Goal: Task Accomplishment & Management: Use online tool/utility

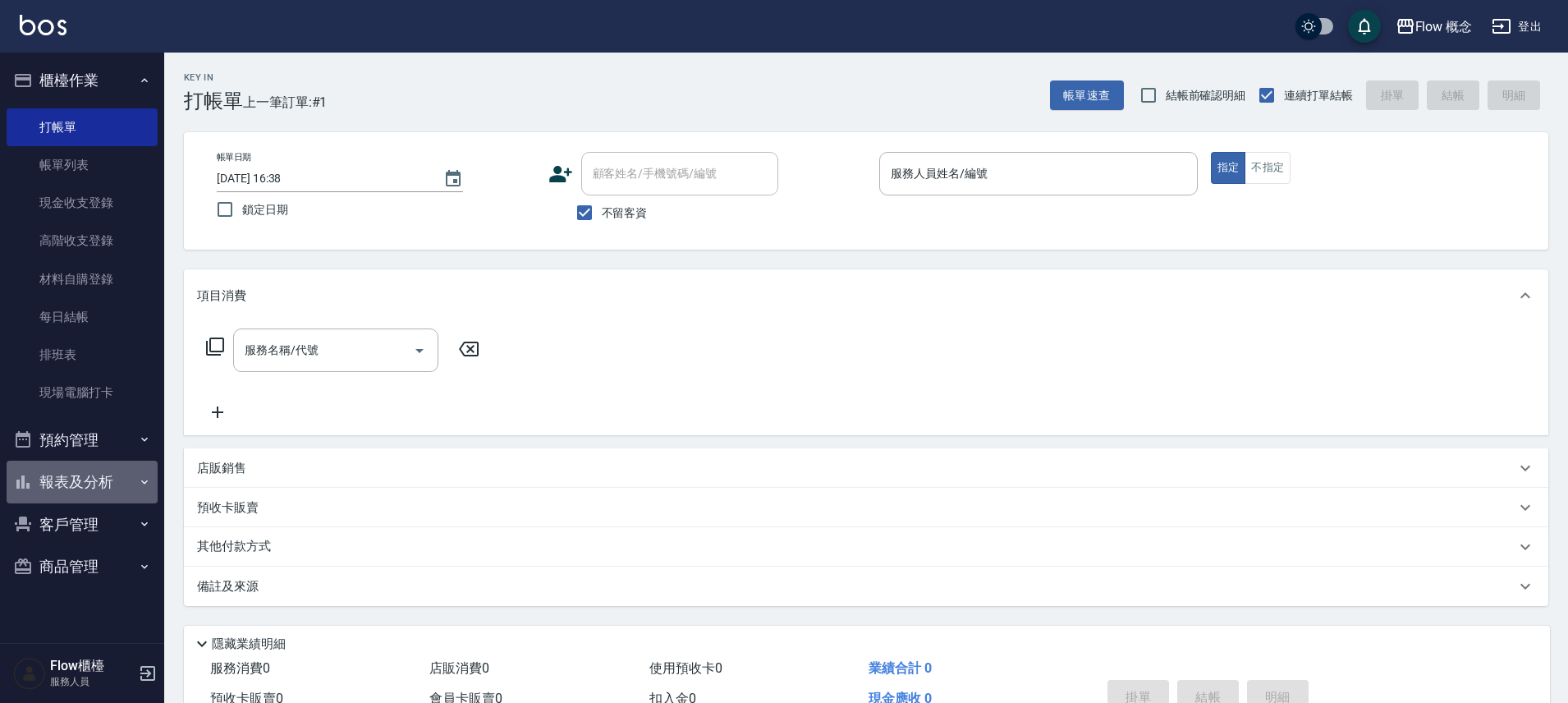
click at [133, 483] on button "報表及分析" at bounding box center [82, 481] width 151 height 42
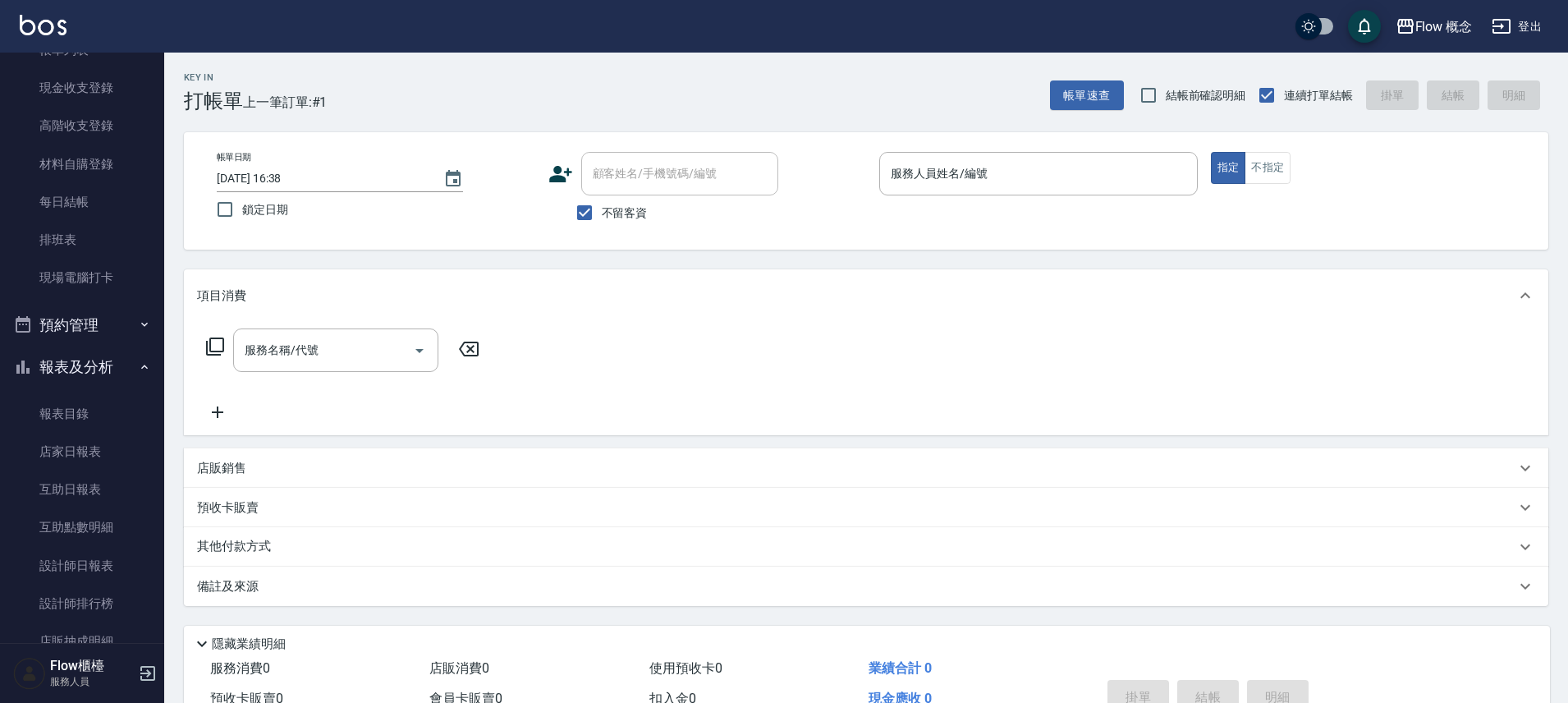
scroll to position [242, 0]
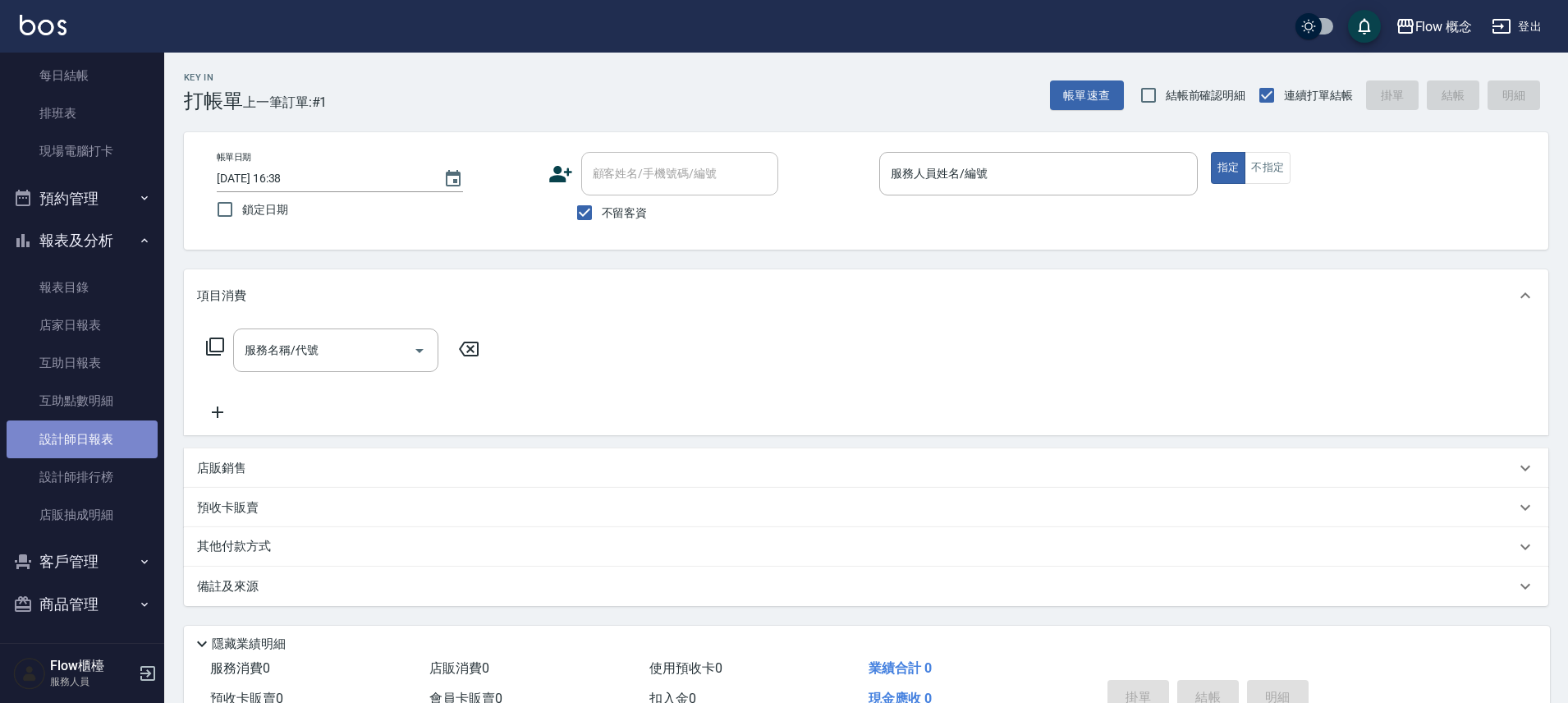
click at [110, 443] on link "設計師日報表" at bounding box center [82, 439] width 151 height 38
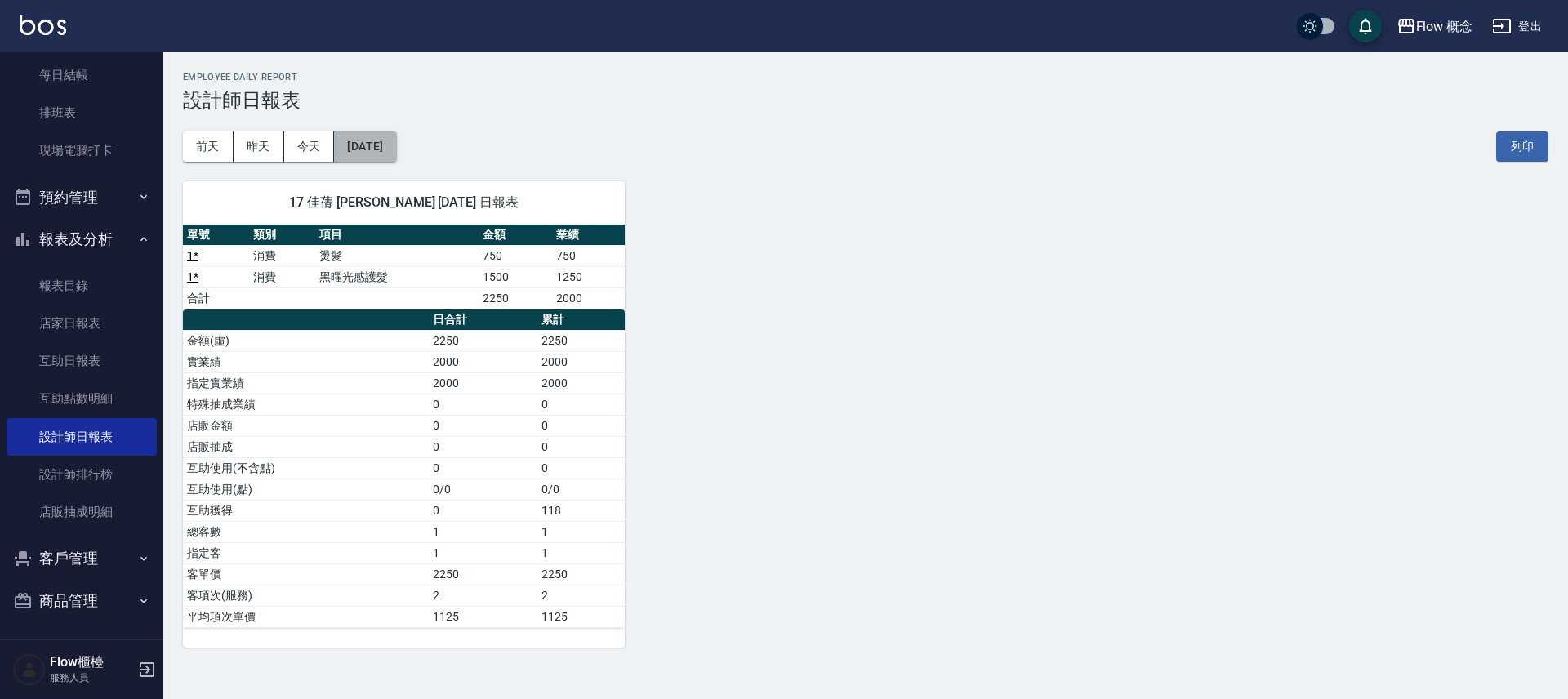
click at [390, 149] on button "[DATE]" at bounding box center [365, 146] width 62 height 30
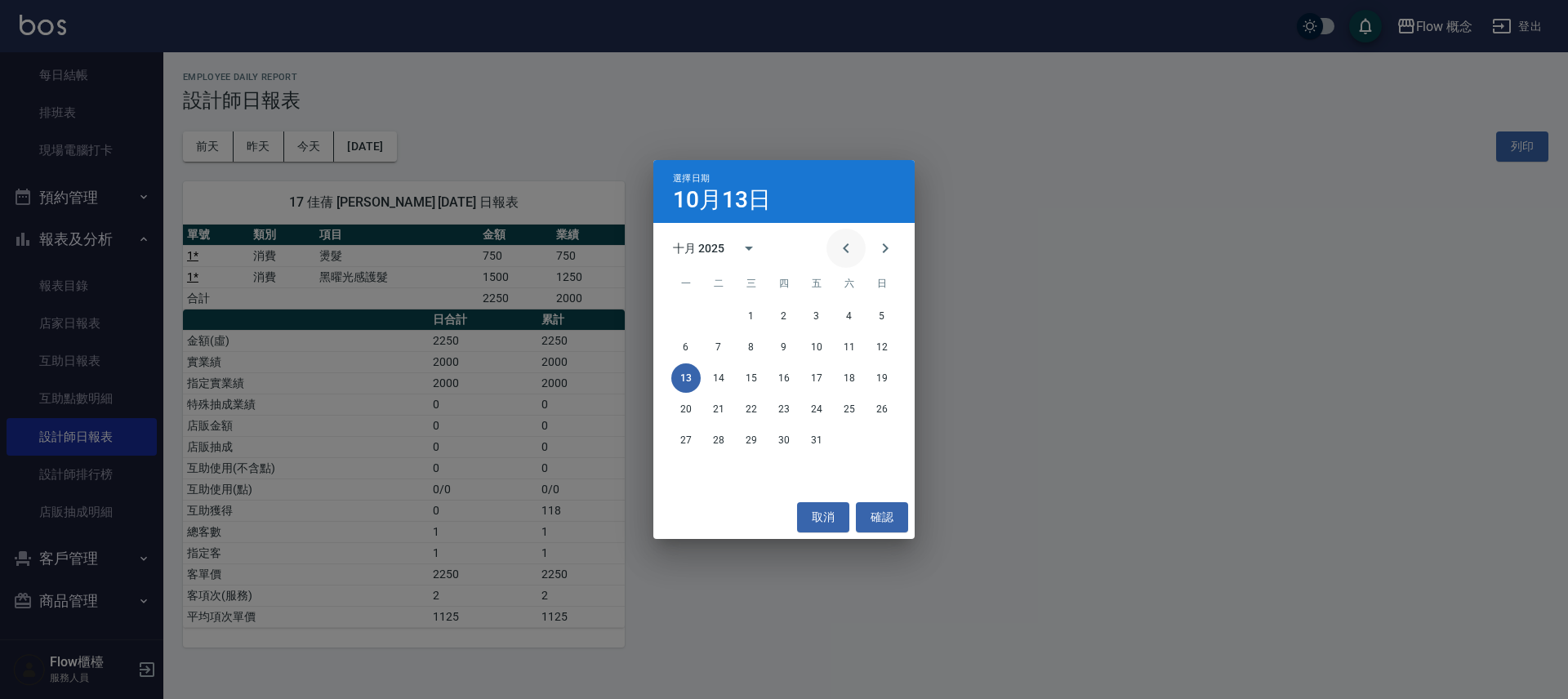
click at [843, 247] on icon "Previous month" at bounding box center [846, 248] width 20 height 20
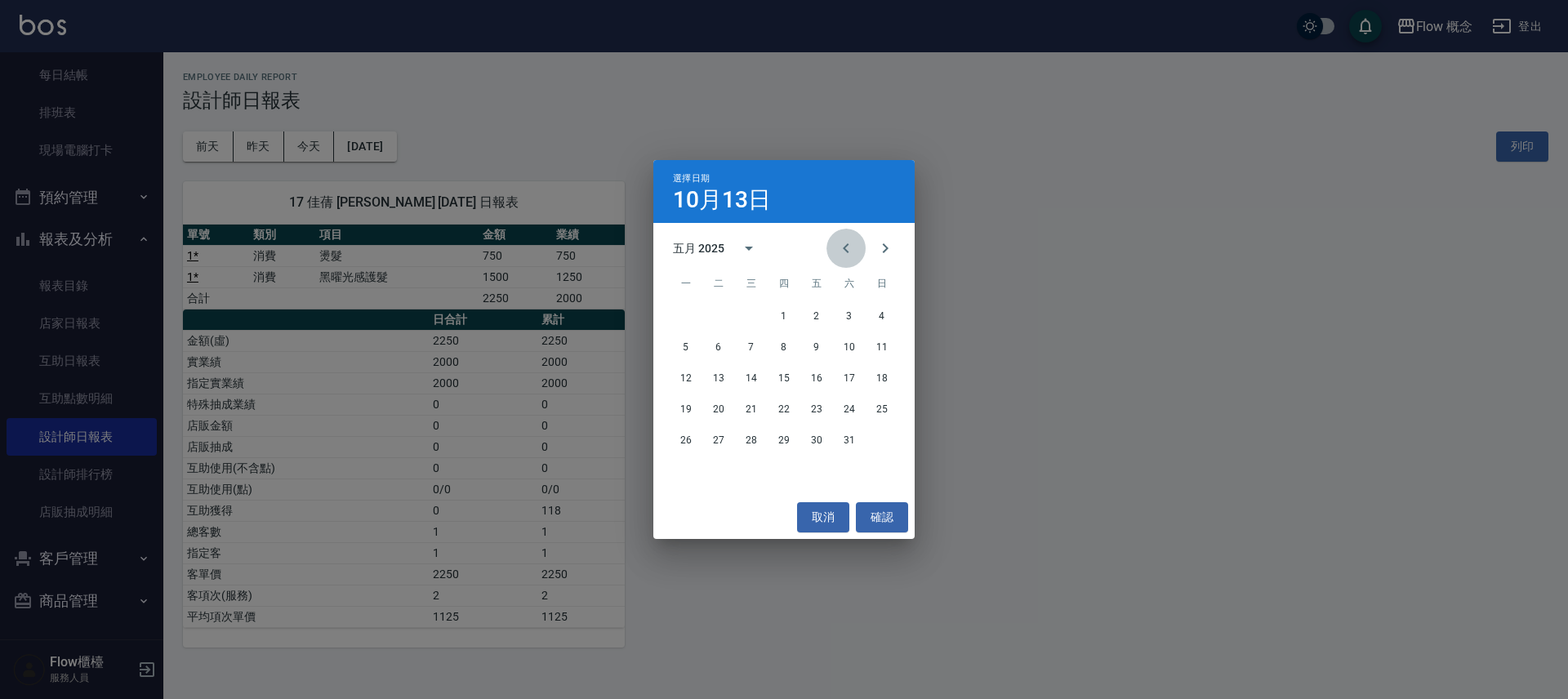
click at [843, 247] on icon "Previous month" at bounding box center [846, 248] width 20 height 20
click at [843, 248] on icon "Previous month" at bounding box center [846, 248] width 20 height 20
click at [889, 410] on button "23" at bounding box center [882, 409] width 29 height 29
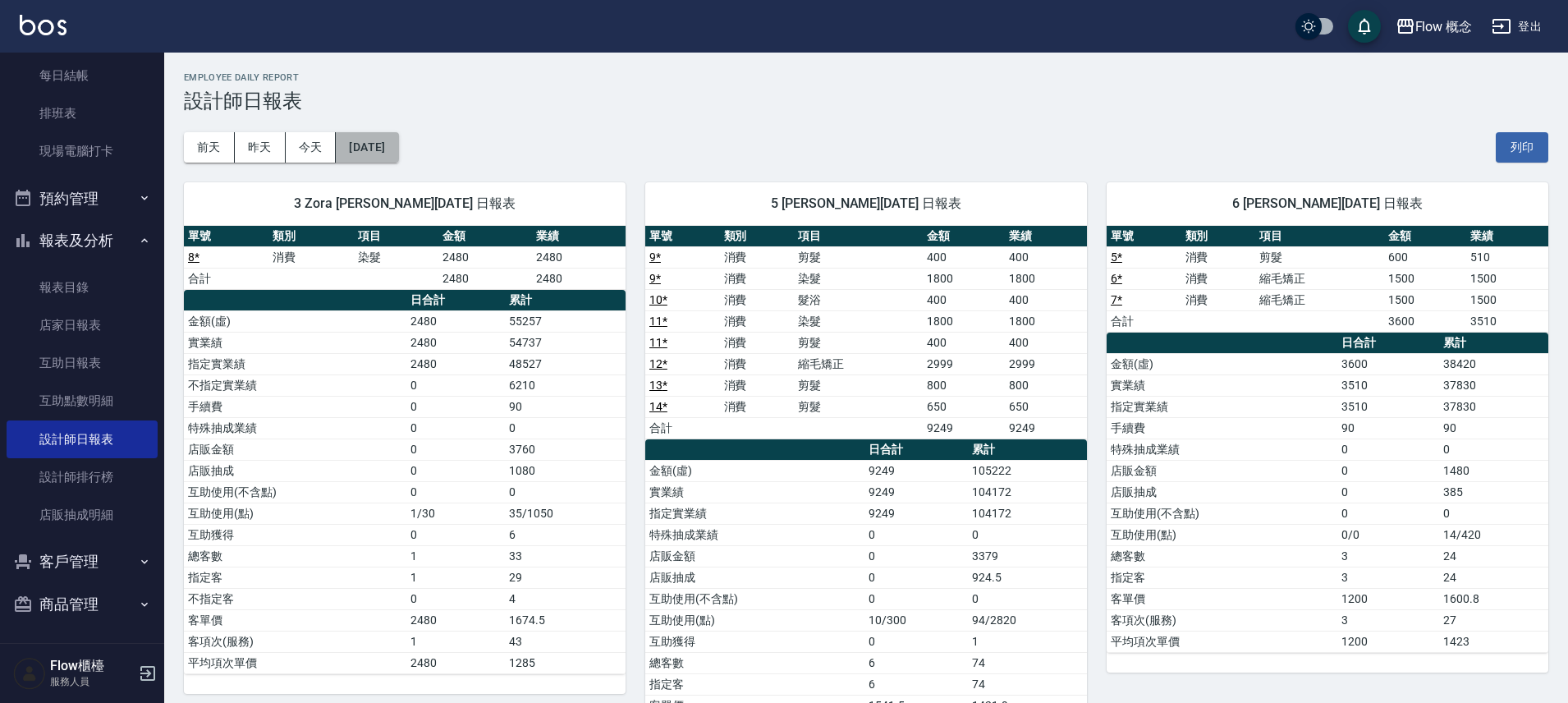
click at [398, 158] on button "[DATE]" at bounding box center [367, 147] width 62 height 30
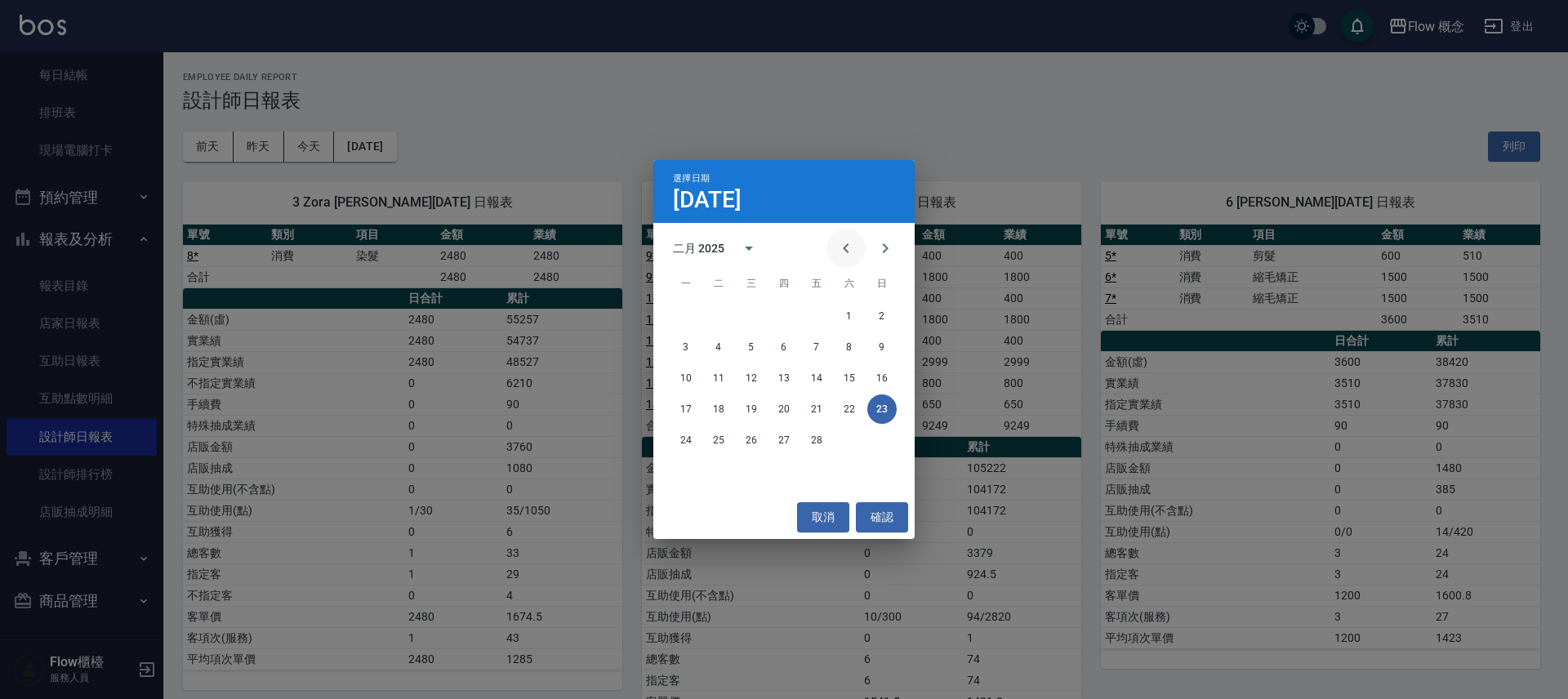
click at [842, 255] on icon "Previous month" at bounding box center [846, 248] width 20 height 20
click at [853, 383] on button "18" at bounding box center [850, 377] width 29 height 29
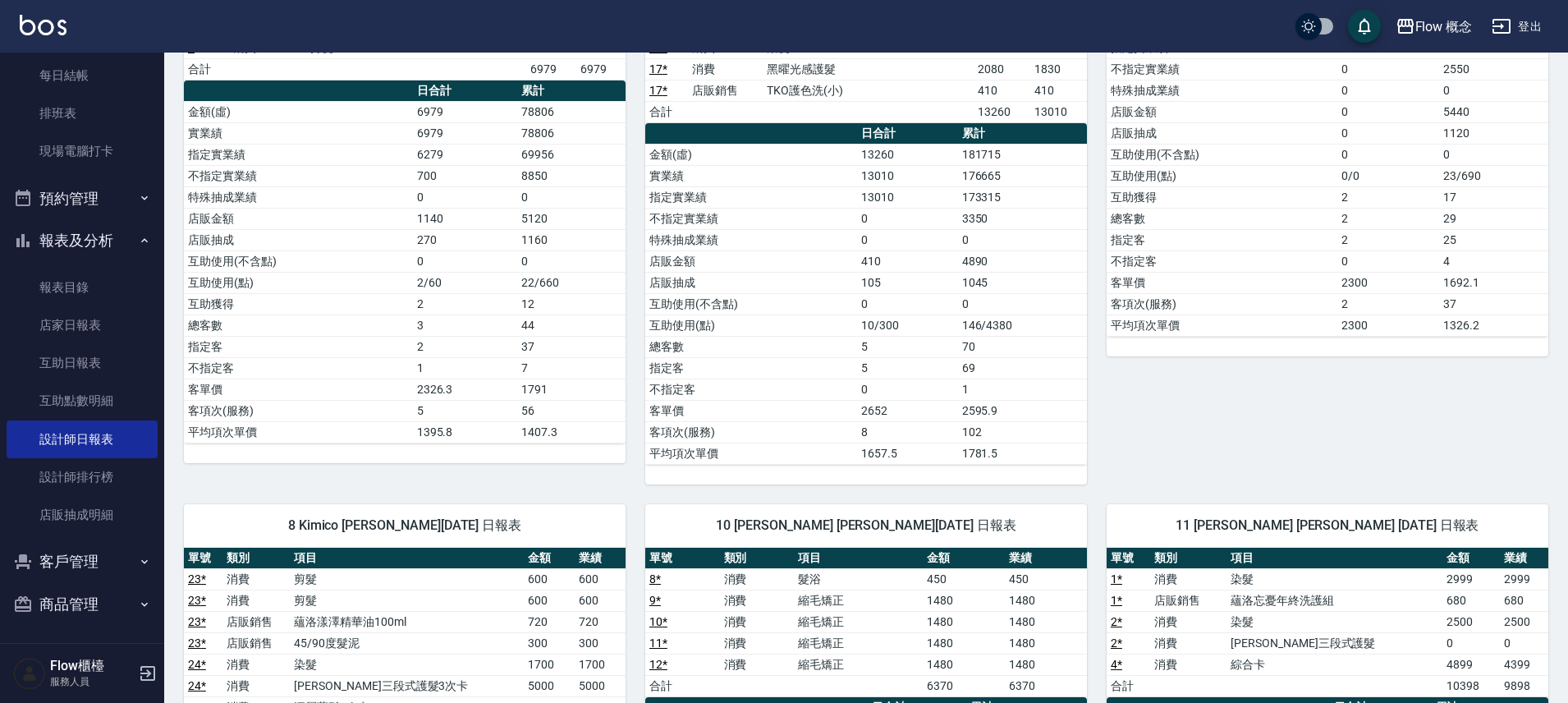
scroll to position [560, 0]
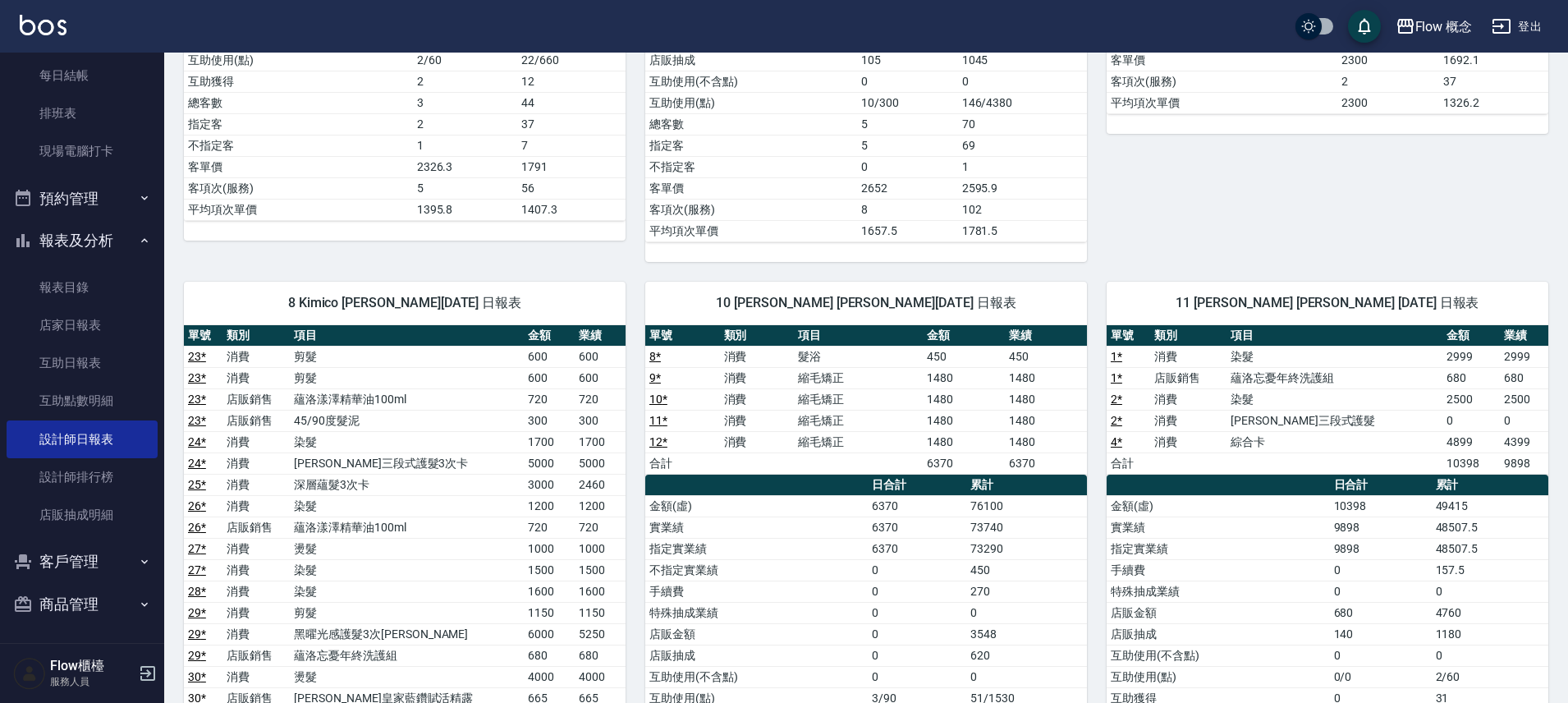
click at [1113, 442] on link "4 *" at bounding box center [1116, 441] width 11 height 13
click at [117, 237] on button "報表及分析" at bounding box center [82, 240] width 151 height 42
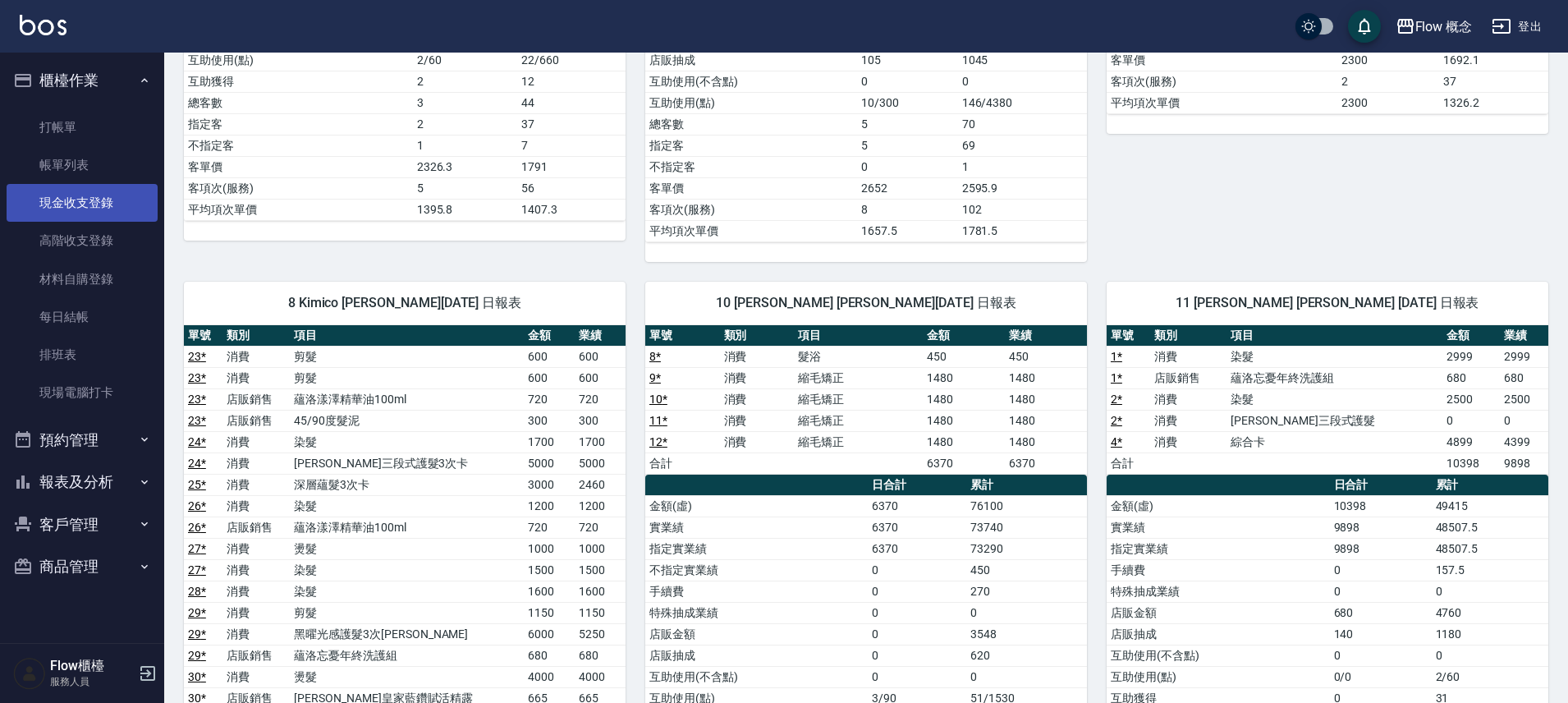
scroll to position [0, 0]
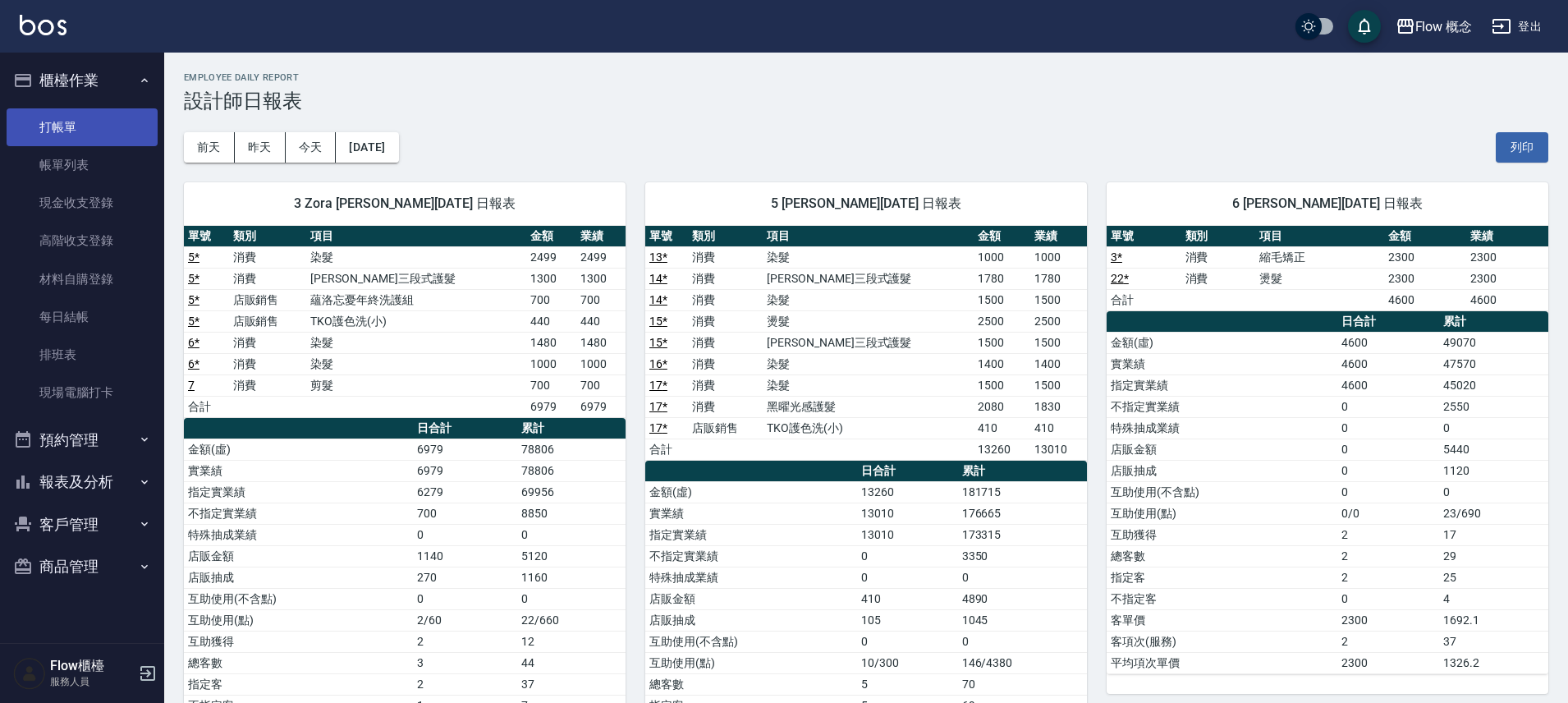
click at [103, 133] on link "打帳單" at bounding box center [82, 128] width 151 height 38
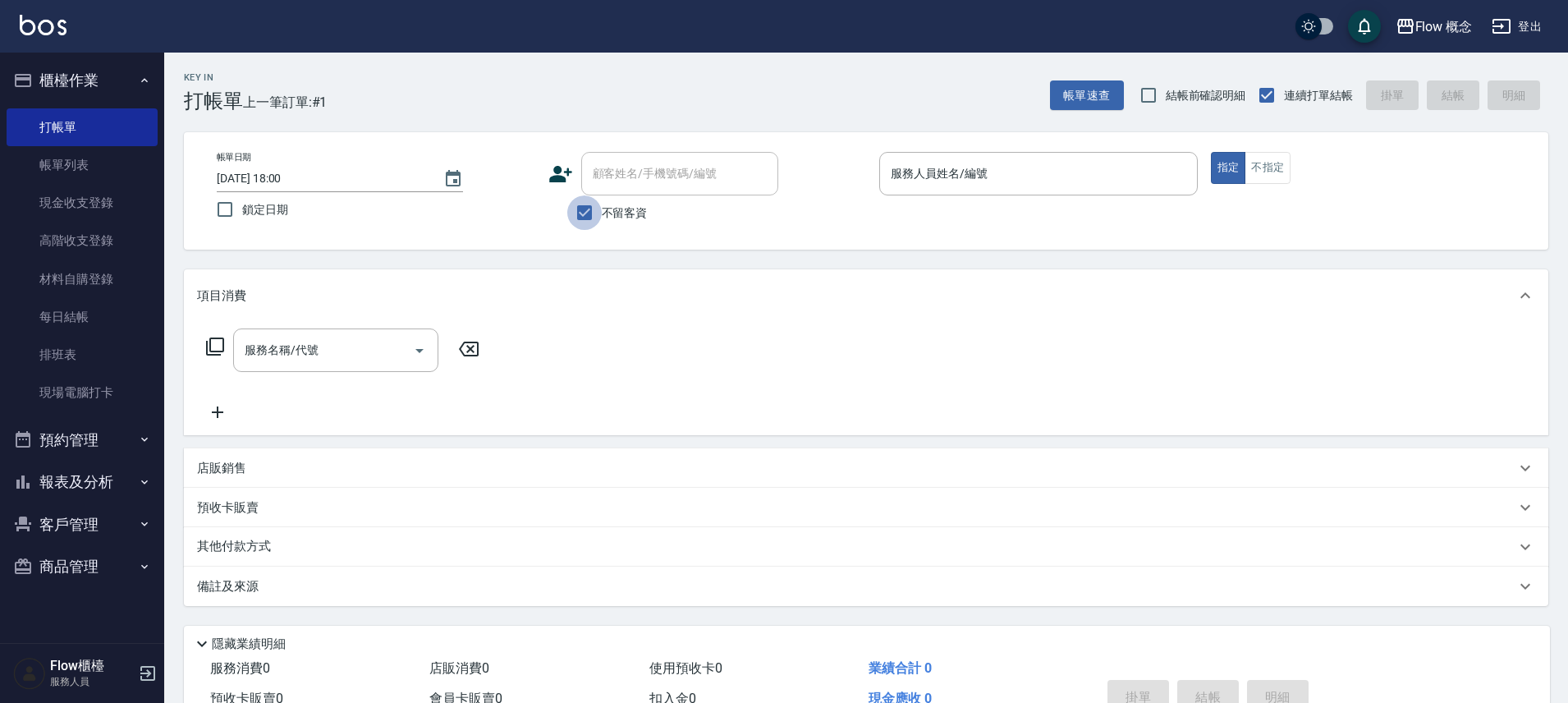
click at [586, 212] on input "不留客資" at bounding box center [585, 212] width 34 height 35
checkbox input "false"
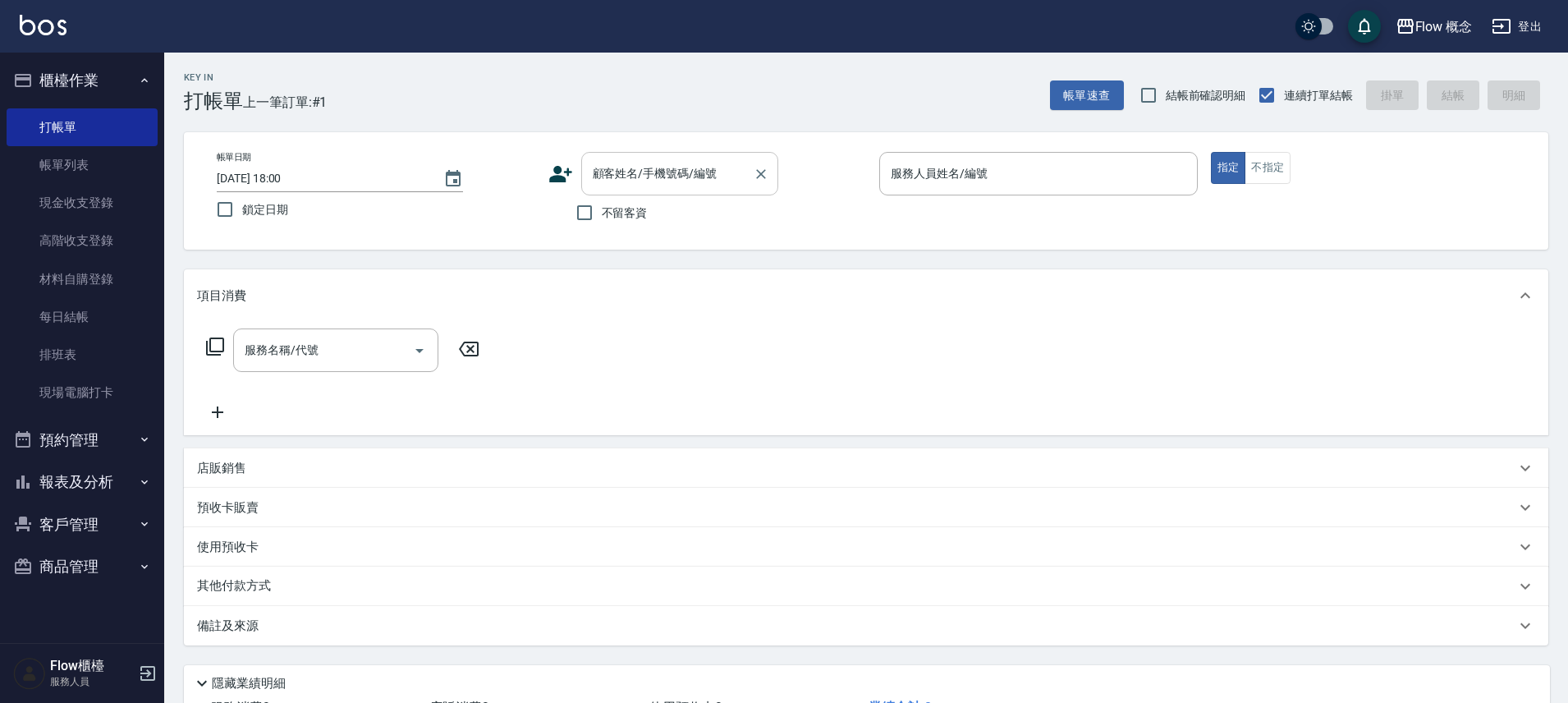
click at [622, 181] on input "顧客姓名/手機號碼/編號" at bounding box center [667, 173] width 158 height 28
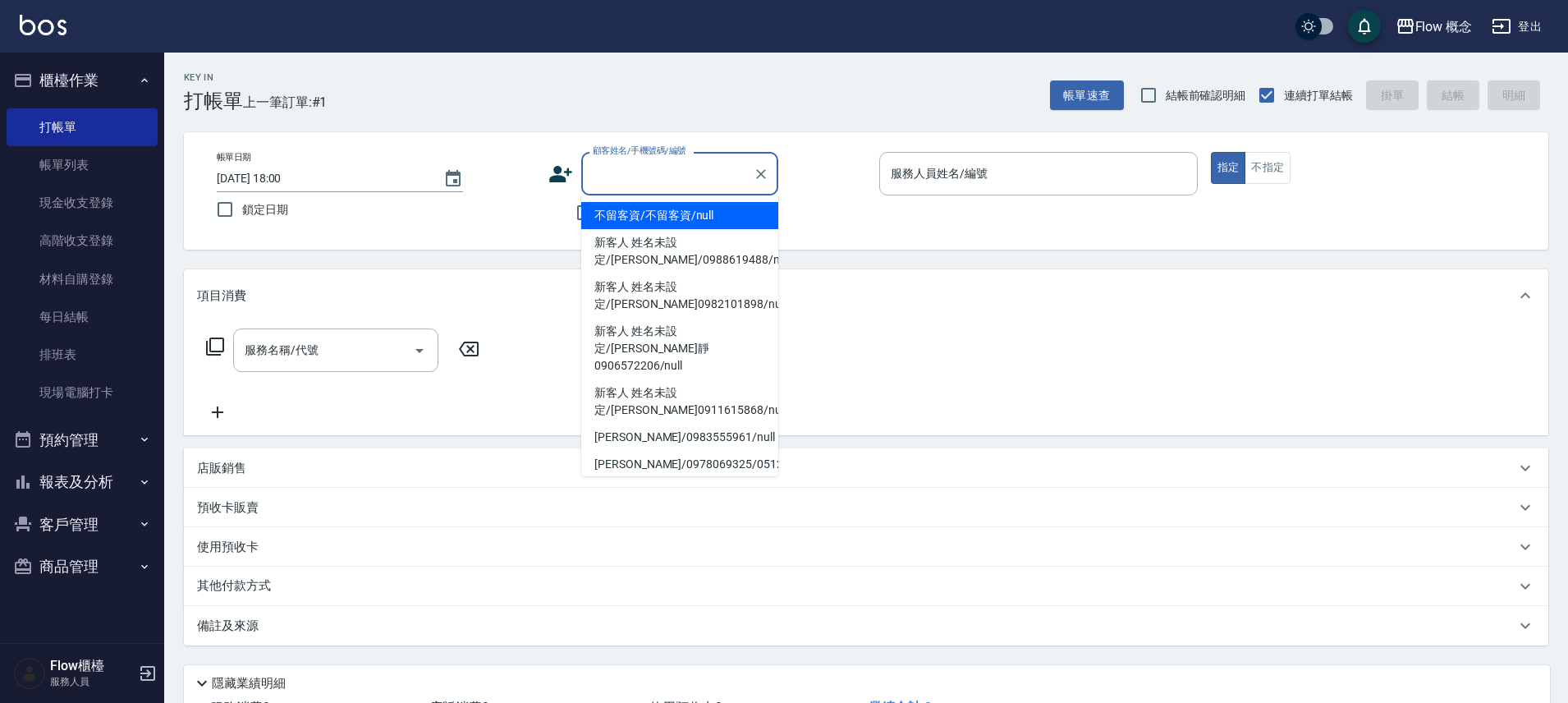
click at [620, 179] on input "顧客姓名/手機號碼/編號" at bounding box center [667, 173] width 158 height 28
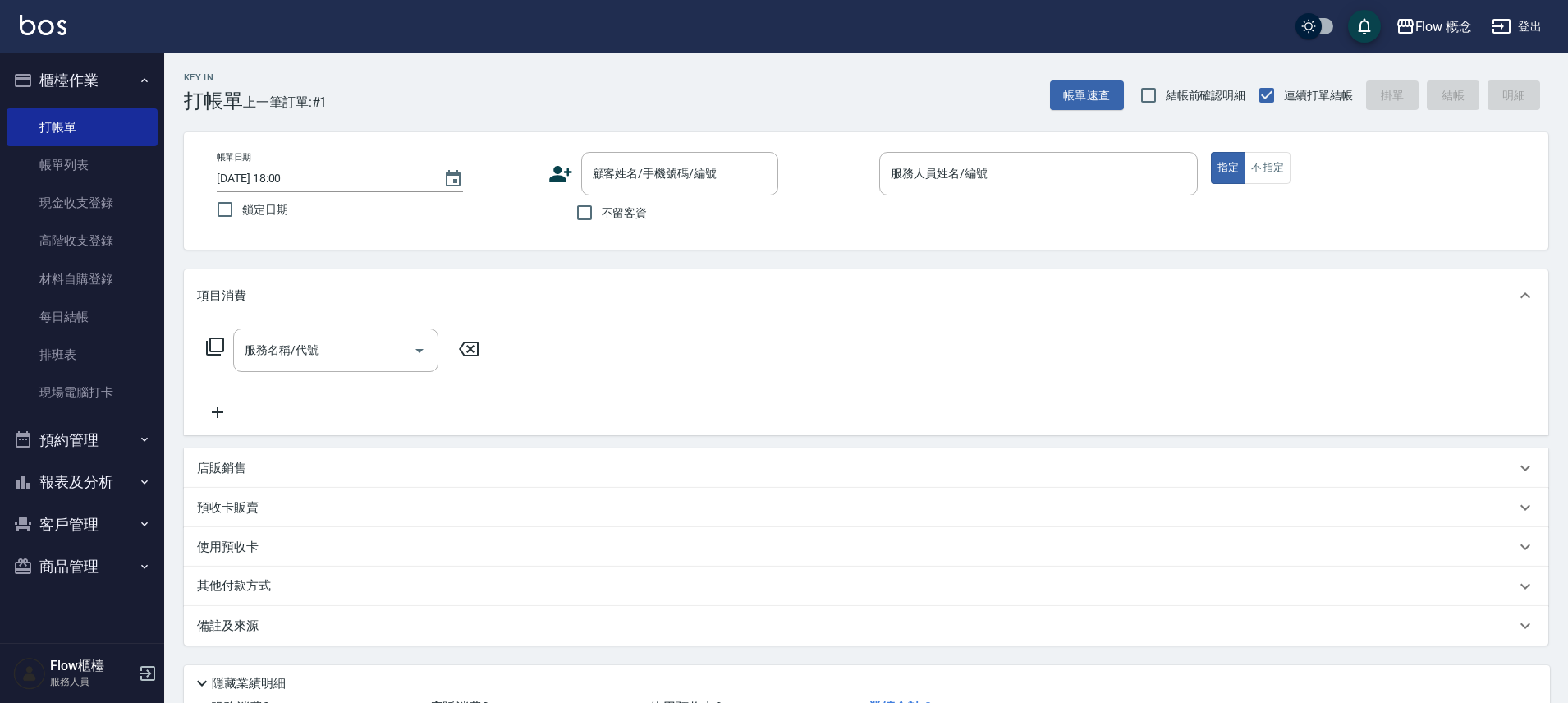
click at [467, 99] on div "Key In 打帳單 上一筆訂單:#1 帳單速查 結帳前確認明細 連續打單結帳 掛單 結帳 明細" at bounding box center [856, 82] width 1384 height 60
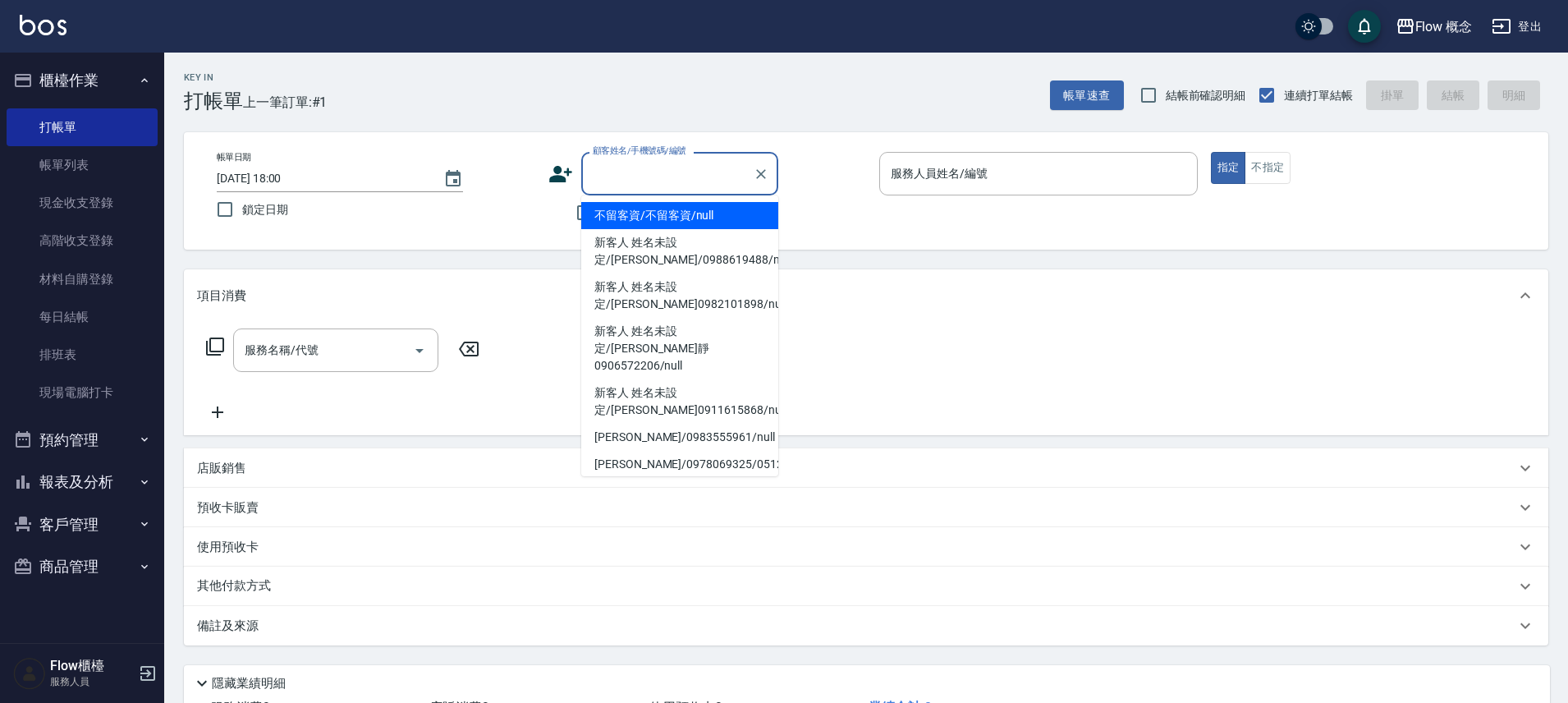
click at [641, 168] on input "顧客姓名/手機號碼/編號" at bounding box center [667, 173] width 158 height 28
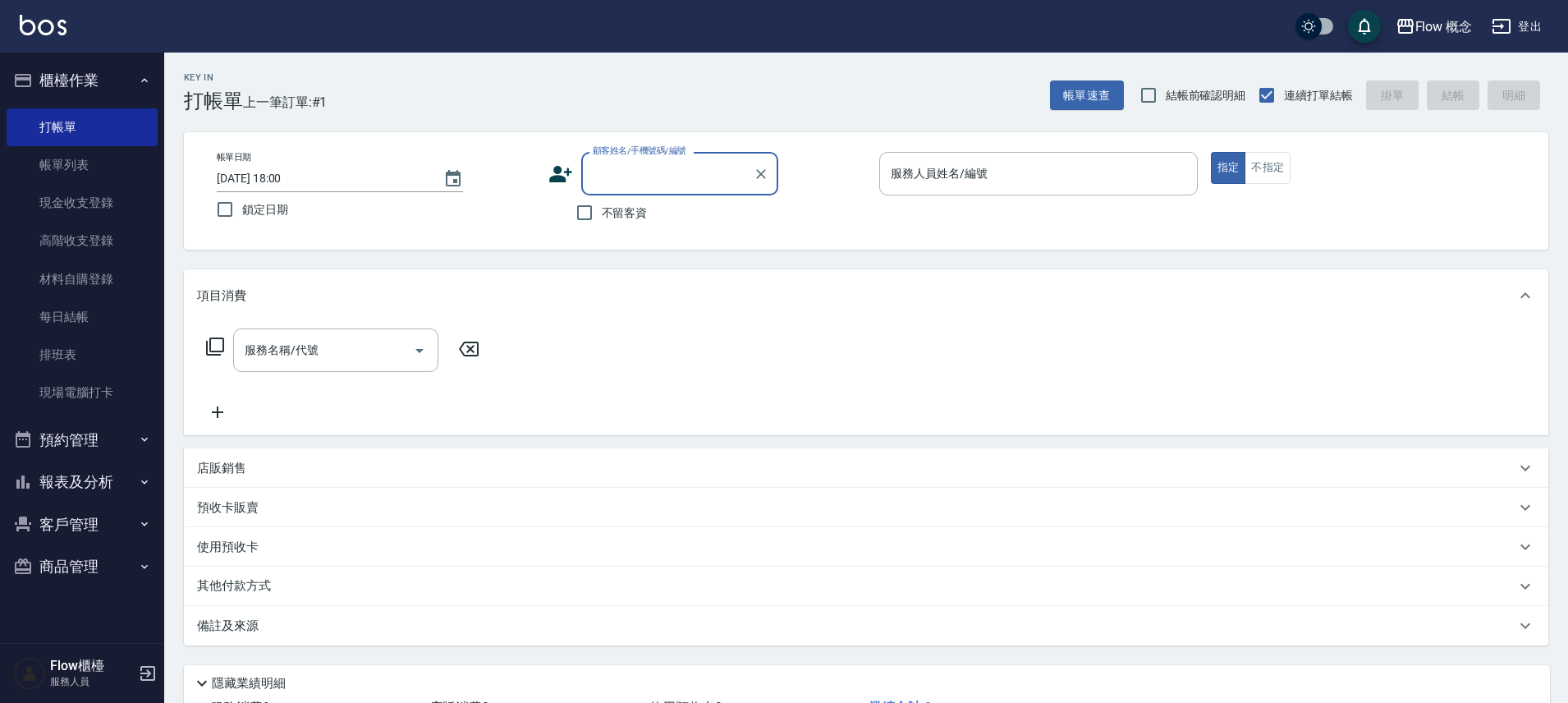
click at [654, 182] on input "顧客姓名/手機號碼/編號" at bounding box center [667, 173] width 158 height 28
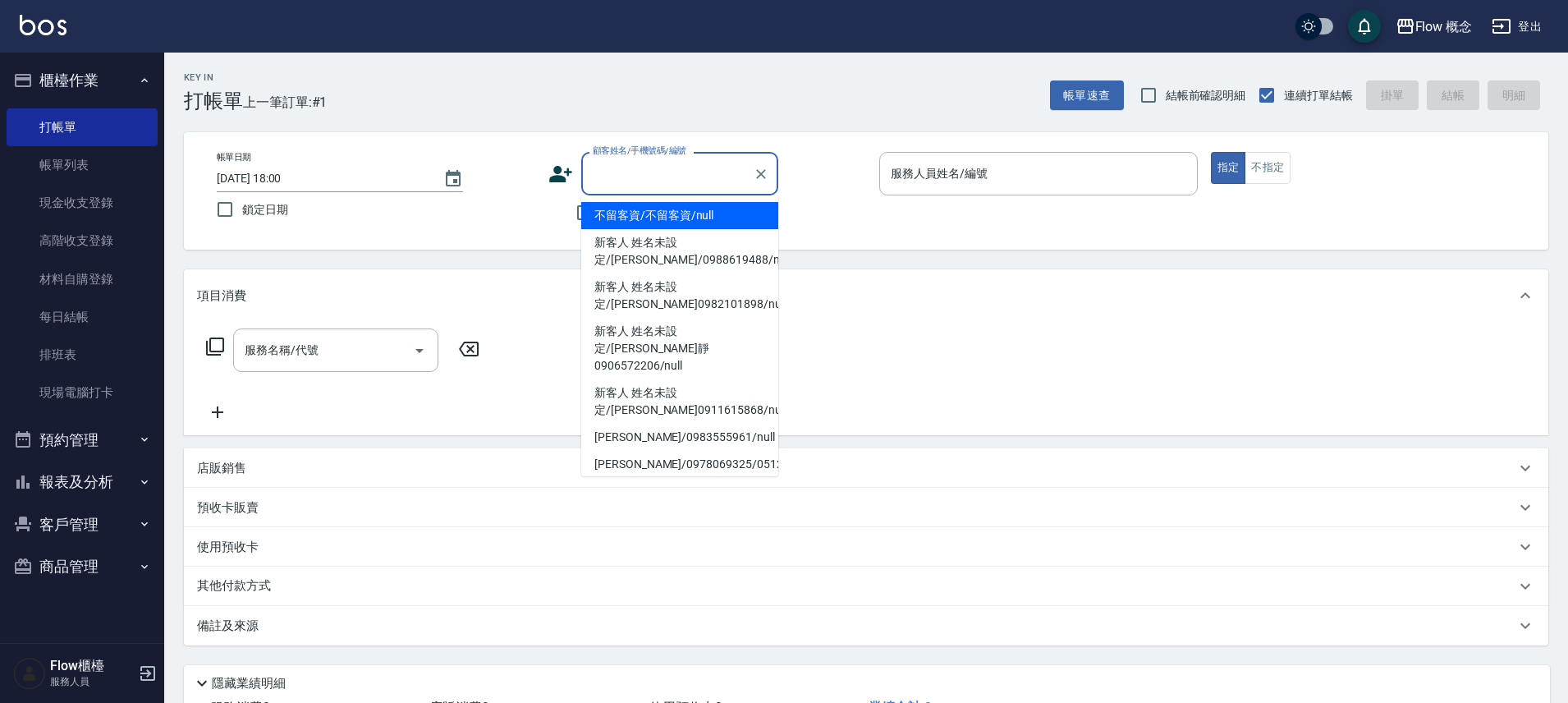
click at [652, 183] on input "顧客姓名/手機號碼/編號" at bounding box center [667, 173] width 158 height 28
click at [638, 160] on input "顧客姓名/手機號碼/編號" at bounding box center [667, 173] width 158 height 28
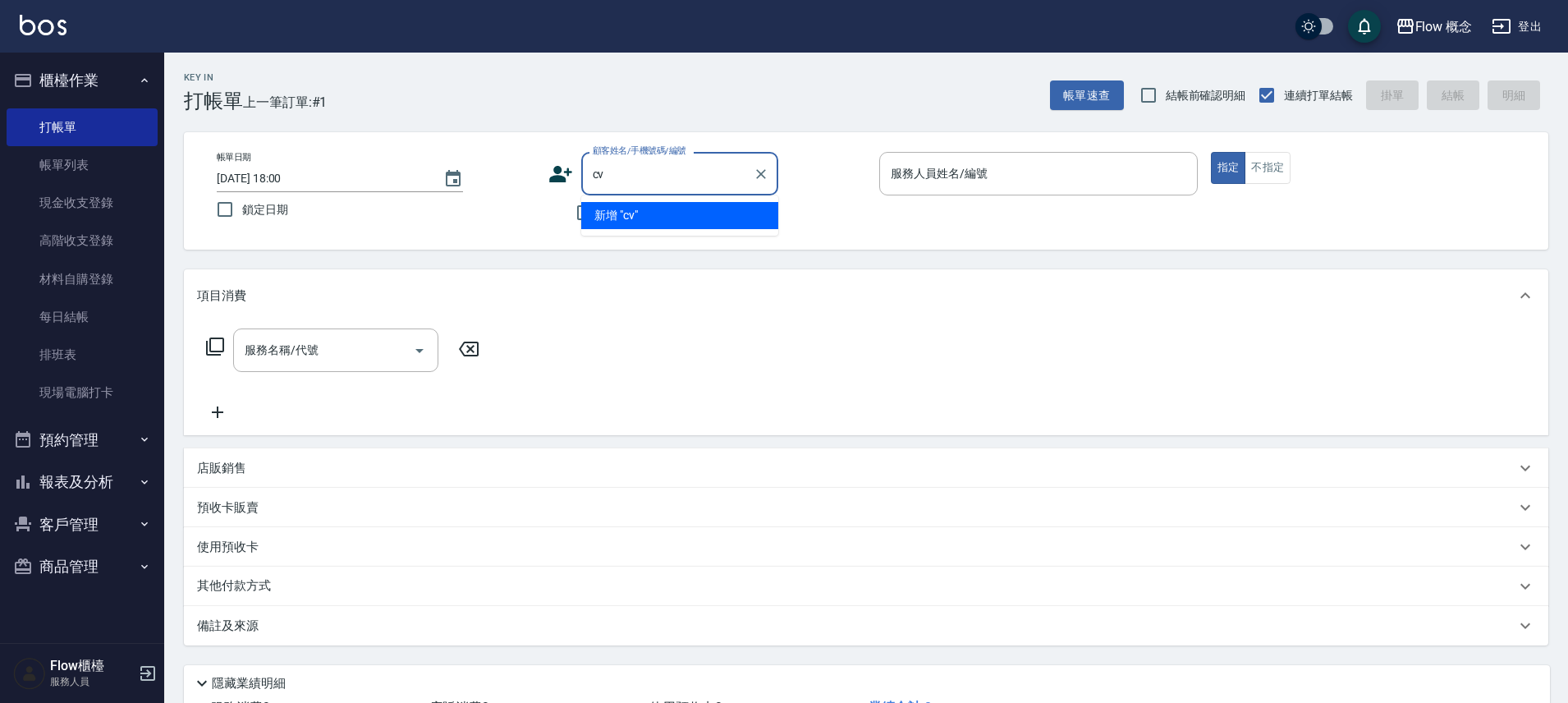
type input "c"
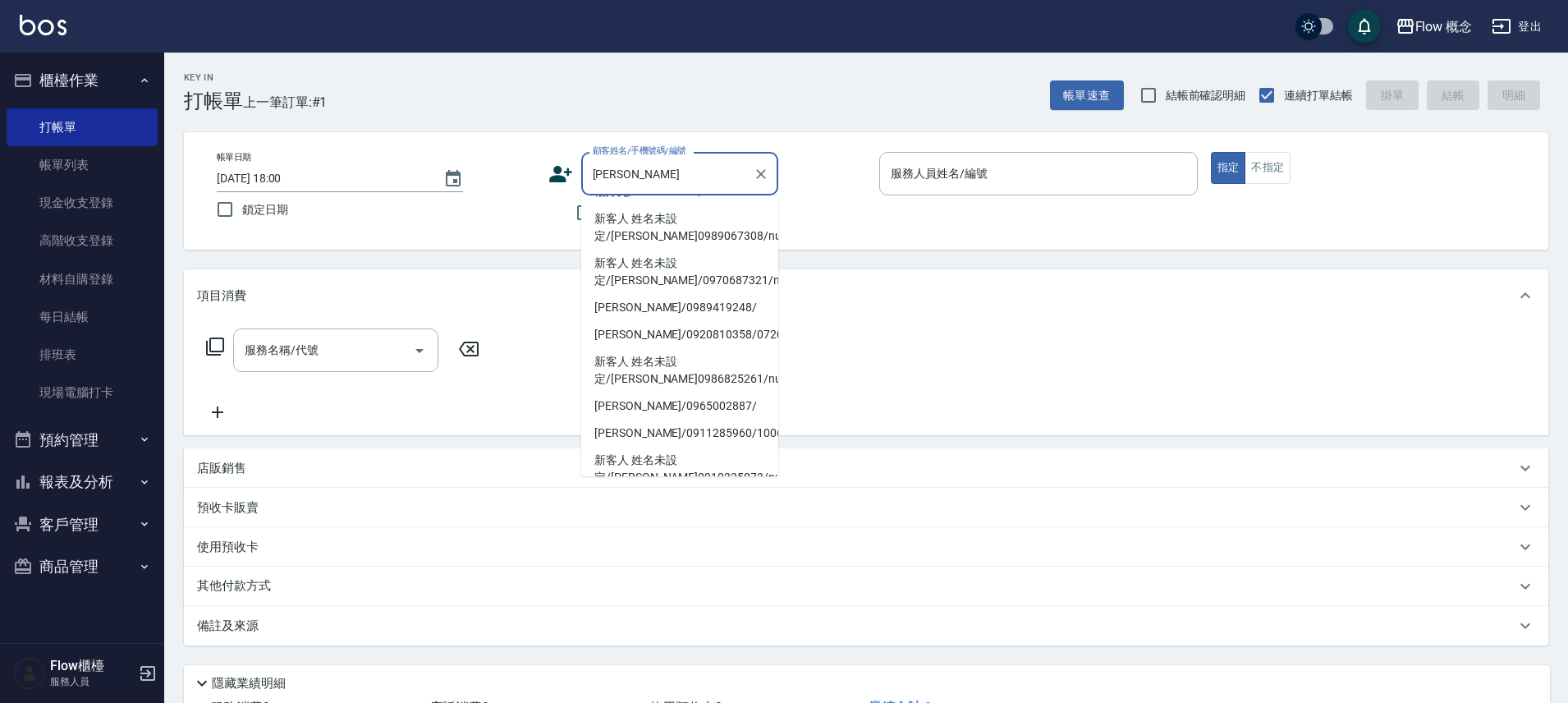
scroll to position [209, 0]
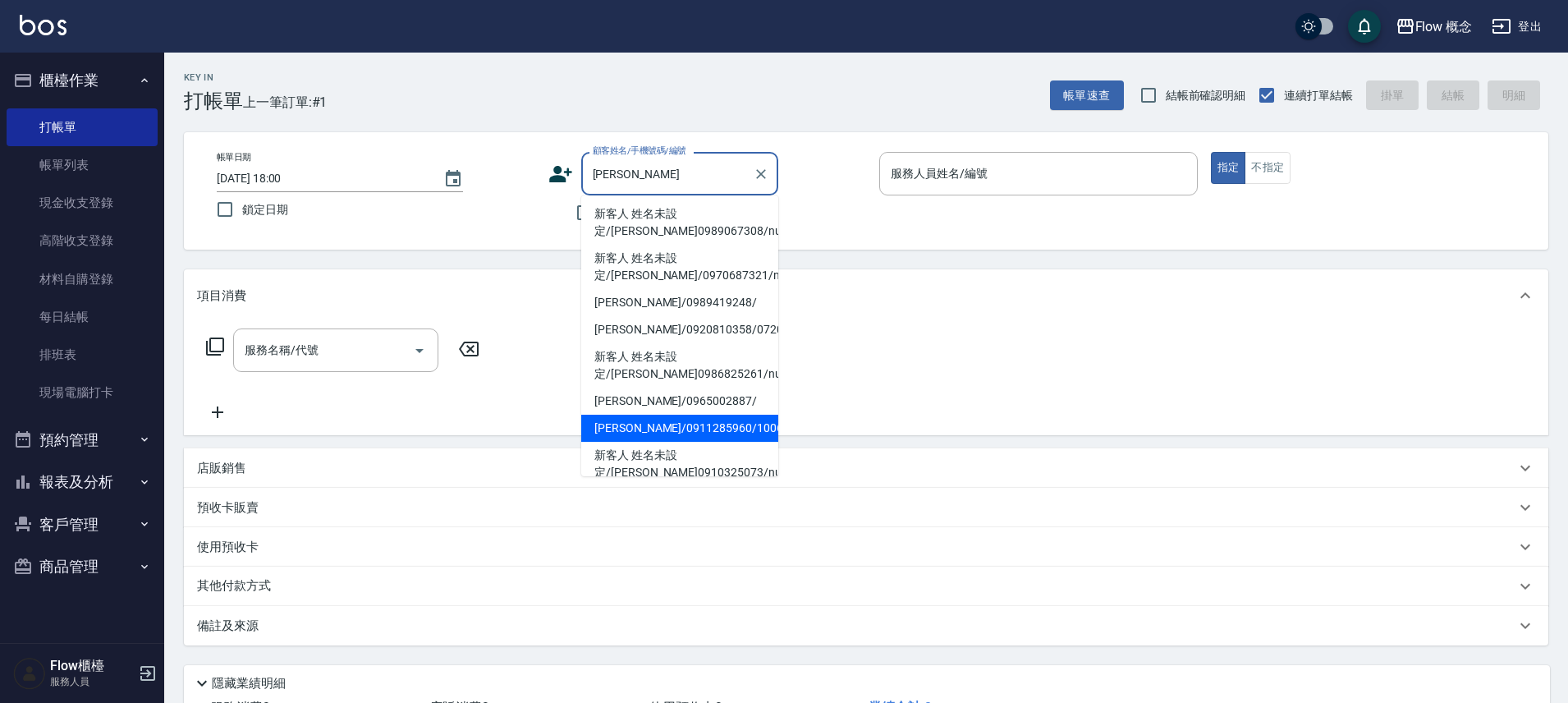
click at [694, 426] on li "[PERSON_NAME]/0911285960/100602" at bounding box center [680, 428] width 197 height 27
click at [694, 426] on div "服務名稱/代號 服務名稱/代號" at bounding box center [866, 378] width 1364 height 113
type input "[PERSON_NAME]/0911285960/100602"
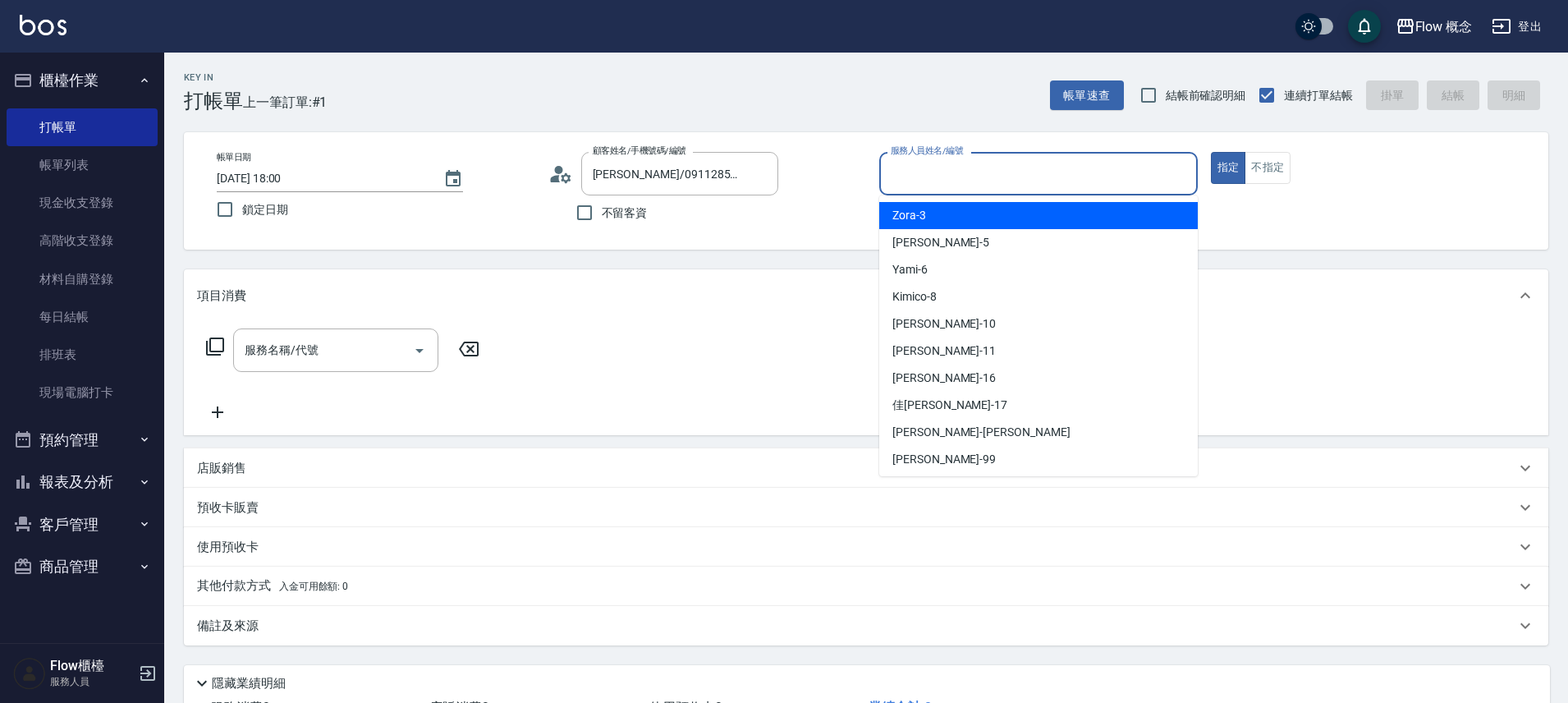
click at [994, 179] on input "服務人員姓名/編號" at bounding box center [1038, 173] width 304 height 28
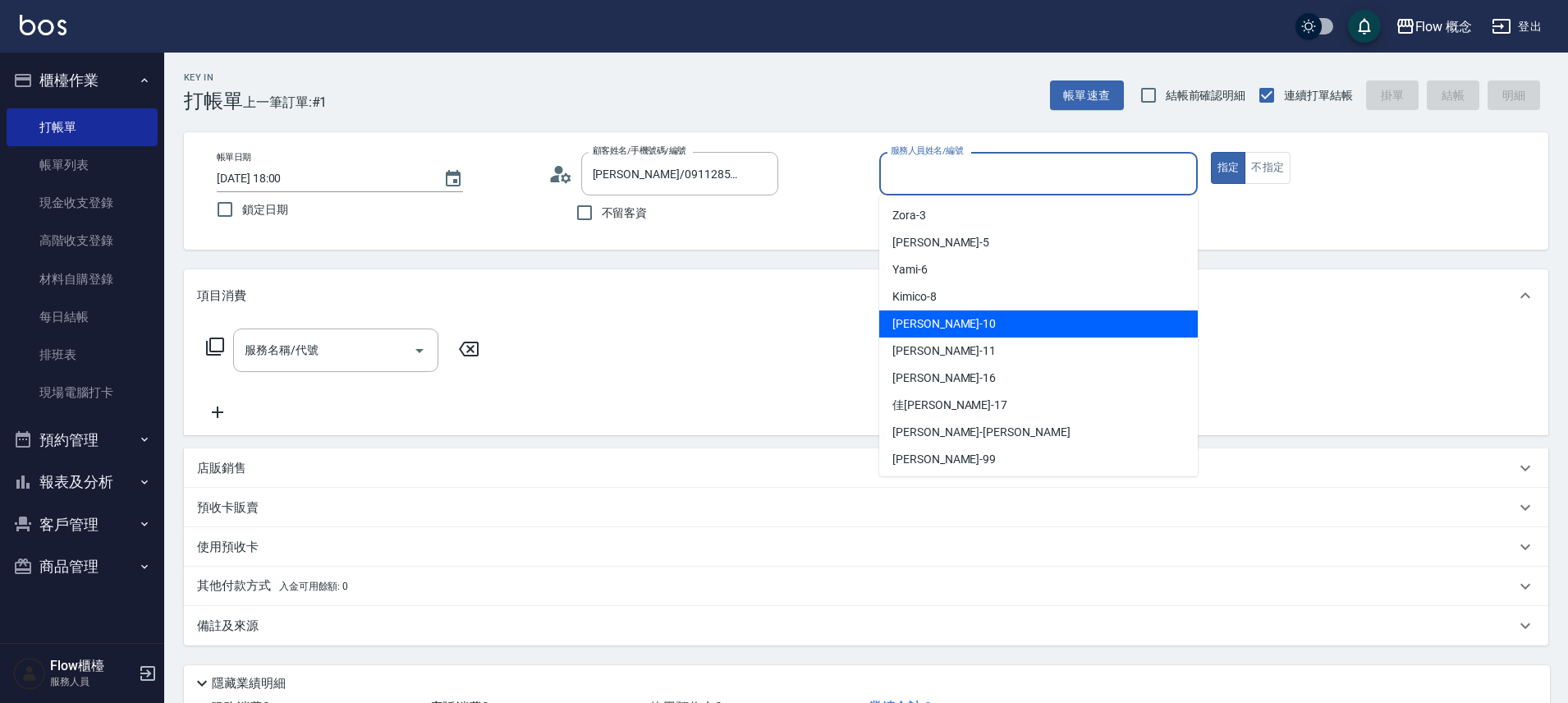
click at [910, 328] on span "[PERSON_NAME] -10" at bounding box center [944, 323] width 103 height 17
type input "[PERSON_NAME]-10"
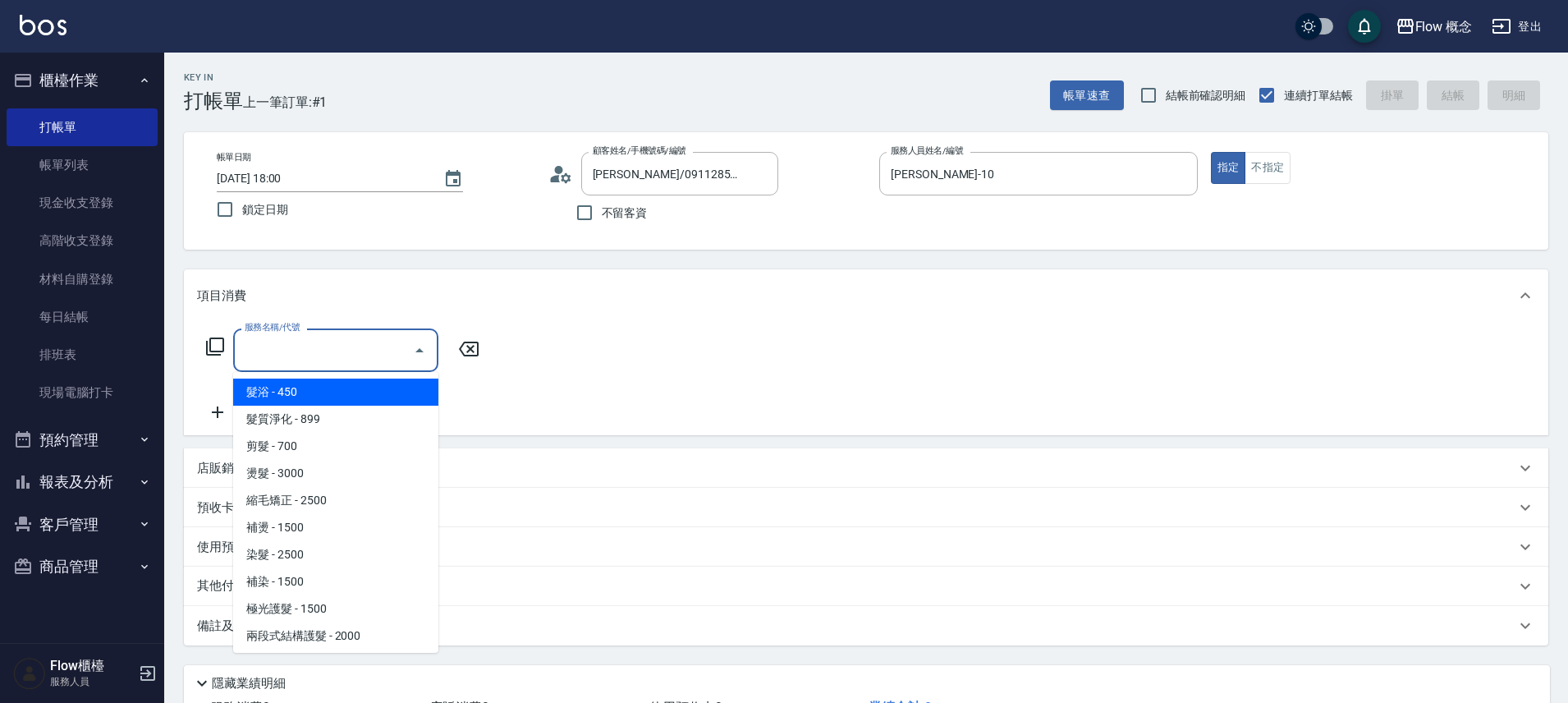
click at [339, 349] on input "服務名稱/代號" at bounding box center [323, 349] width 166 height 28
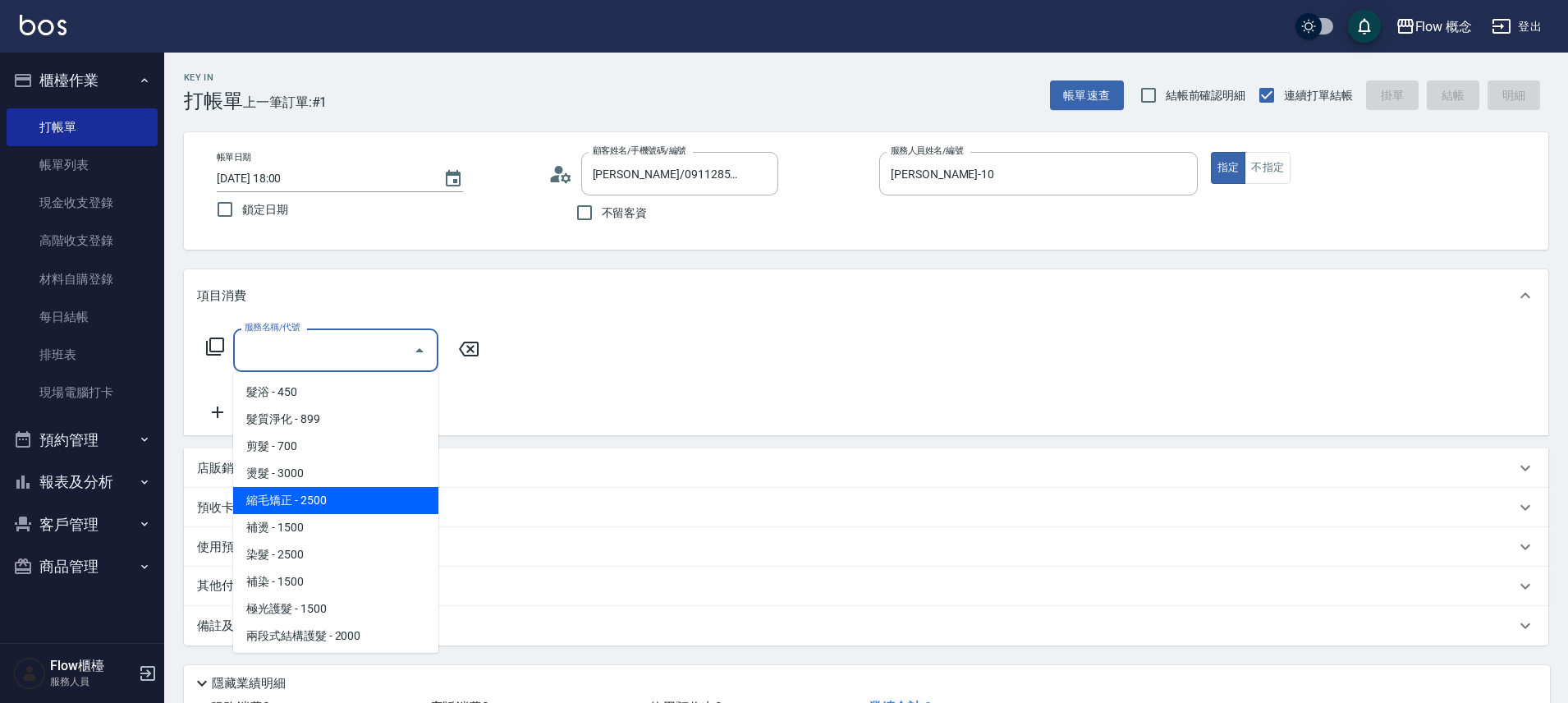
click at [332, 500] on span "縮毛矯正 - 2500" at bounding box center [336, 499] width 205 height 27
type input "縮毛矯正 (302)"
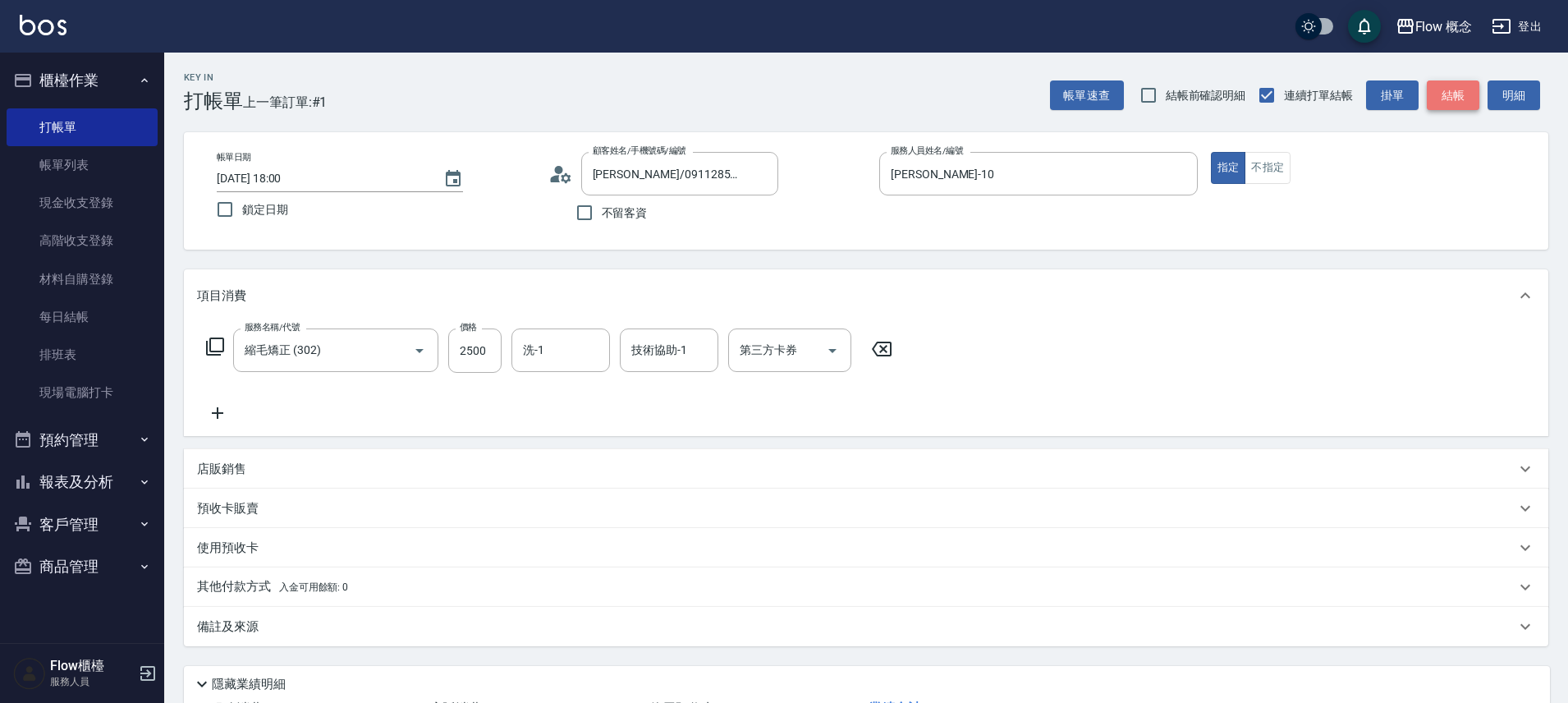
click at [1442, 99] on button "結帳" at bounding box center [1452, 95] width 53 height 30
type input "[DATE] 18:23"
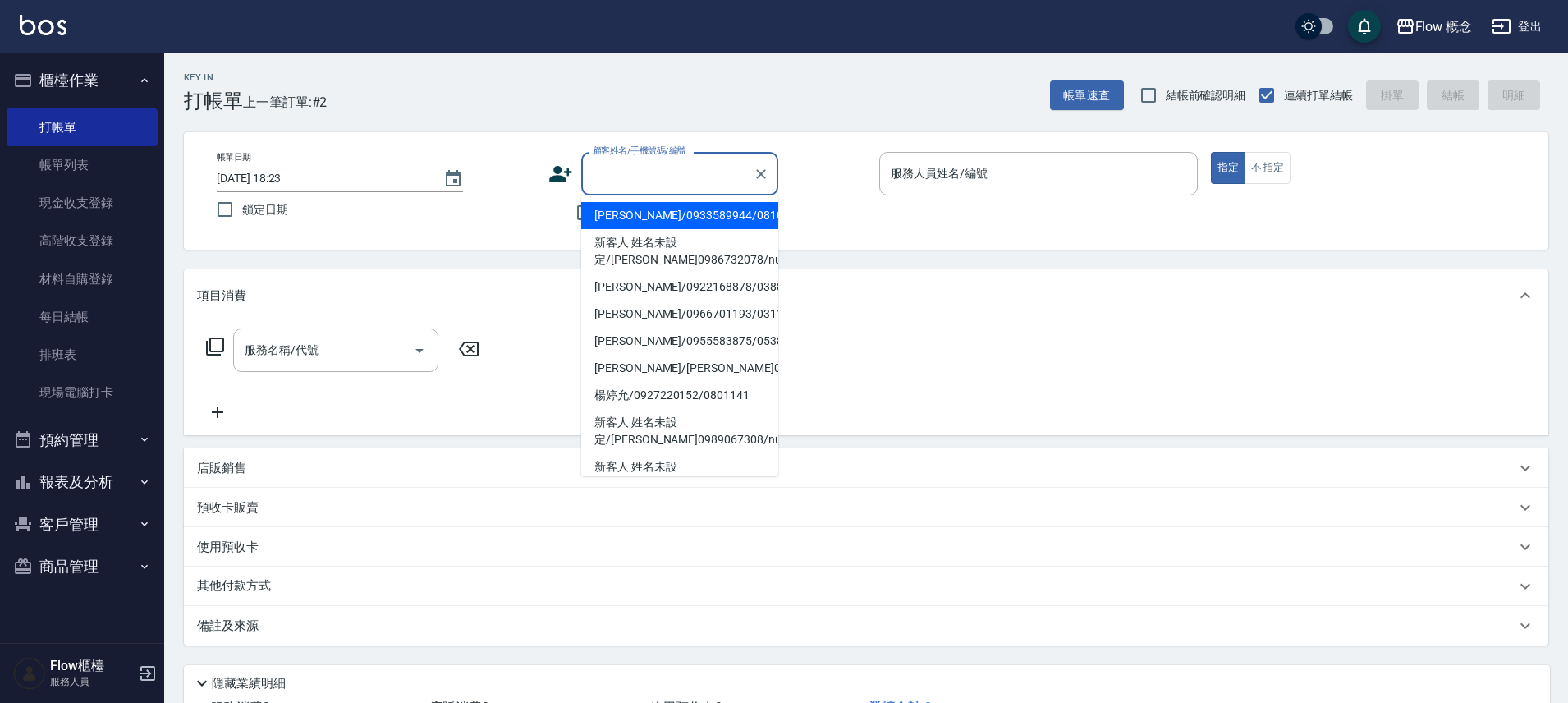
click at [619, 173] on input "顧客姓名/手機號碼/編號" at bounding box center [667, 173] width 158 height 28
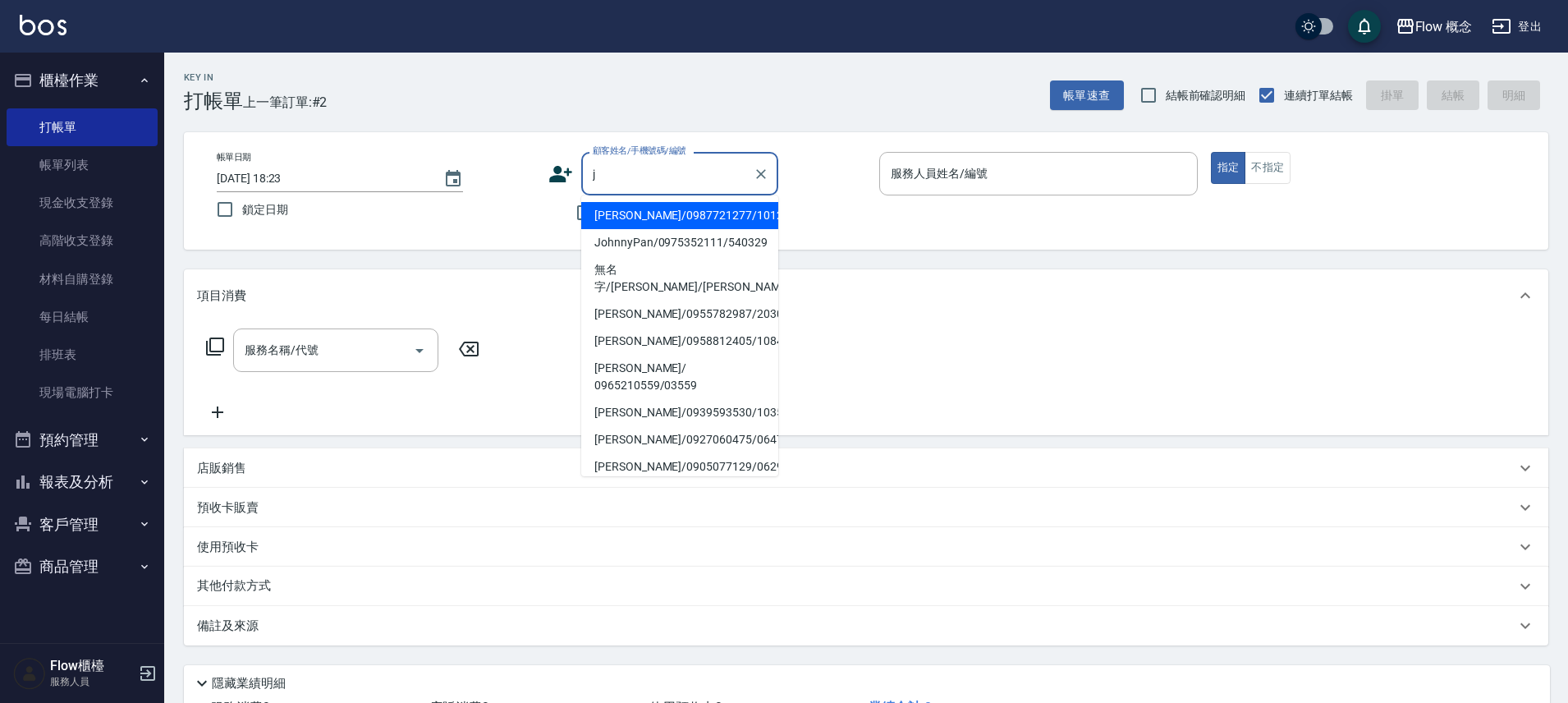
click at [710, 209] on li "[PERSON_NAME]/0987721277/1012301" at bounding box center [680, 215] width 197 height 27
type input "[PERSON_NAME]/0987721277/1012301"
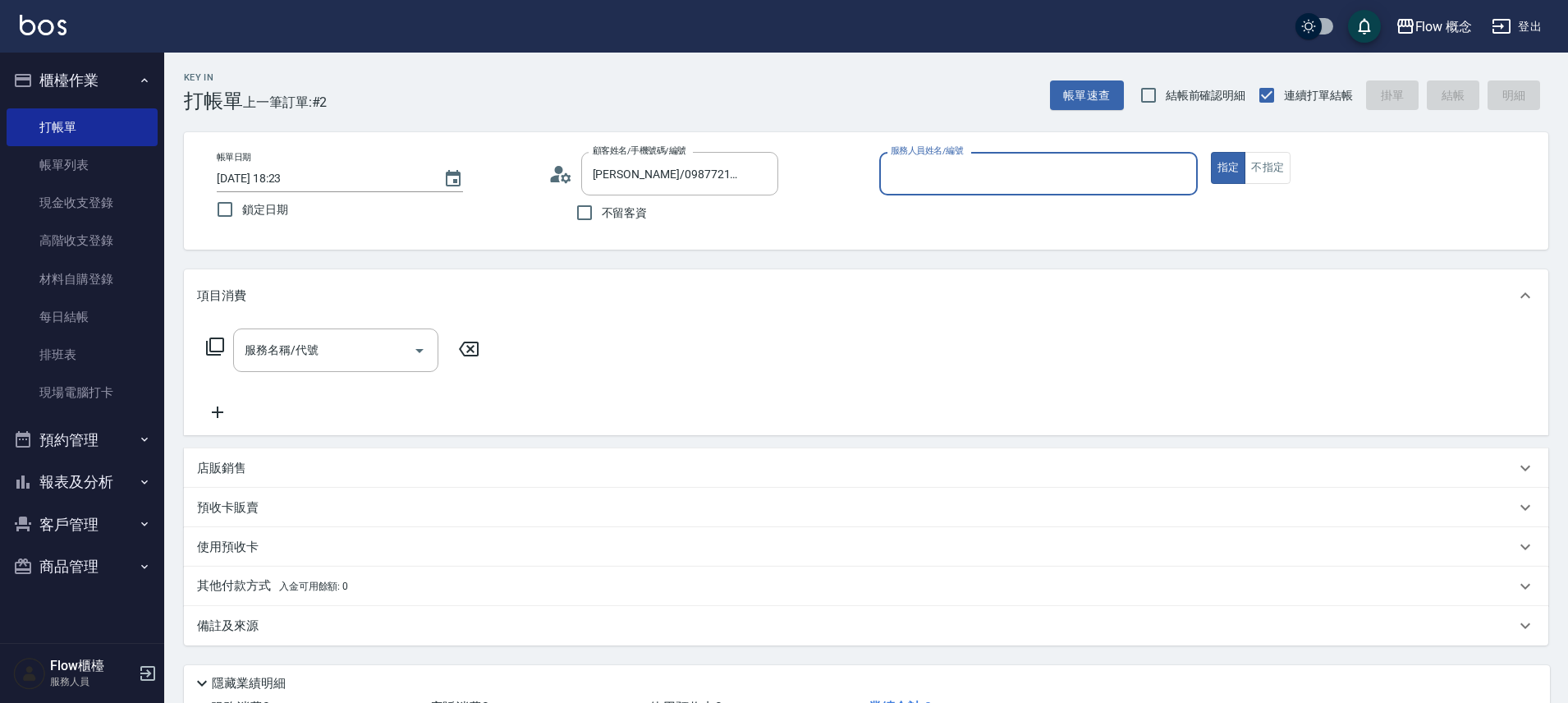
click at [938, 171] on input "服務人員姓名/編號" at bounding box center [1038, 173] width 304 height 28
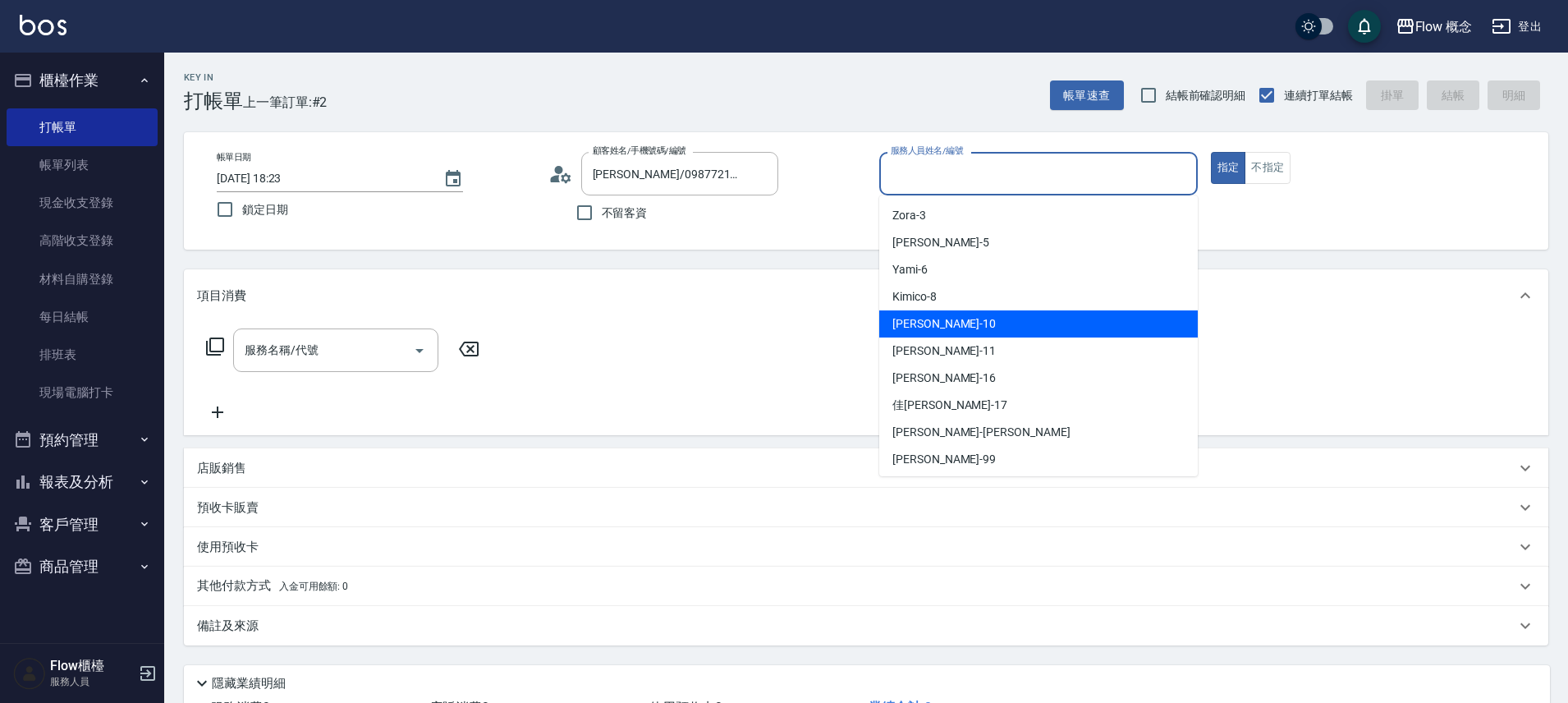
click at [926, 315] on span "[PERSON_NAME] -10" at bounding box center [944, 323] width 103 height 17
type input "[PERSON_NAME]-10"
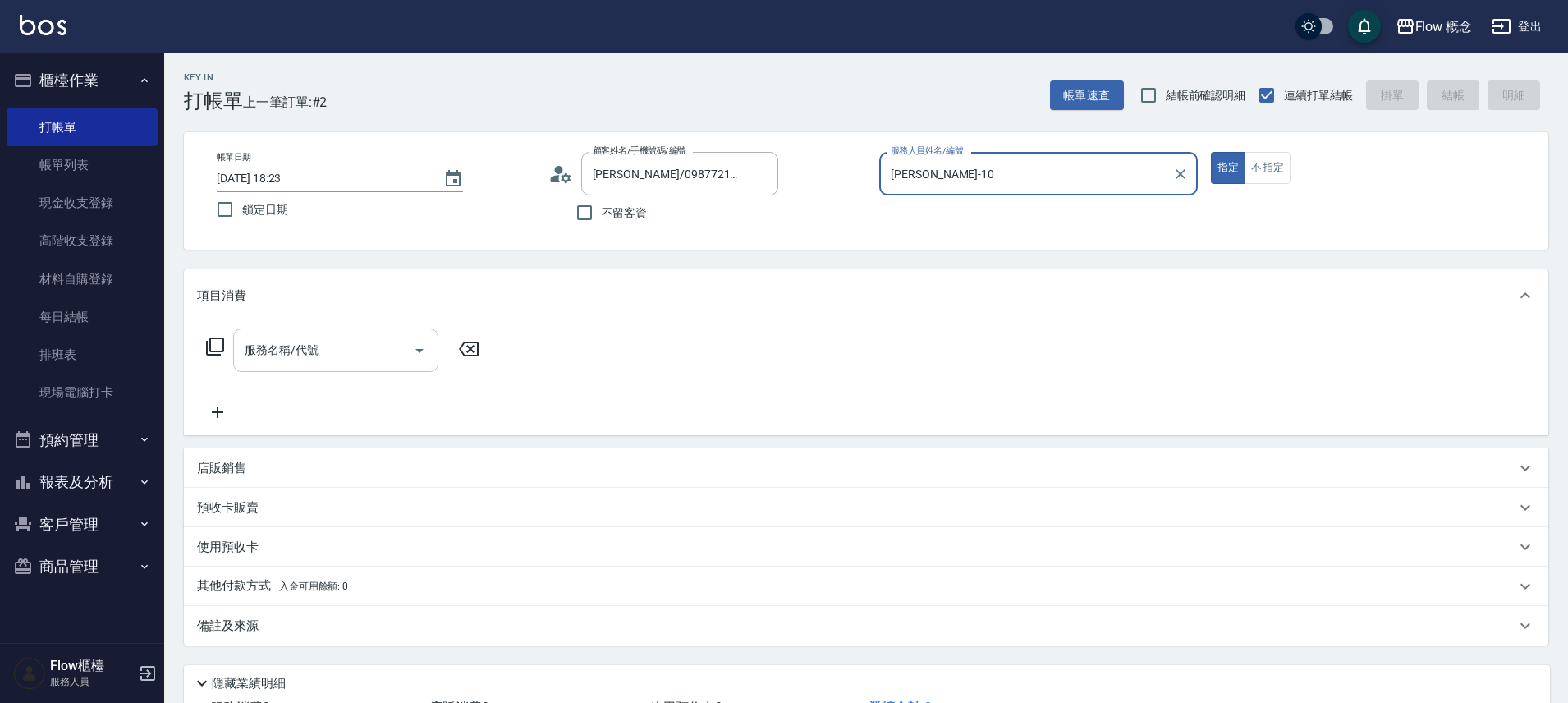
click at [339, 342] on input "服務名稱/代號" at bounding box center [323, 349] width 166 height 28
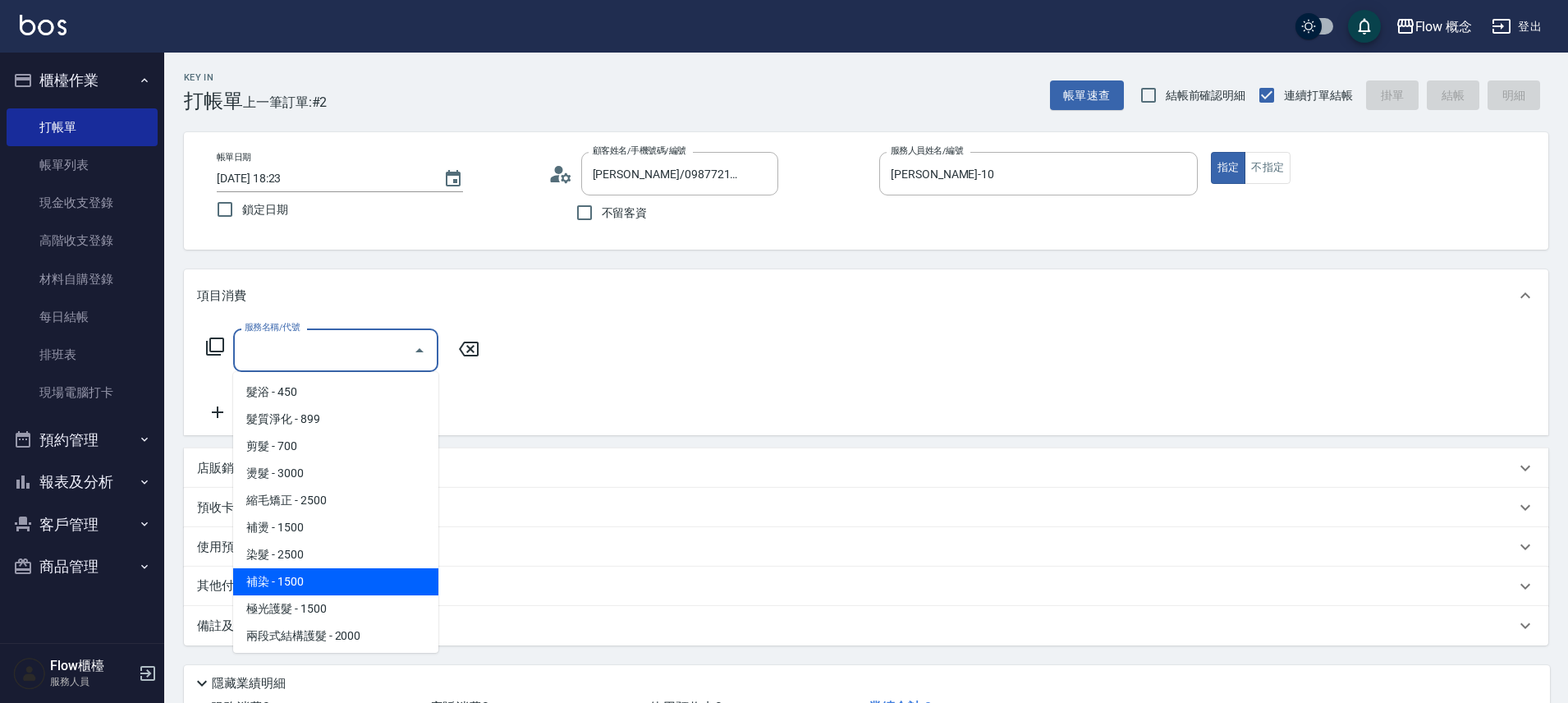
drag, startPoint x: 304, startPoint y: 577, endPoint x: 337, endPoint y: 512, distance: 72.9
click at [304, 578] on span "補染 - 1500" at bounding box center [336, 581] width 205 height 27
type input "補染(402)"
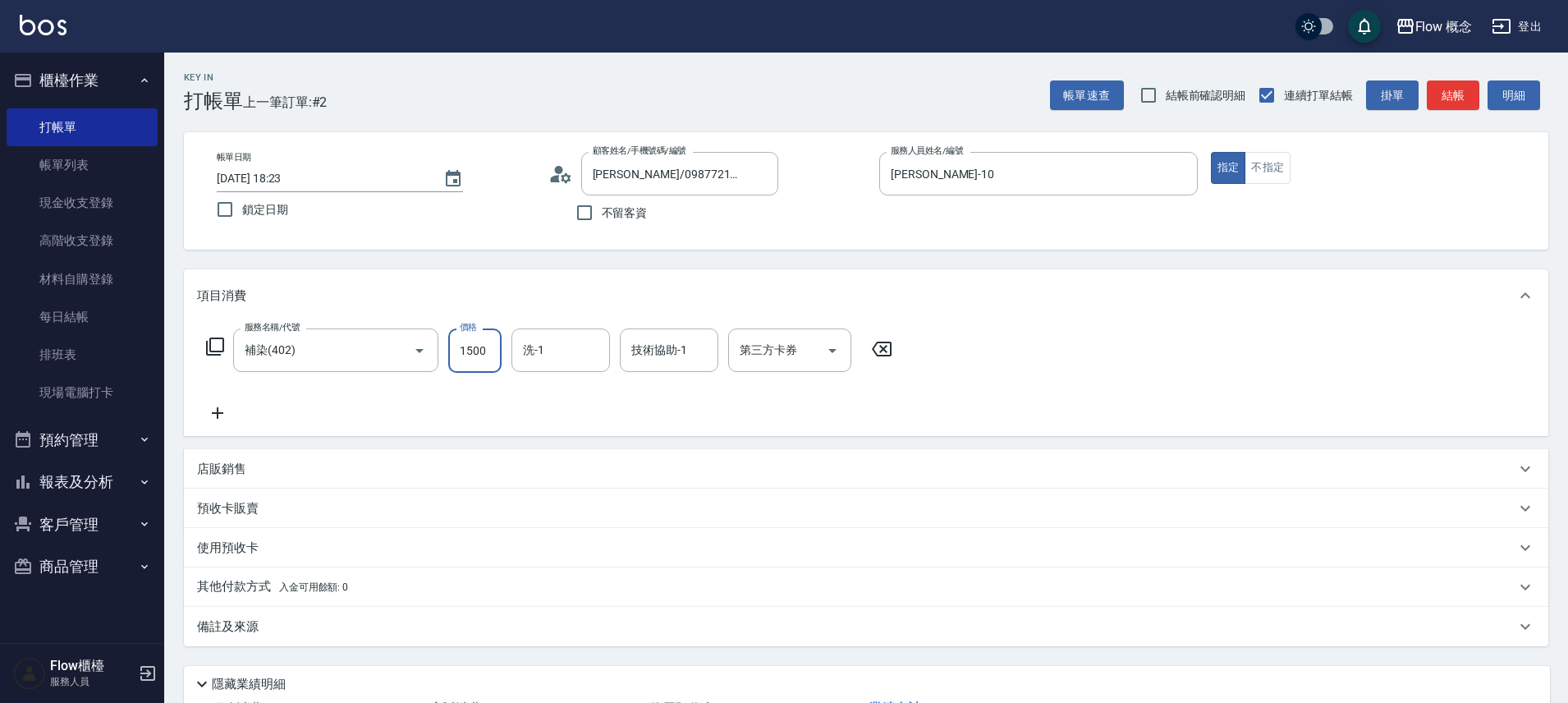
click at [480, 355] on input "1500" at bounding box center [475, 350] width 53 height 44
type input "1600"
click at [562, 338] on input "洗-1" at bounding box center [560, 349] width 84 height 28
type input "Kimico-8"
click at [1439, 98] on button "結帳" at bounding box center [1452, 95] width 53 height 30
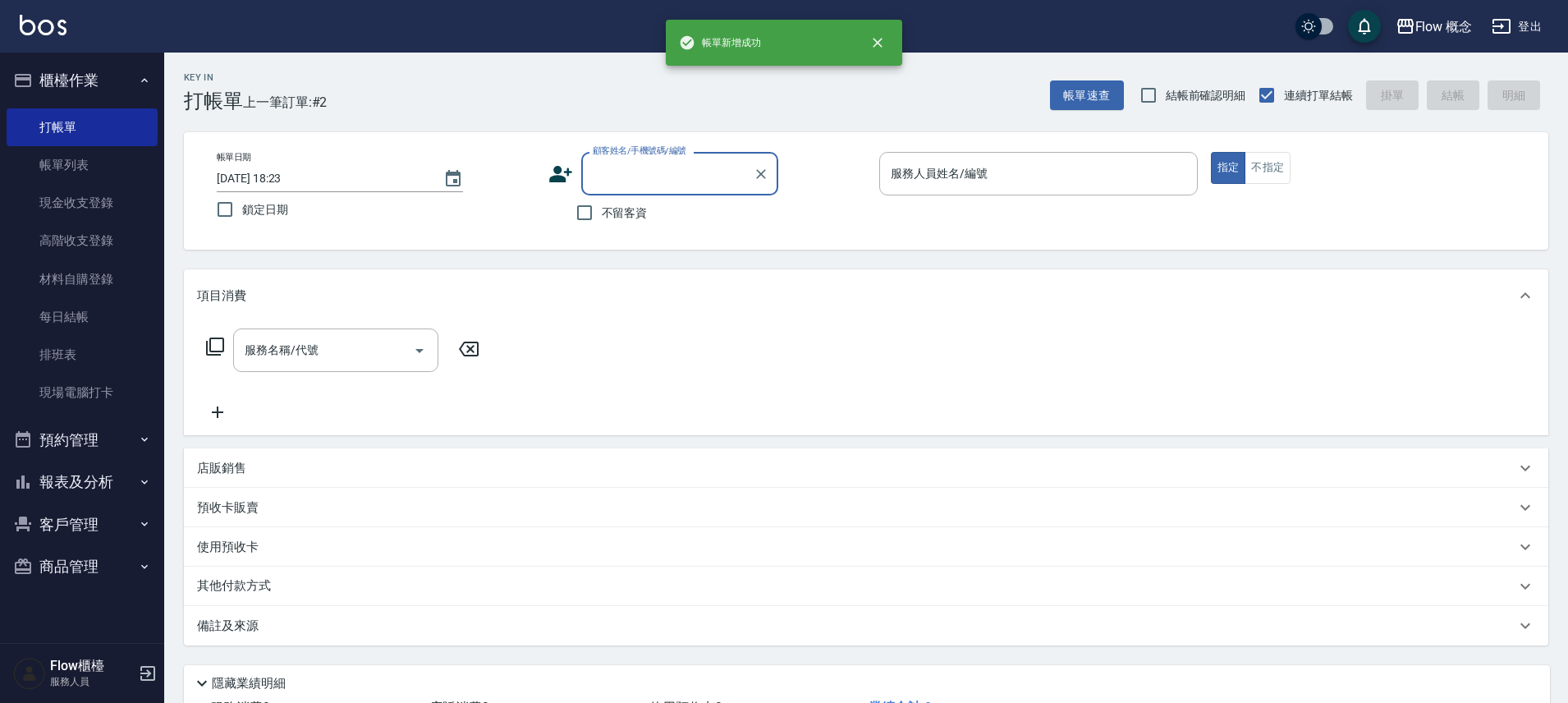
scroll to position [0, 0]
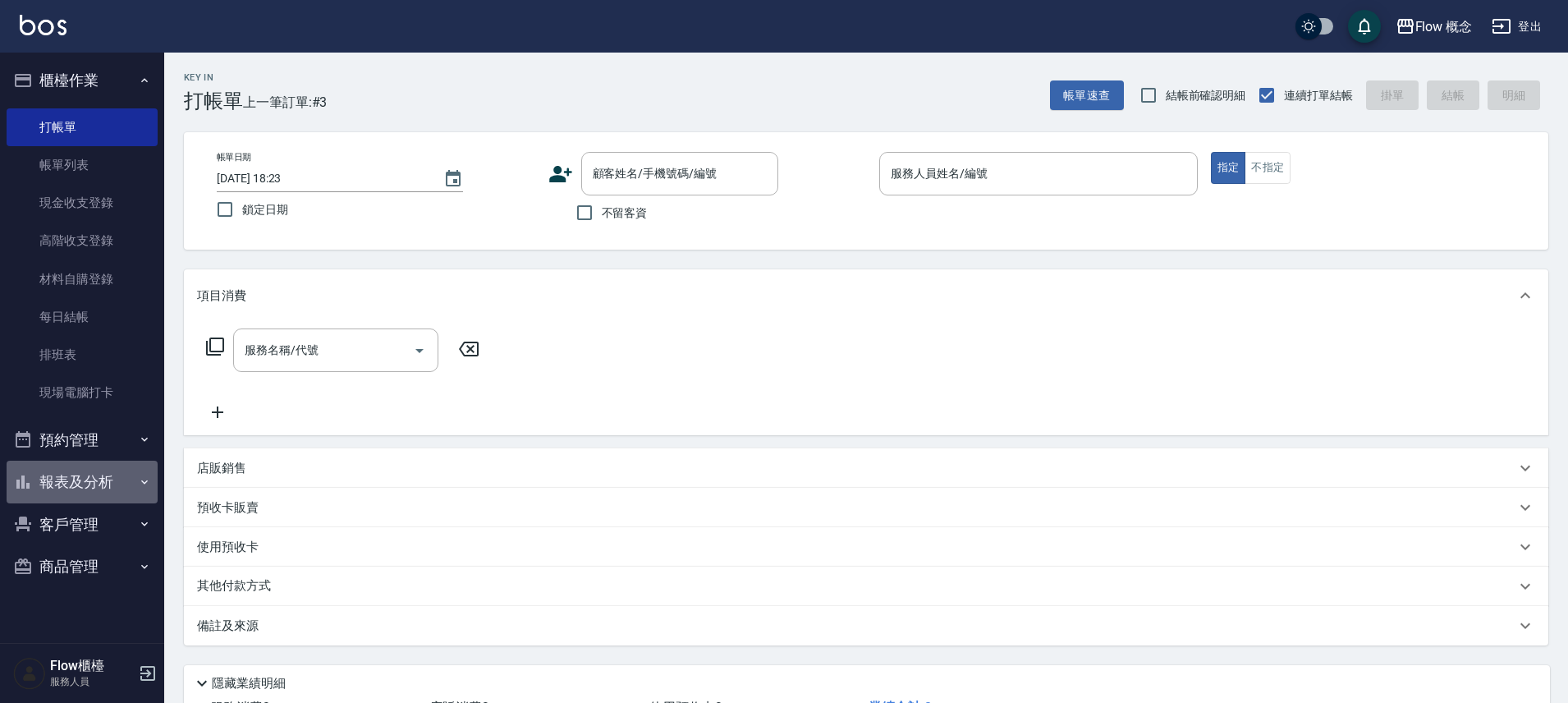
click at [70, 482] on button "報表及分析" at bounding box center [82, 481] width 151 height 42
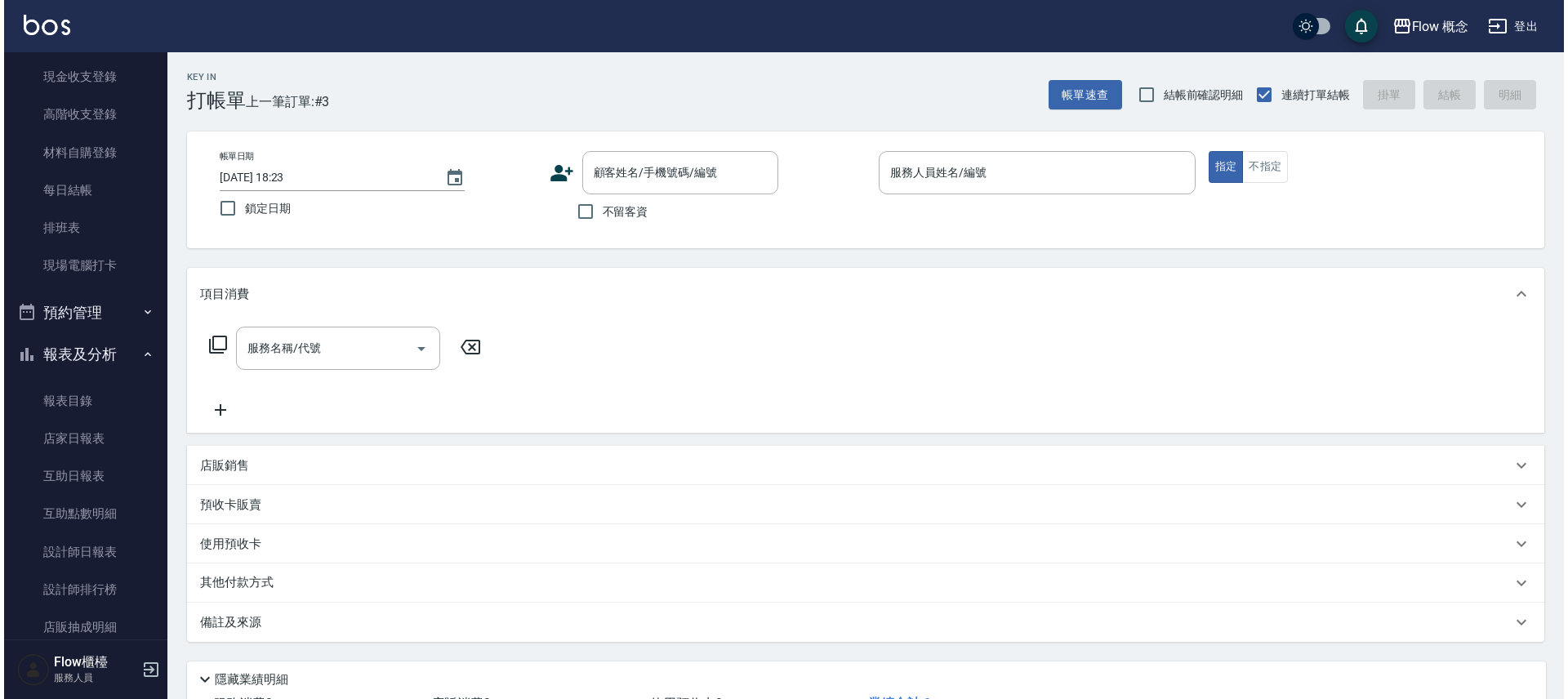
scroll to position [129, 0]
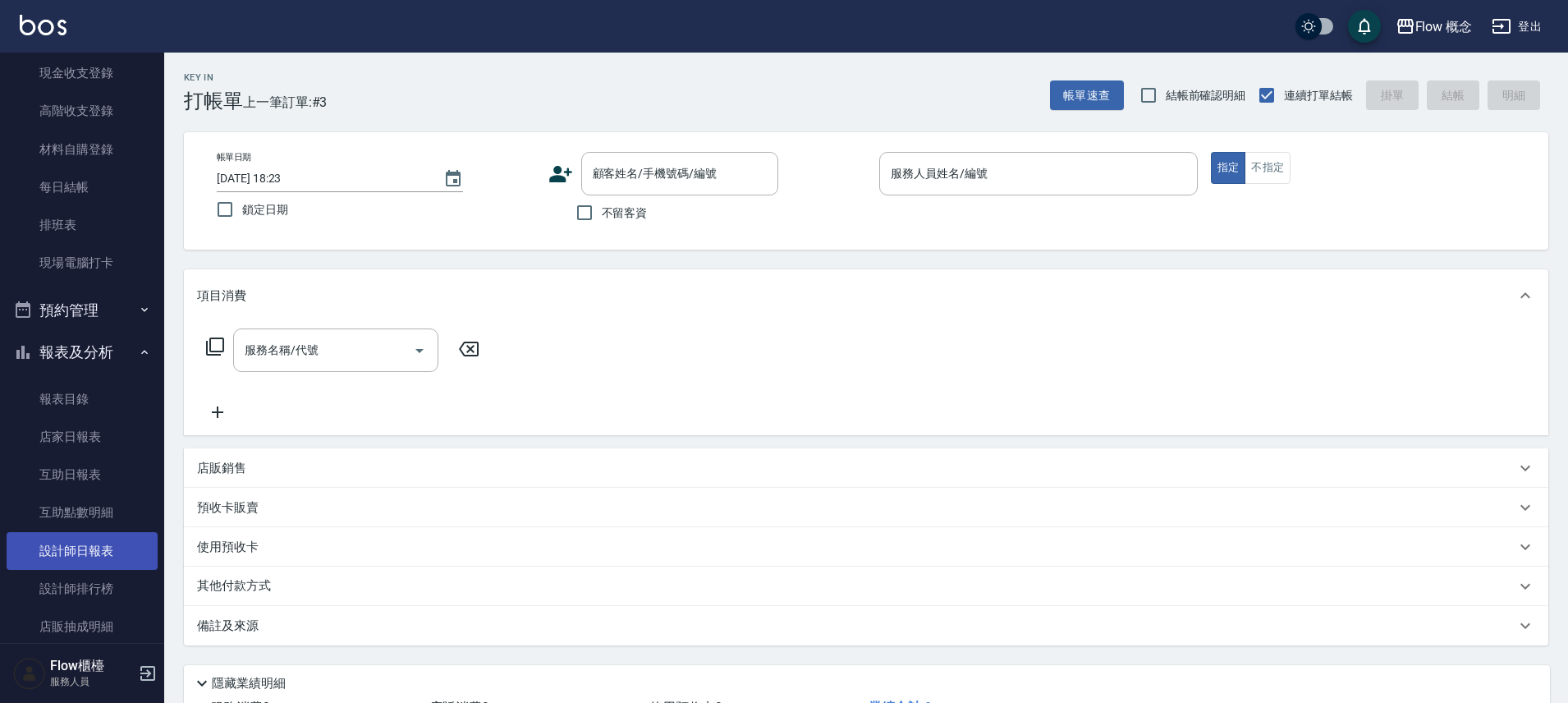
click at [53, 548] on link "設計師日報表" at bounding box center [82, 551] width 151 height 38
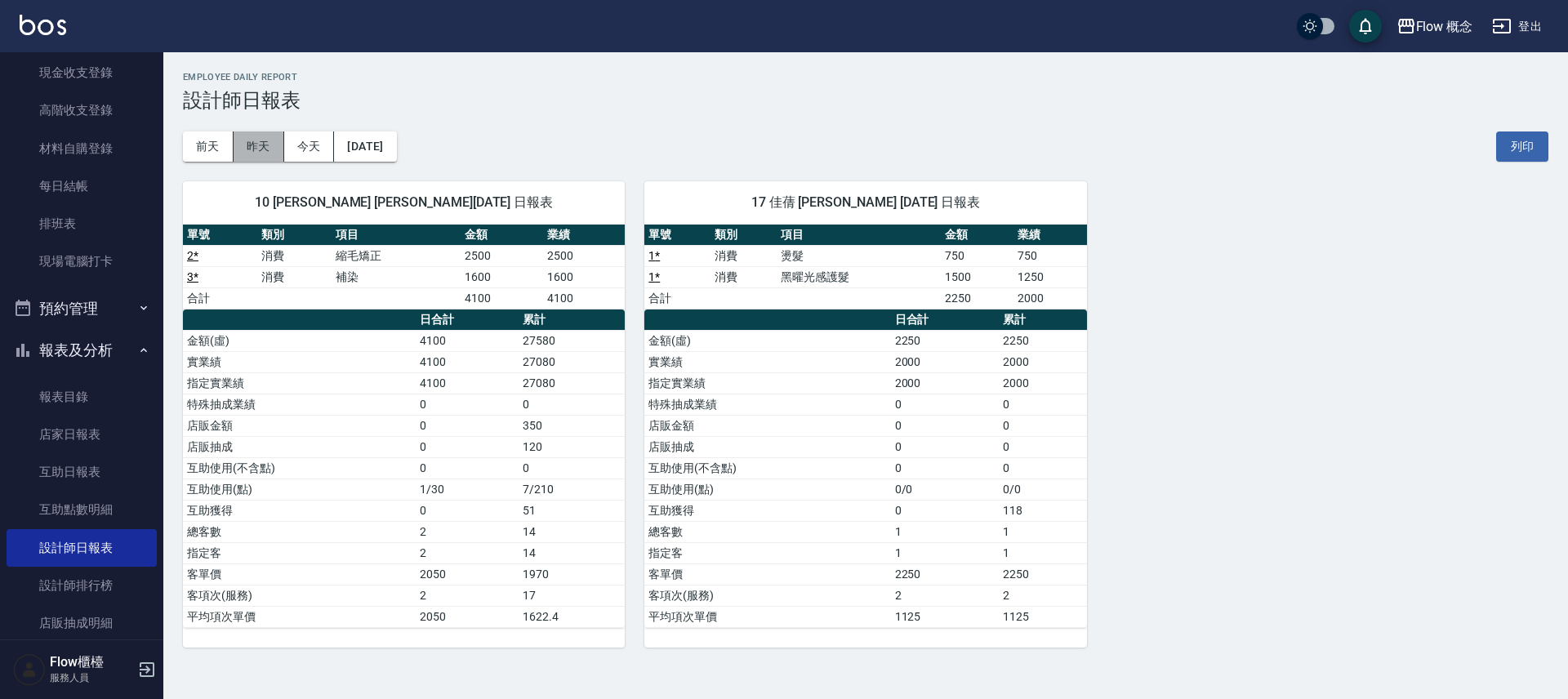
click at [264, 143] on button "昨天" at bounding box center [258, 146] width 51 height 30
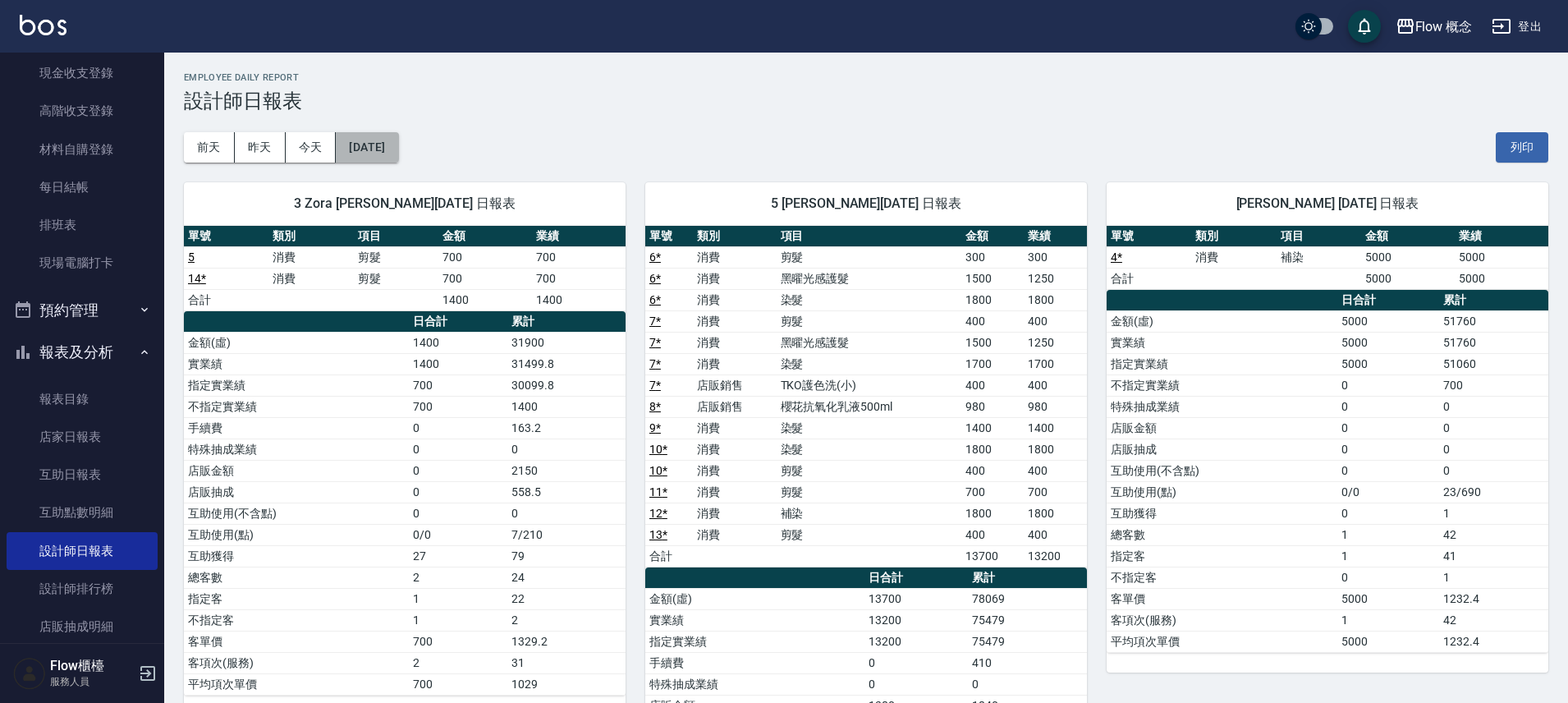
click at [377, 152] on button "[DATE]" at bounding box center [367, 147] width 62 height 30
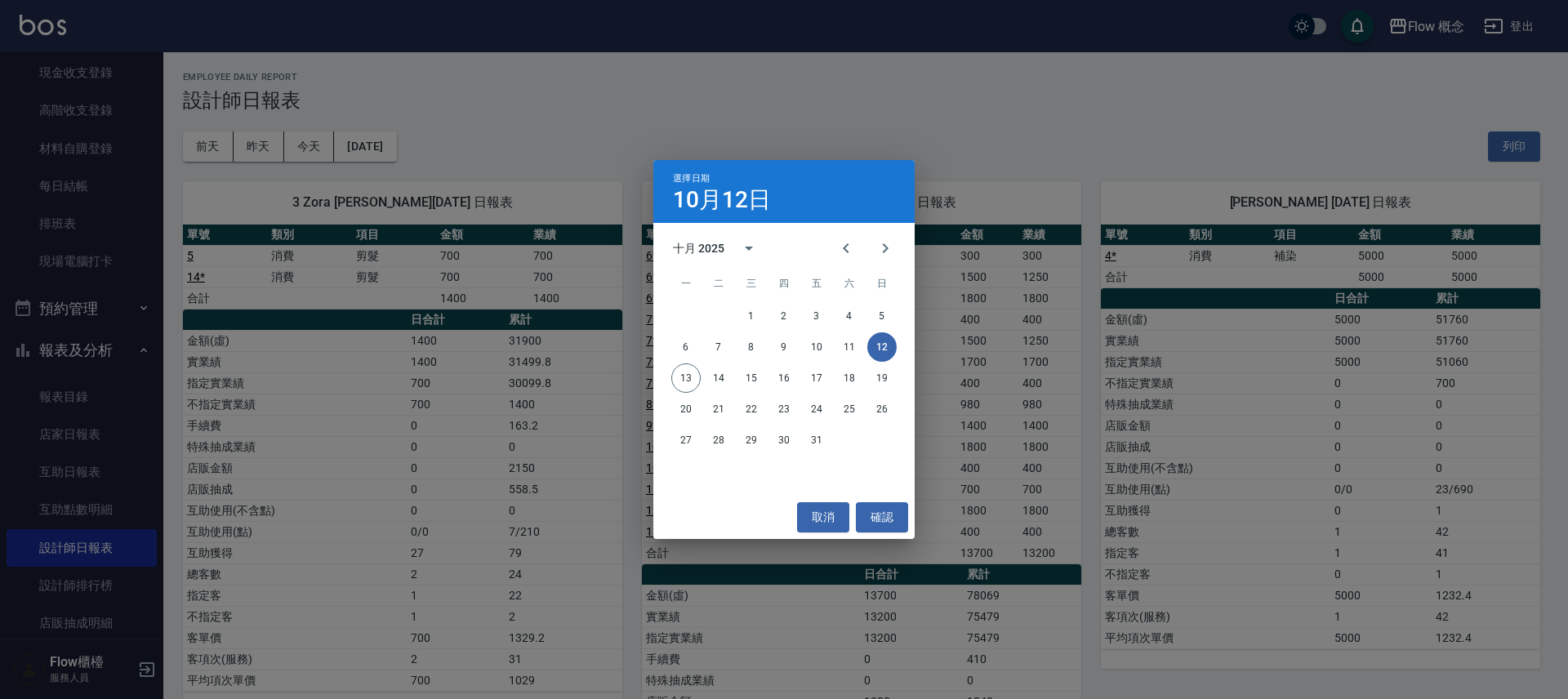
click at [602, 144] on div "選擇日期 [DATE] 十月 2025 一 二 三 四 五 六 日 1 2 3 4 5 6 7 8 9 10 11 12 13 14 15 16 17 18 …" at bounding box center [784, 349] width 1568 height 699
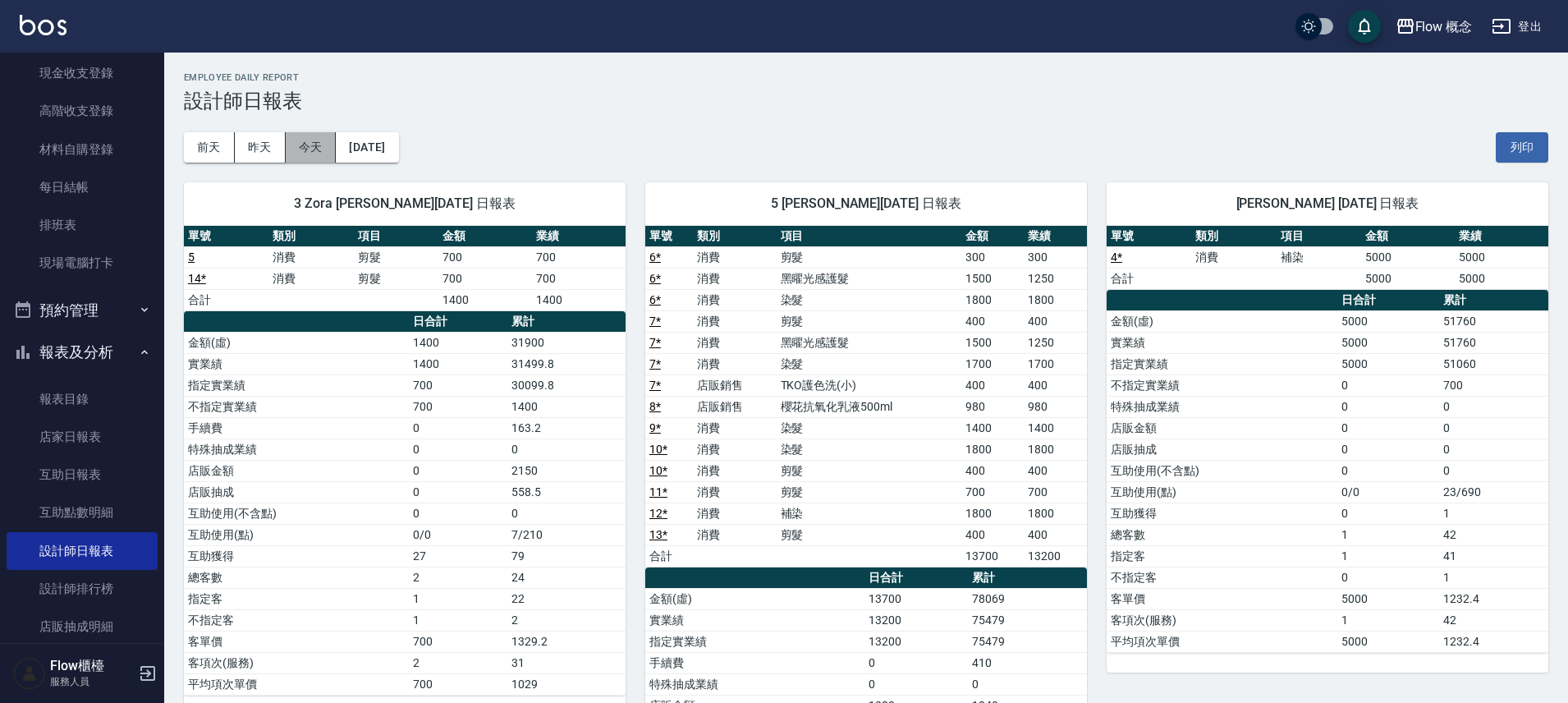
click at [306, 145] on button "今天" at bounding box center [310, 147] width 51 height 30
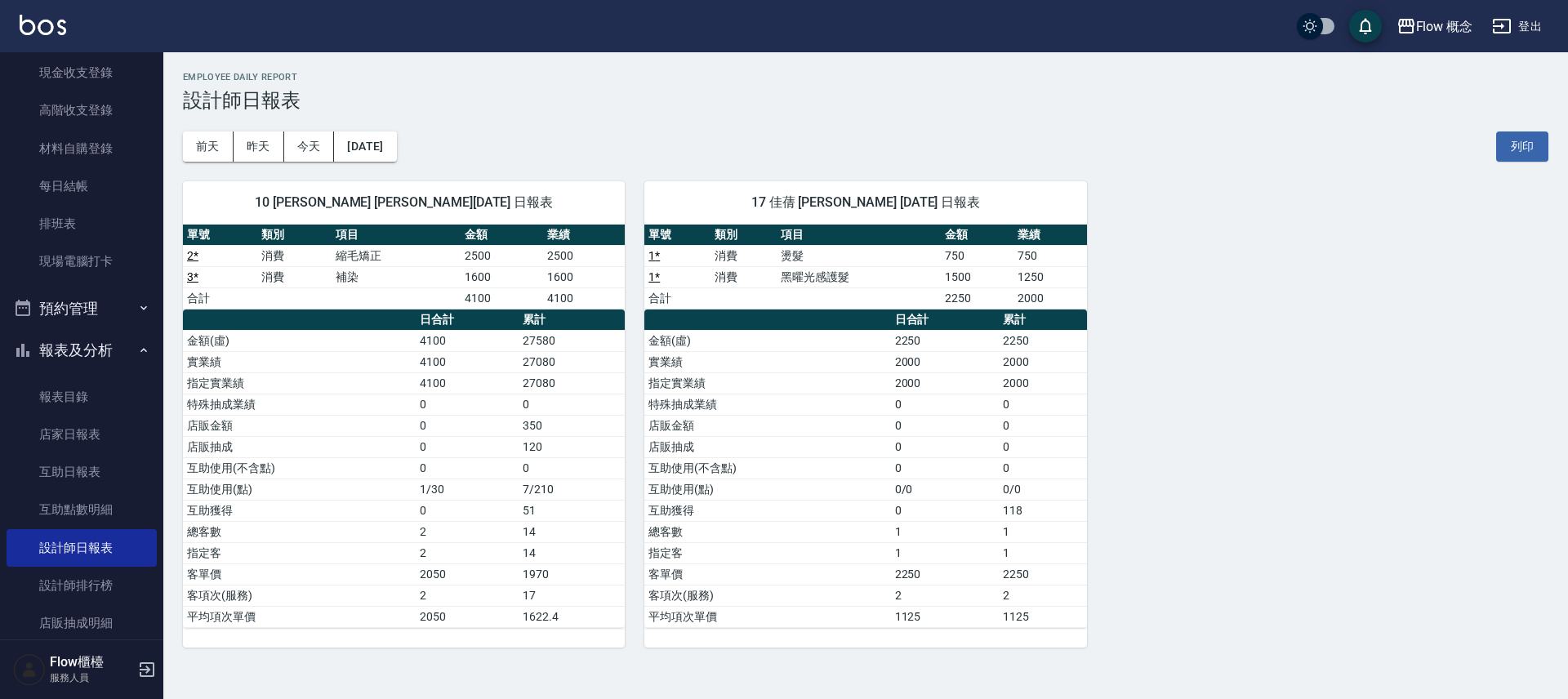
click at [881, 206] on span "17 佳蒨 [PERSON_NAME] [DATE] 日報表" at bounding box center [865, 202] width 403 height 16
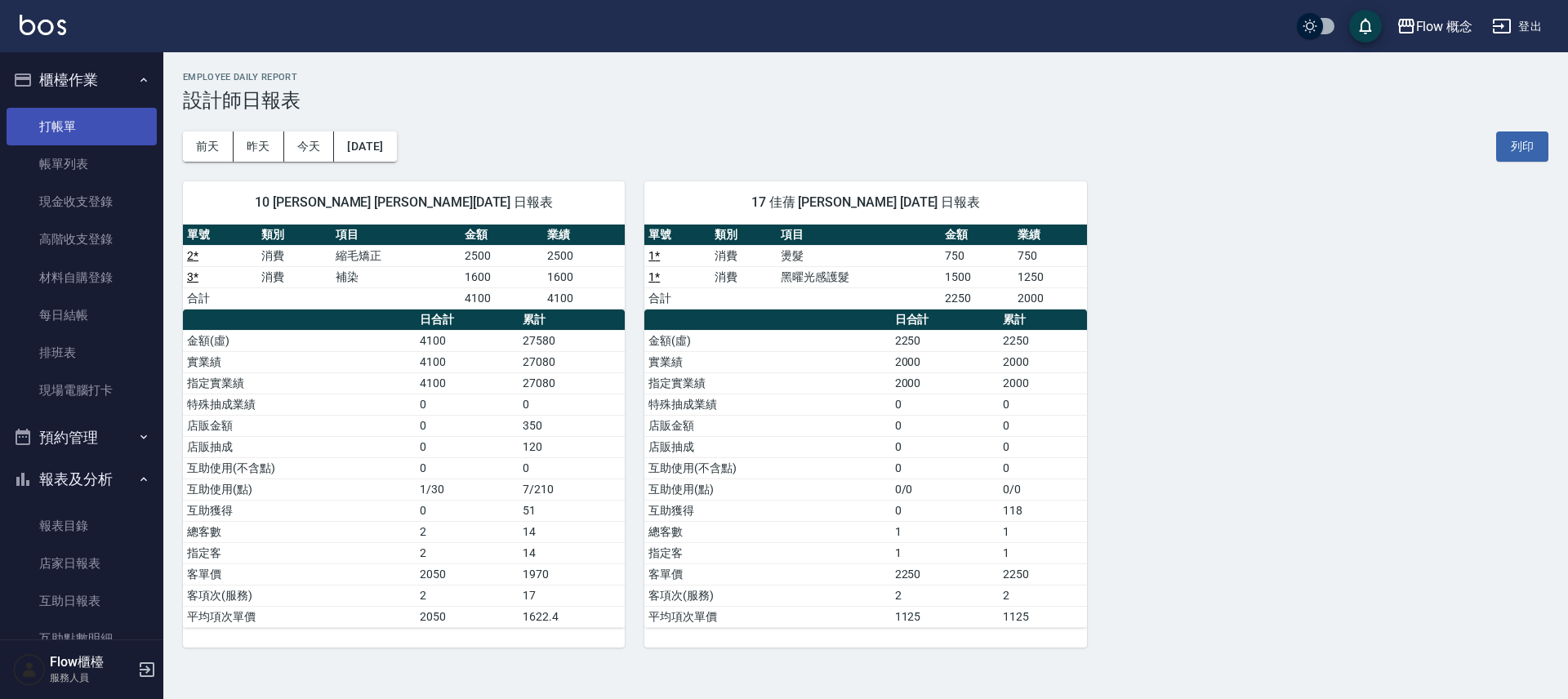
click at [82, 122] on link "打帳單" at bounding box center [82, 127] width 150 height 38
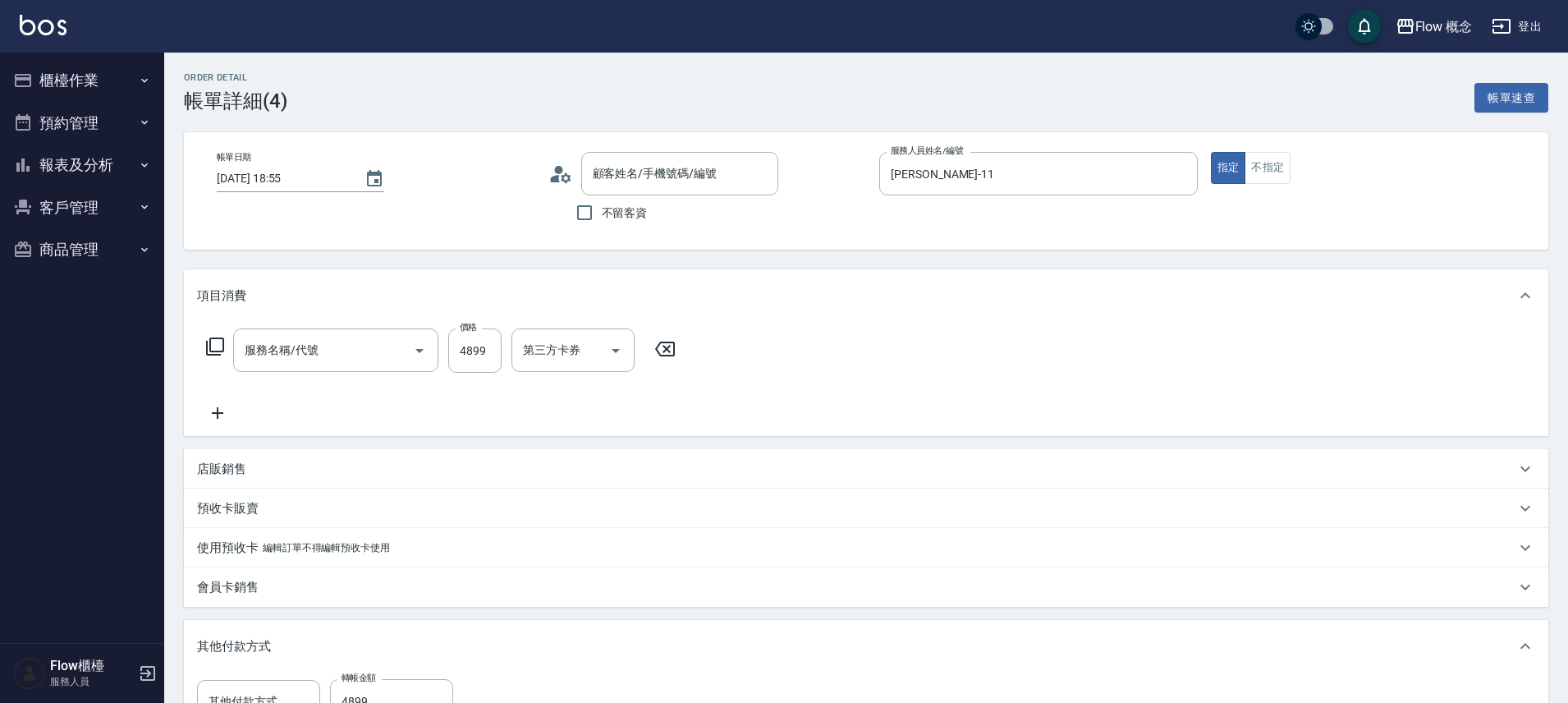
type input "[PERSON_NAME]/0986817886/886011"
type input "綜合卡(517)"
type input "轉帳"
click at [106, 171] on button "報表及分析" at bounding box center [82, 165] width 151 height 42
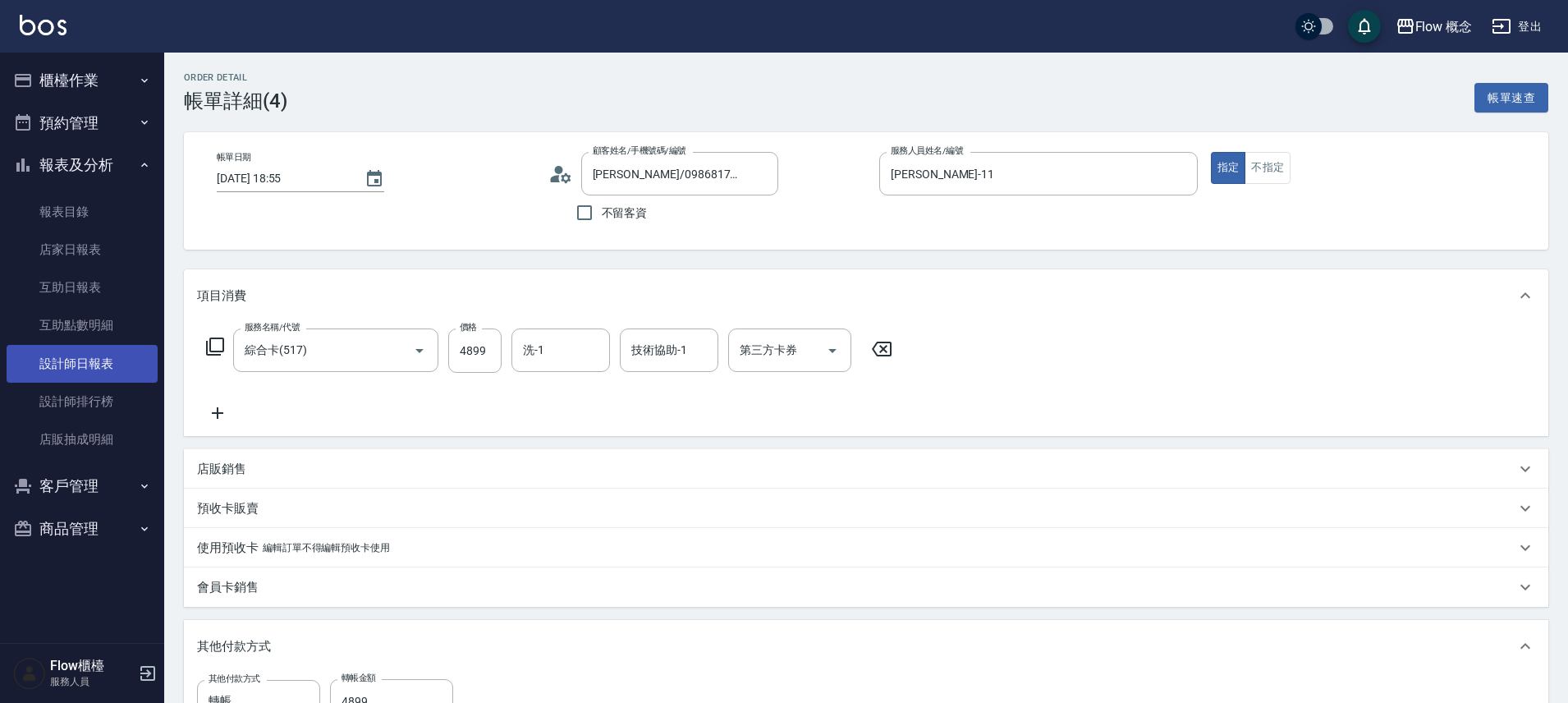
click at [96, 367] on link "設計師日報表" at bounding box center [82, 364] width 151 height 38
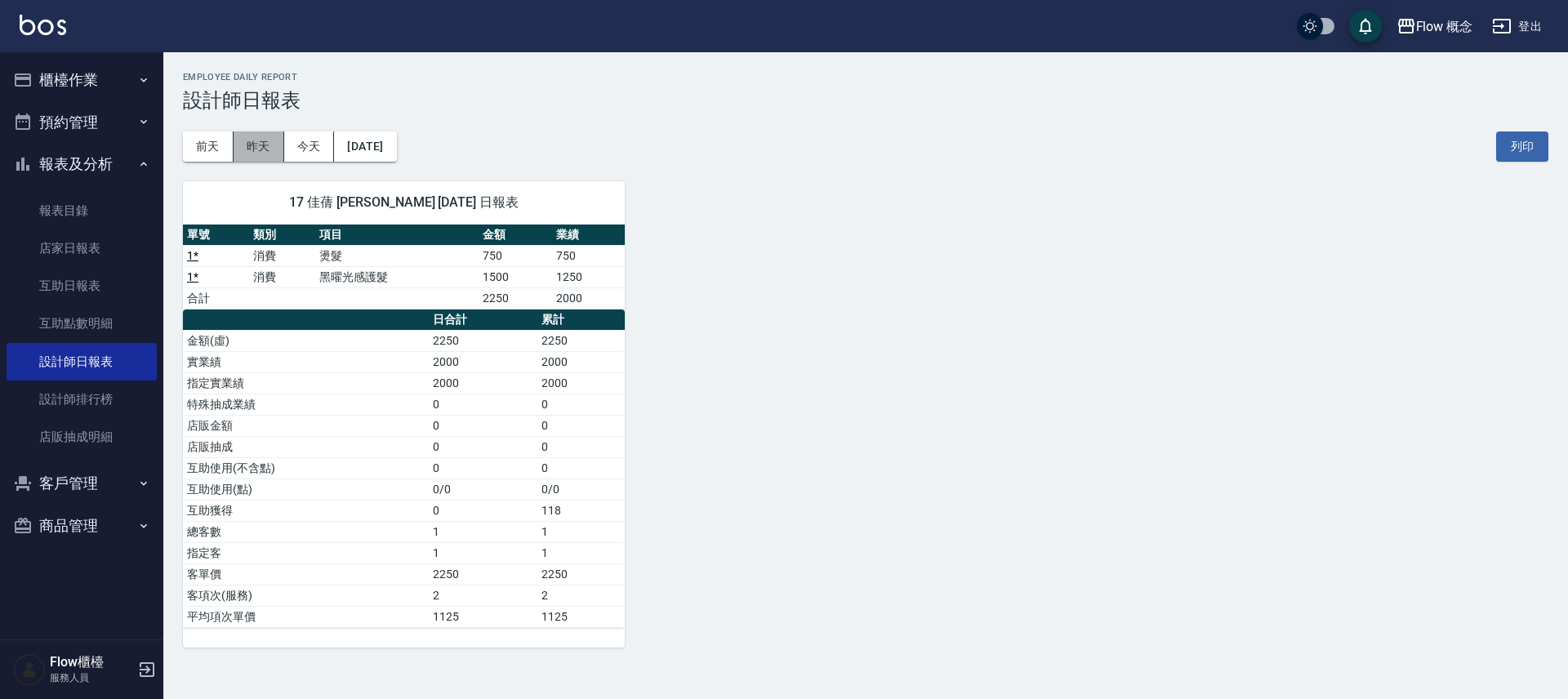
click at [243, 148] on button "昨天" at bounding box center [258, 146] width 51 height 30
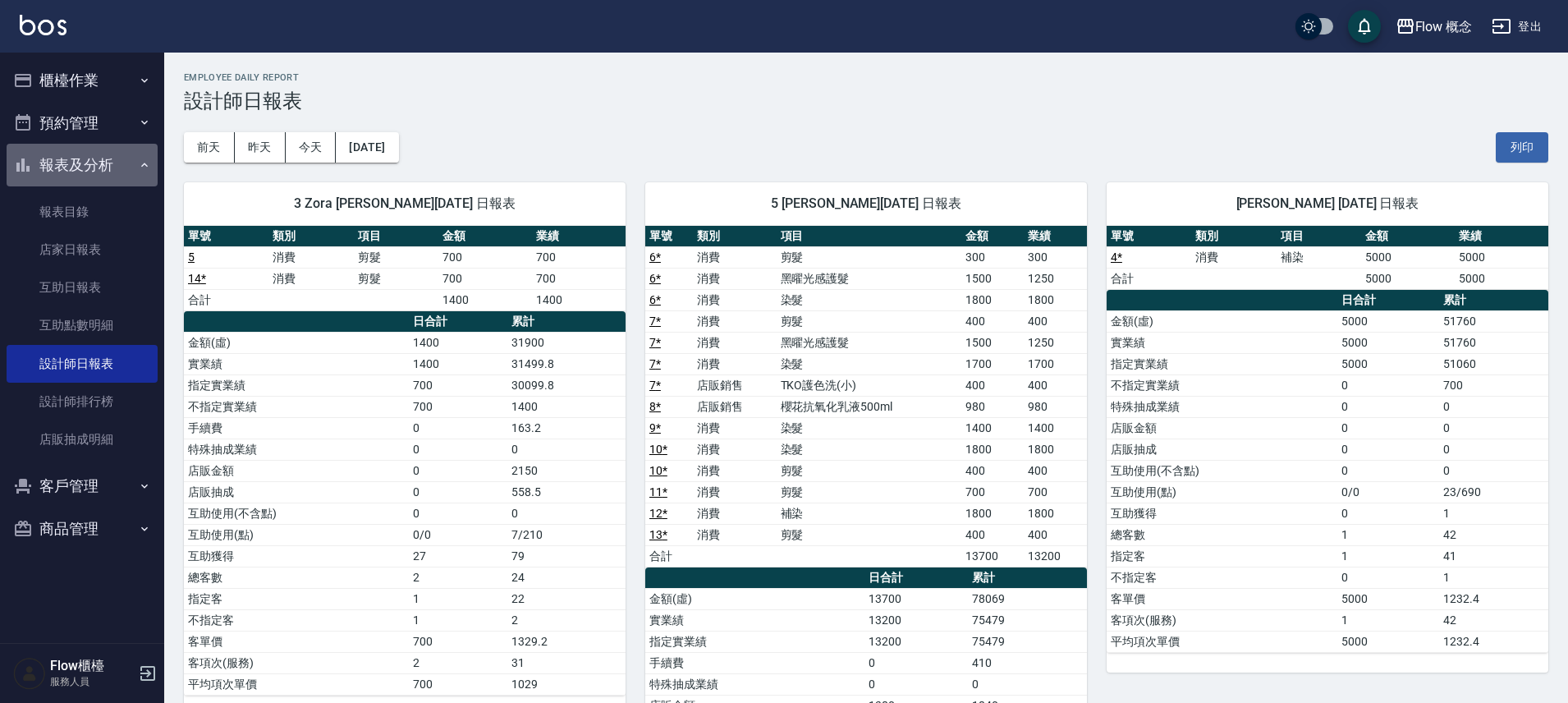
click at [111, 168] on button "報表及分析" at bounding box center [82, 165] width 151 height 42
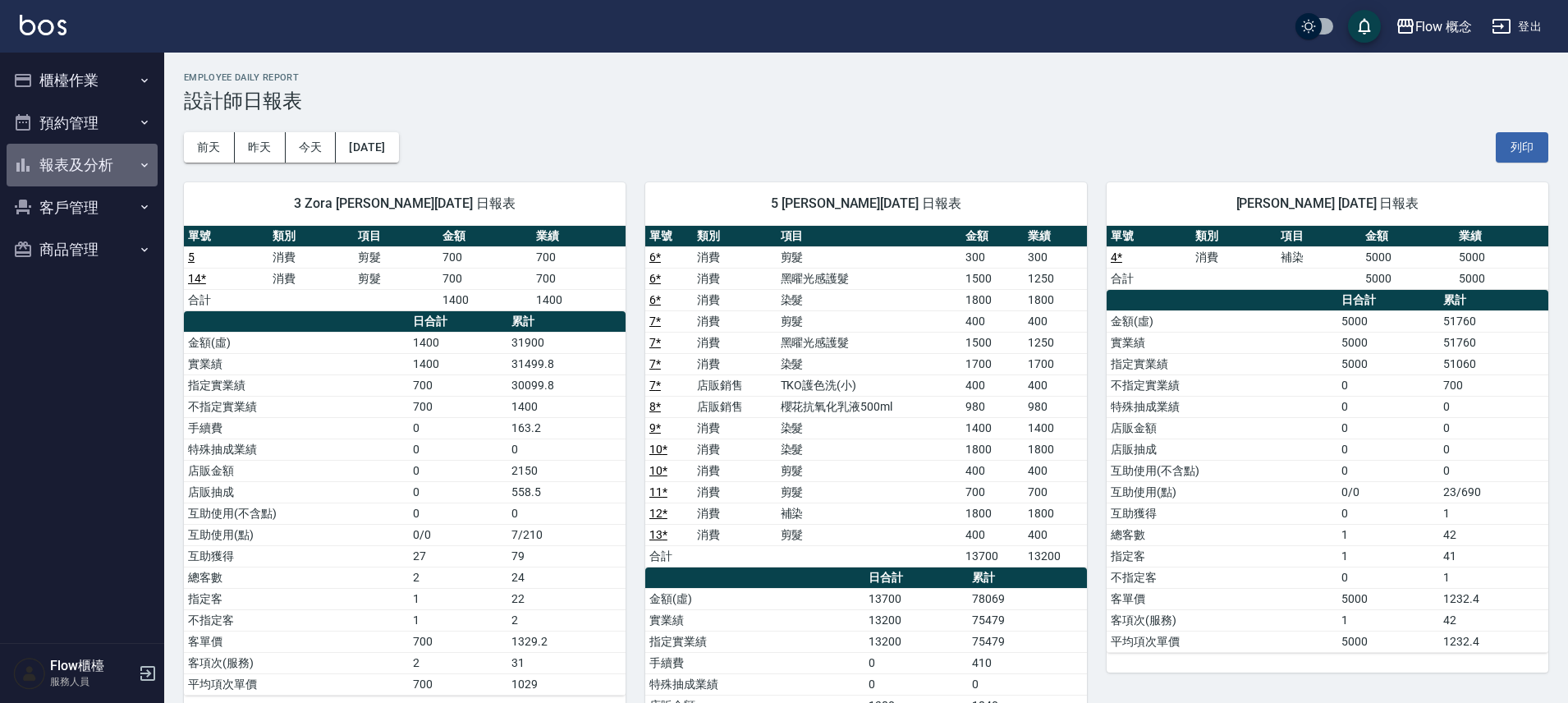
click at [111, 168] on button "報表及分析" at bounding box center [82, 165] width 151 height 42
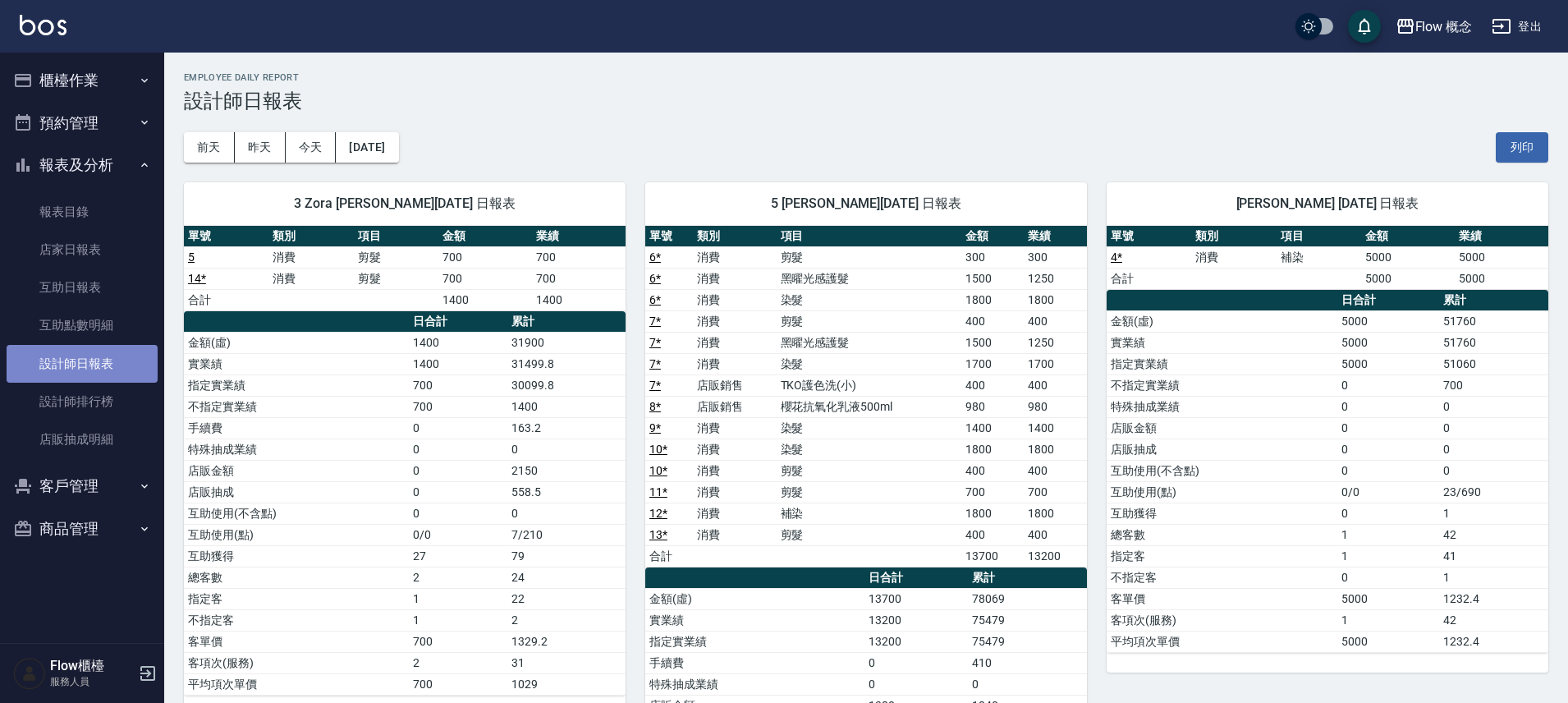
click at [110, 364] on link "設計師日報表" at bounding box center [82, 364] width 151 height 38
click at [398, 144] on button "[DATE]" at bounding box center [367, 147] width 62 height 30
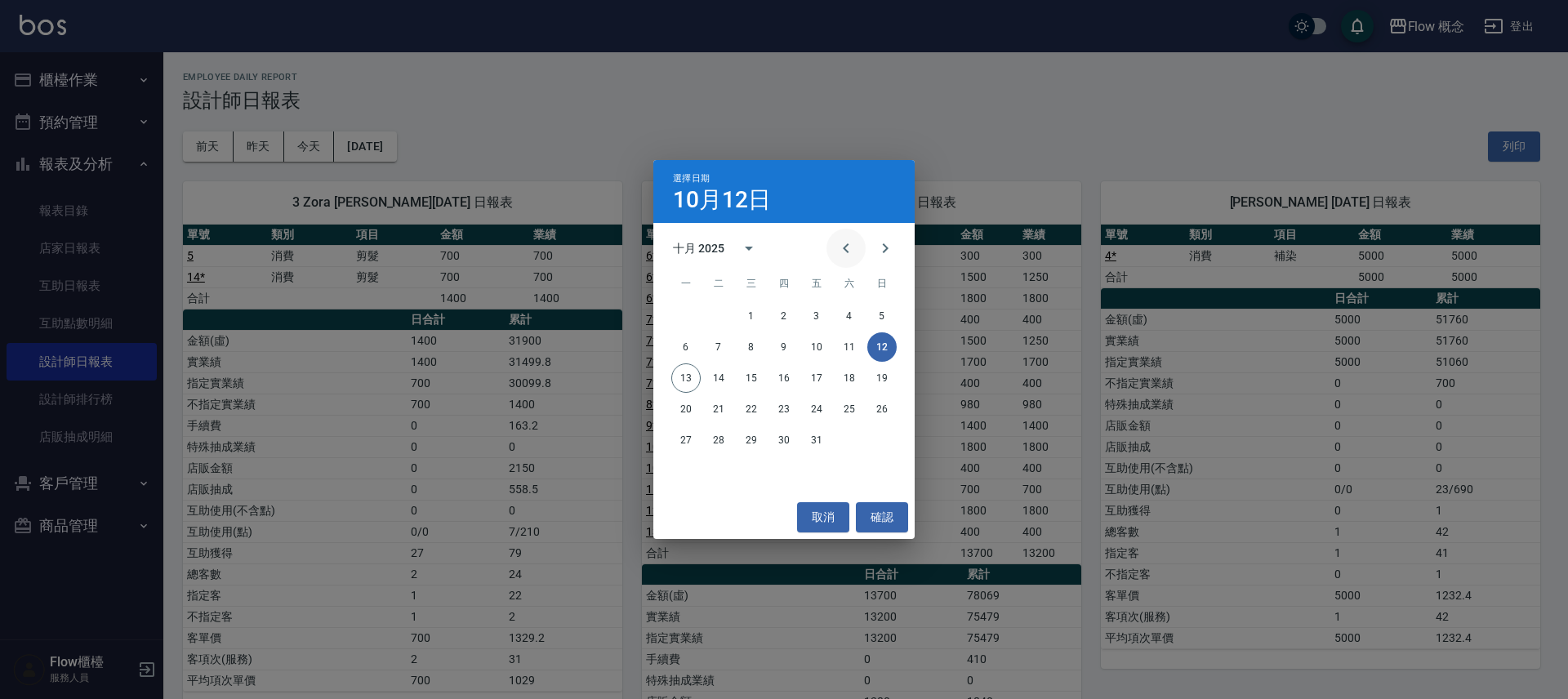
click at [861, 253] on button "Previous month" at bounding box center [846, 248] width 39 height 39
click at [860, 253] on button "Previous month" at bounding box center [846, 248] width 39 height 39
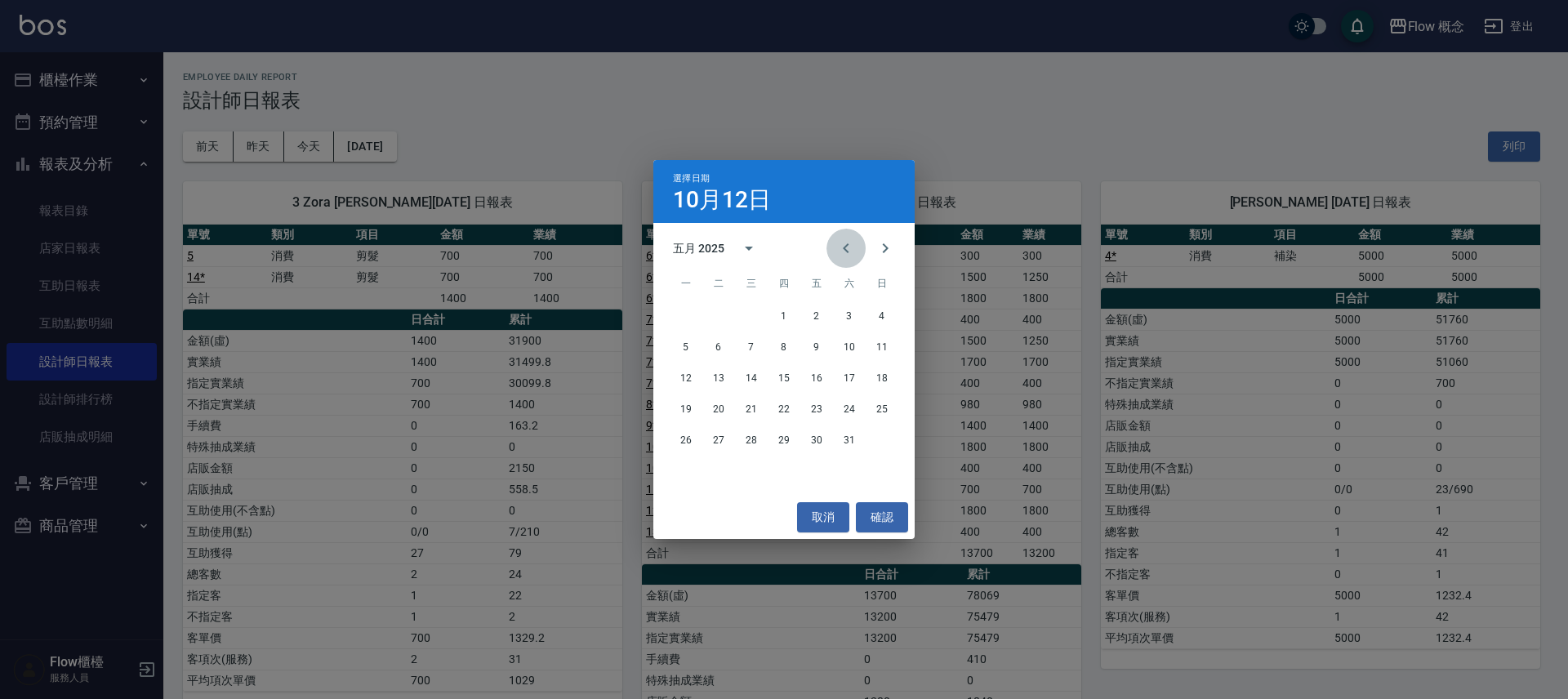
click at [860, 253] on button "Previous month" at bounding box center [846, 248] width 39 height 39
click at [860, 252] on button "Previous month" at bounding box center [846, 248] width 39 height 39
click at [859, 252] on button "Previous month" at bounding box center [846, 248] width 39 height 39
click at [855, 379] on button "18" at bounding box center [850, 377] width 29 height 29
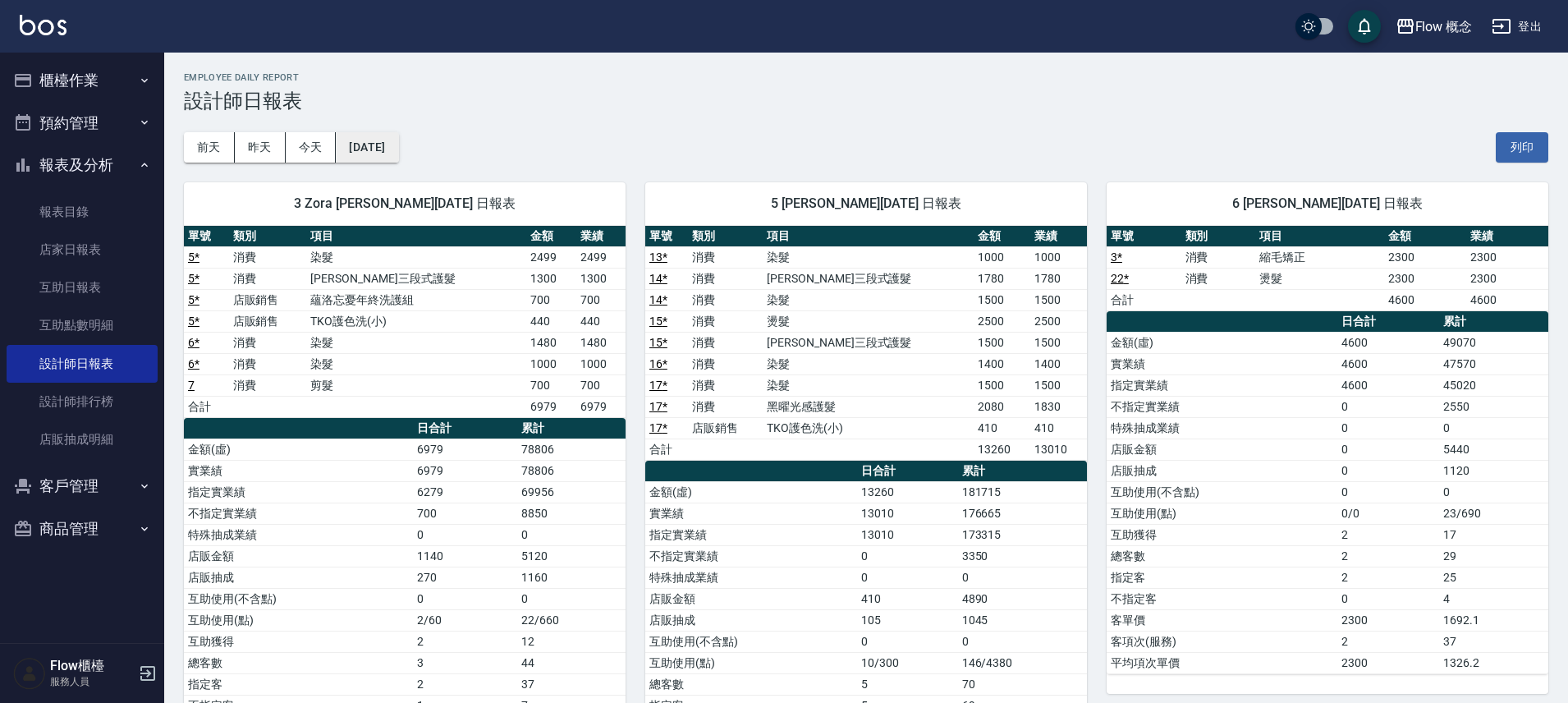
click at [352, 143] on button "[DATE]" at bounding box center [367, 147] width 62 height 30
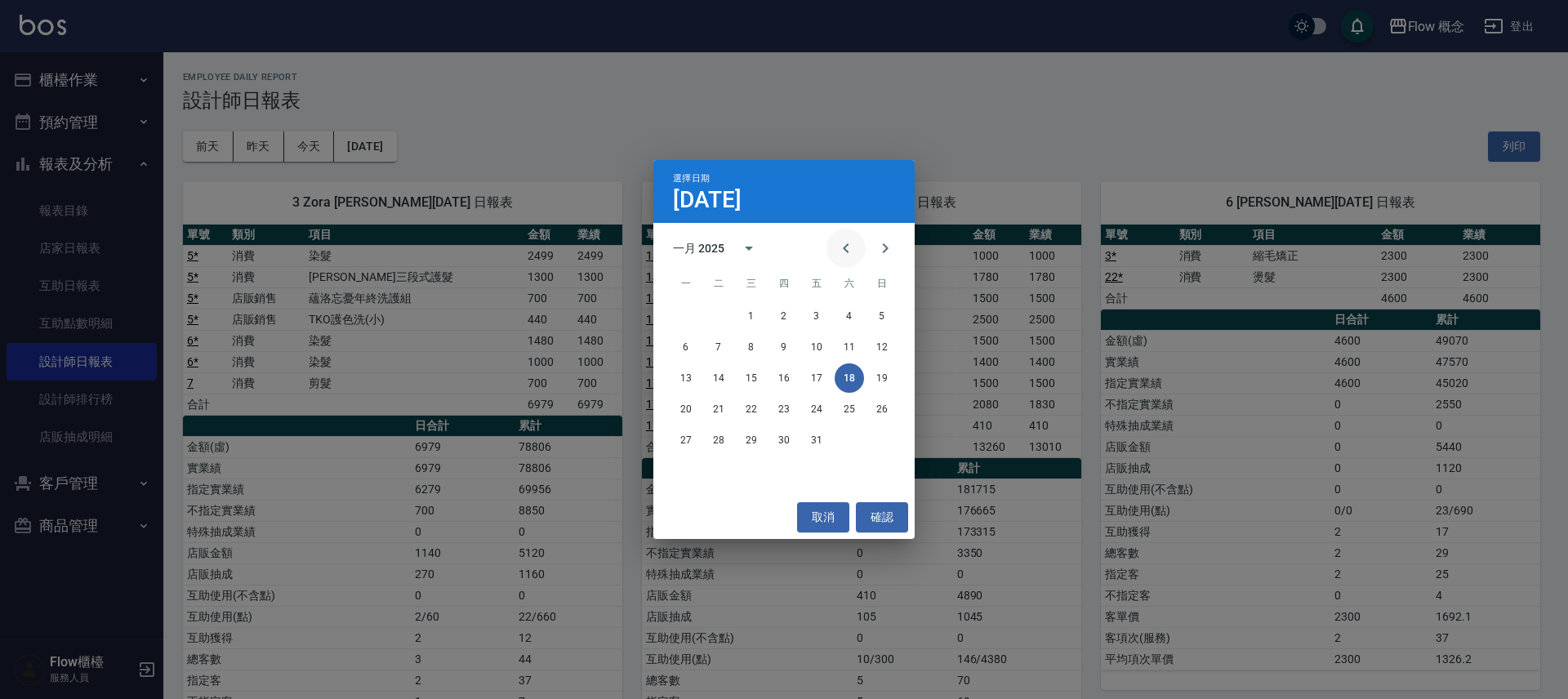
click at [849, 250] on icon "Previous month" at bounding box center [846, 248] width 20 height 20
click at [717, 383] on button "10" at bounding box center [718, 377] width 29 height 29
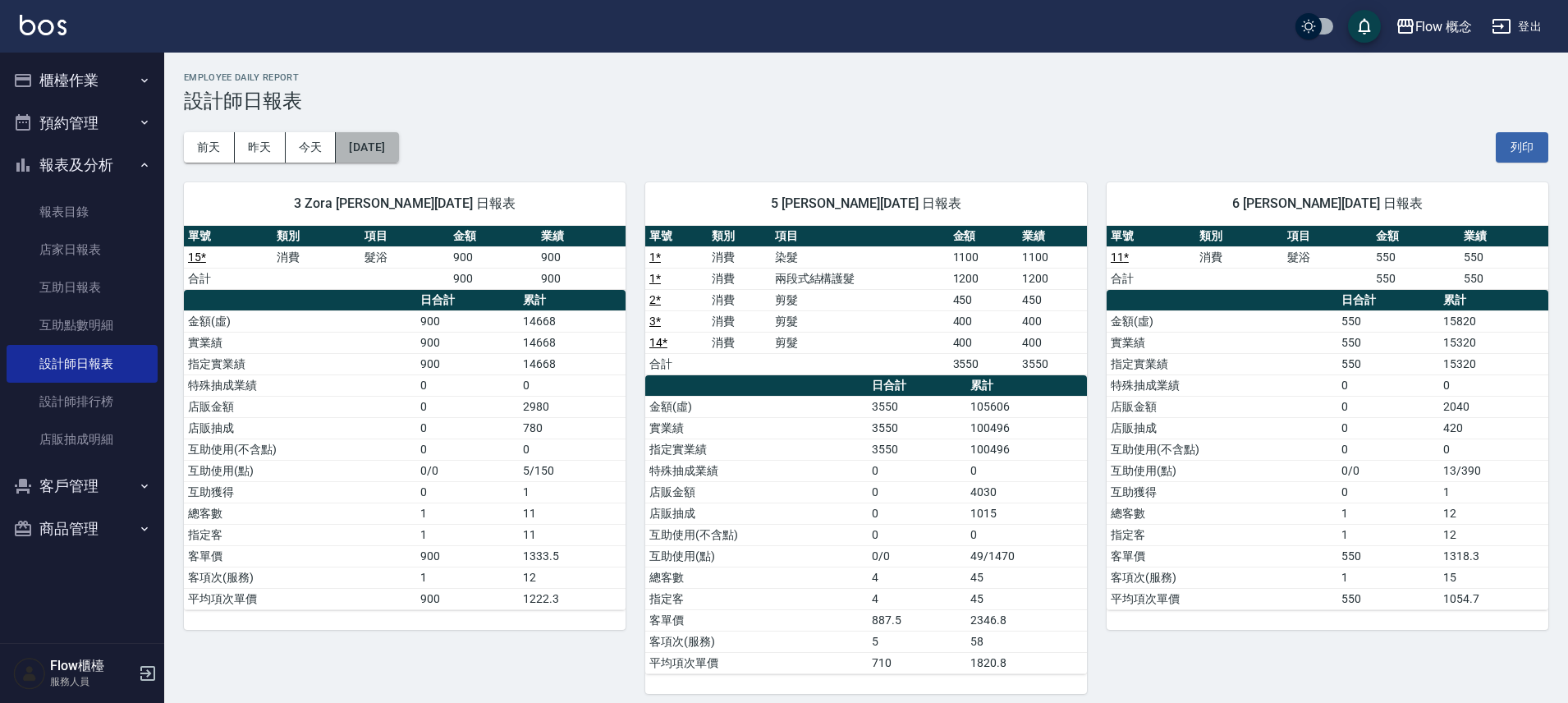
click at [393, 161] on button "2024/12/10" at bounding box center [367, 147] width 62 height 30
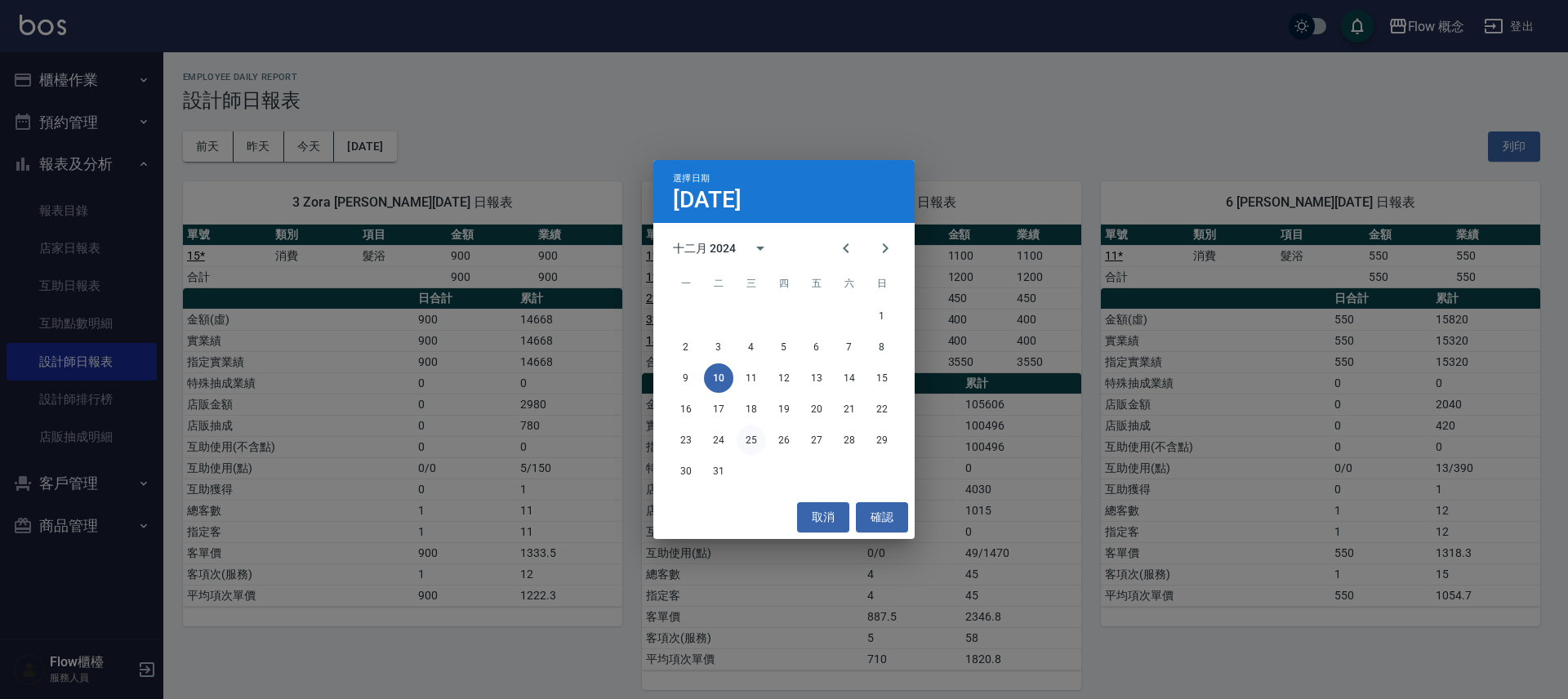
click at [752, 441] on button "25" at bounding box center [751, 440] width 29 height 29
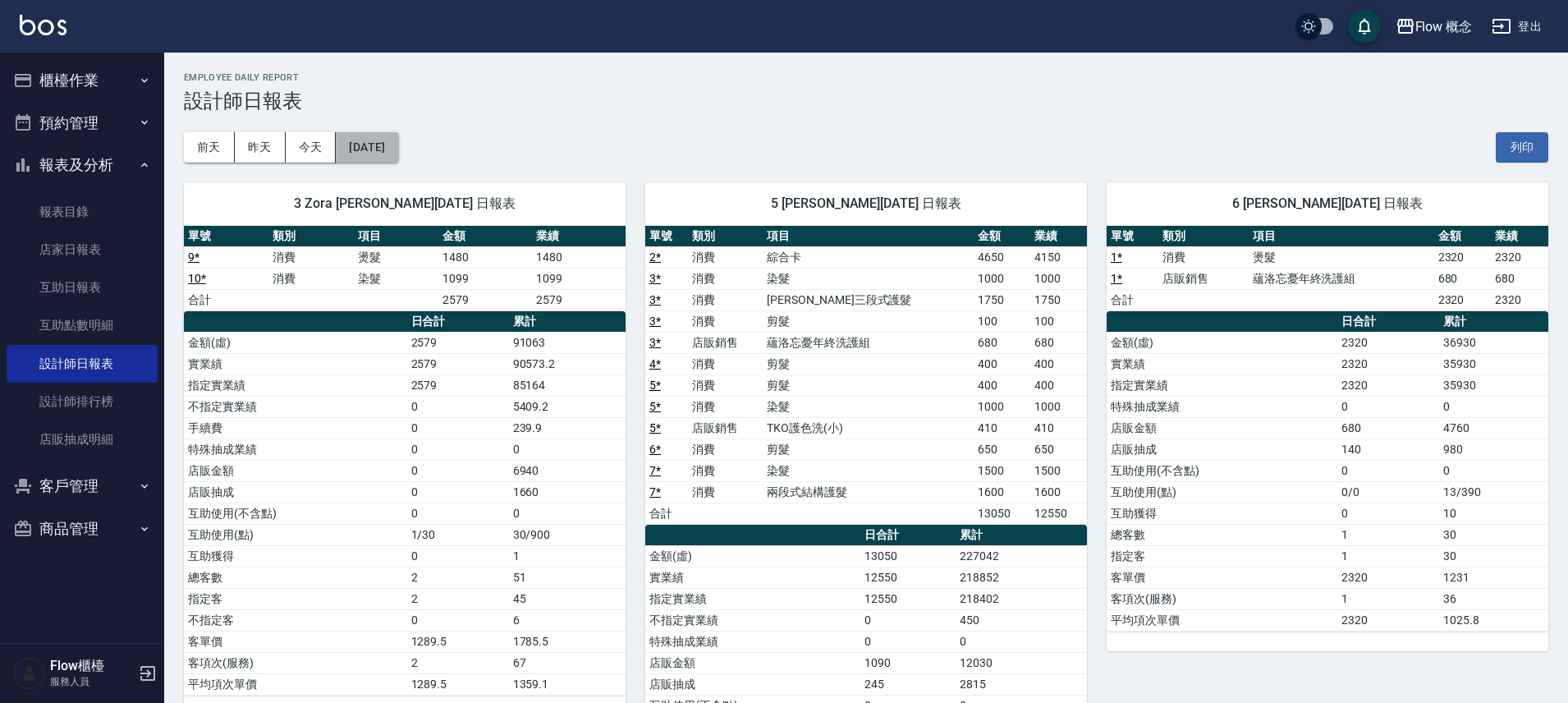
click at [398, 144] on button "2024/12/25" at bounding box center [367, 147] width 62 height 30
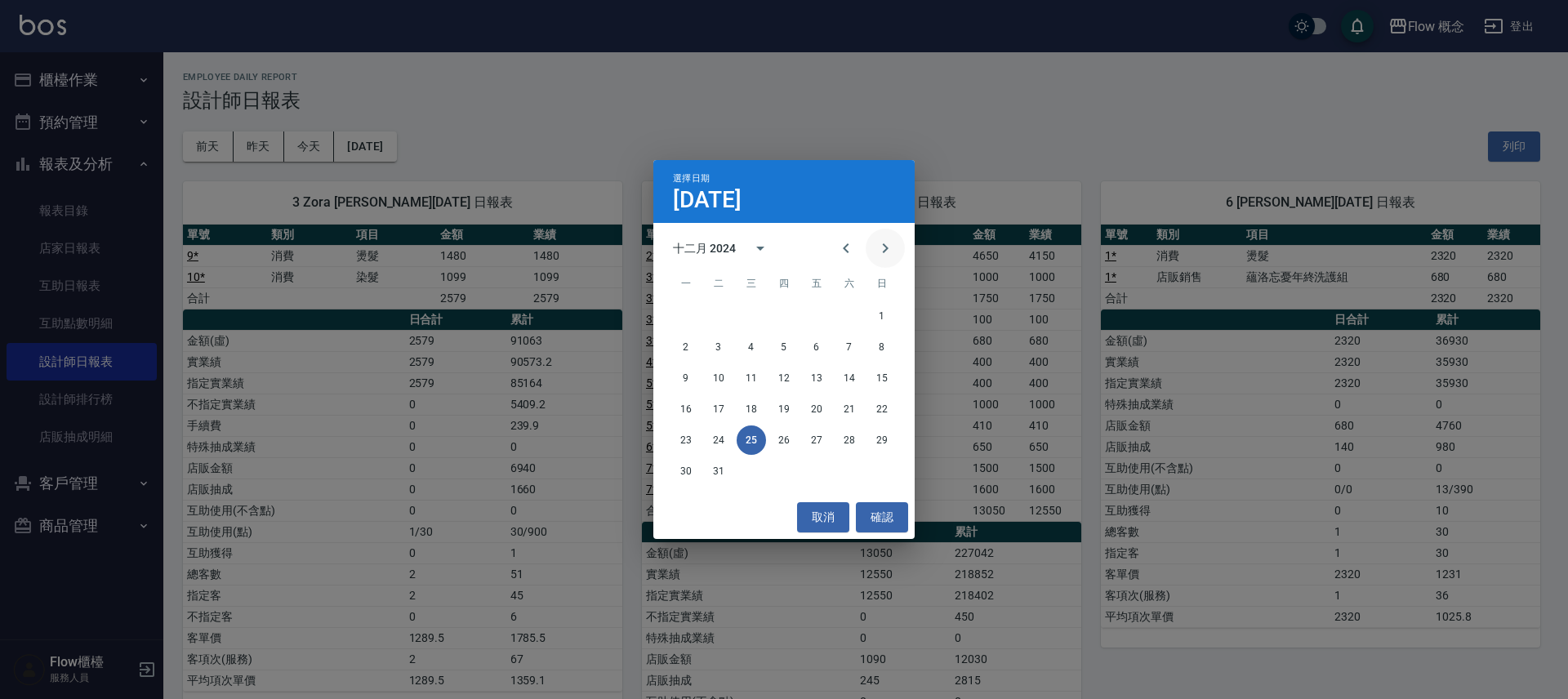
click at [879, 241] on icon "Next month" at bounding box center [885, 248] width 20 height 20
click at [878, 242] on icon "Next month" at bounding box center [885, 248] width 20 height 20
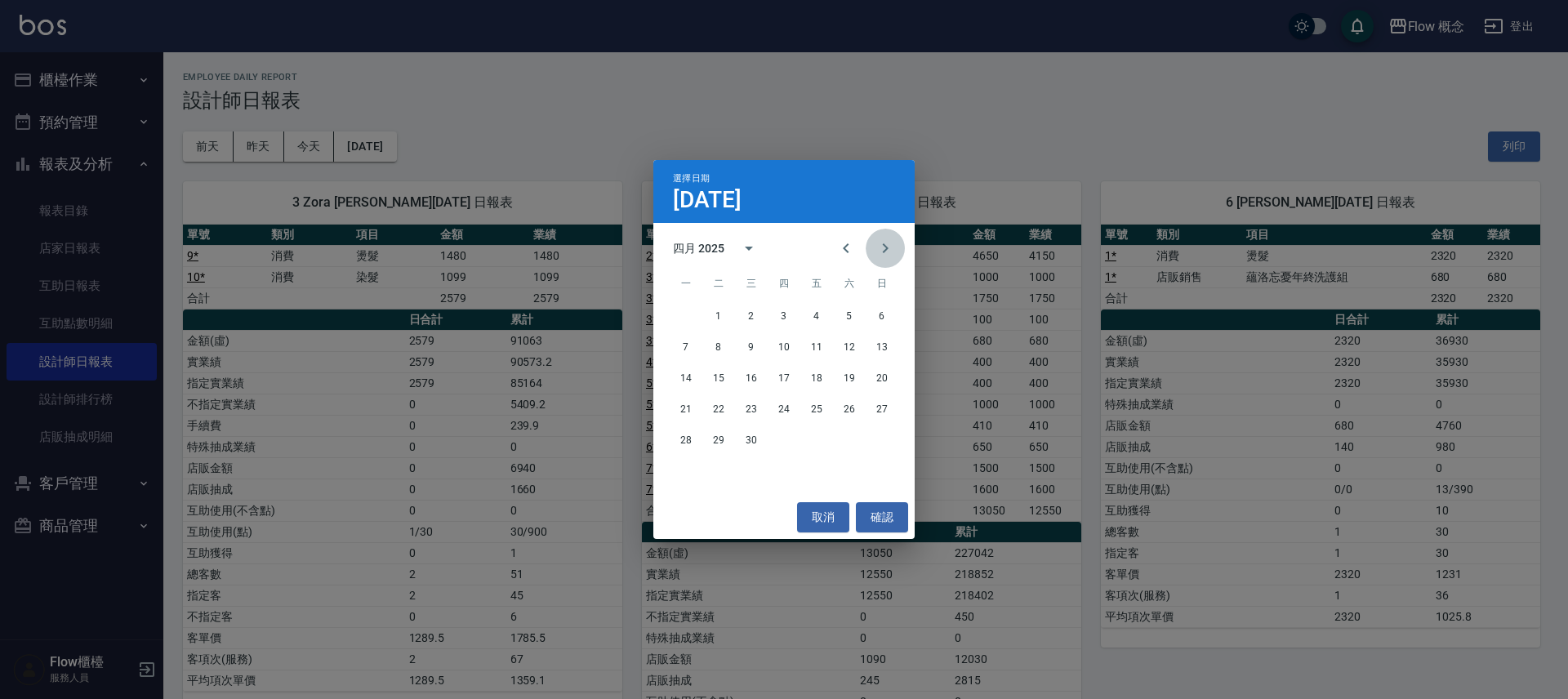
click at [878, 242] on icon "Next month" at bounding box center [885, 248] width 20 height 20
click at [848, 316] on button "6" at bounding box center [850, 316] width 29 height 29
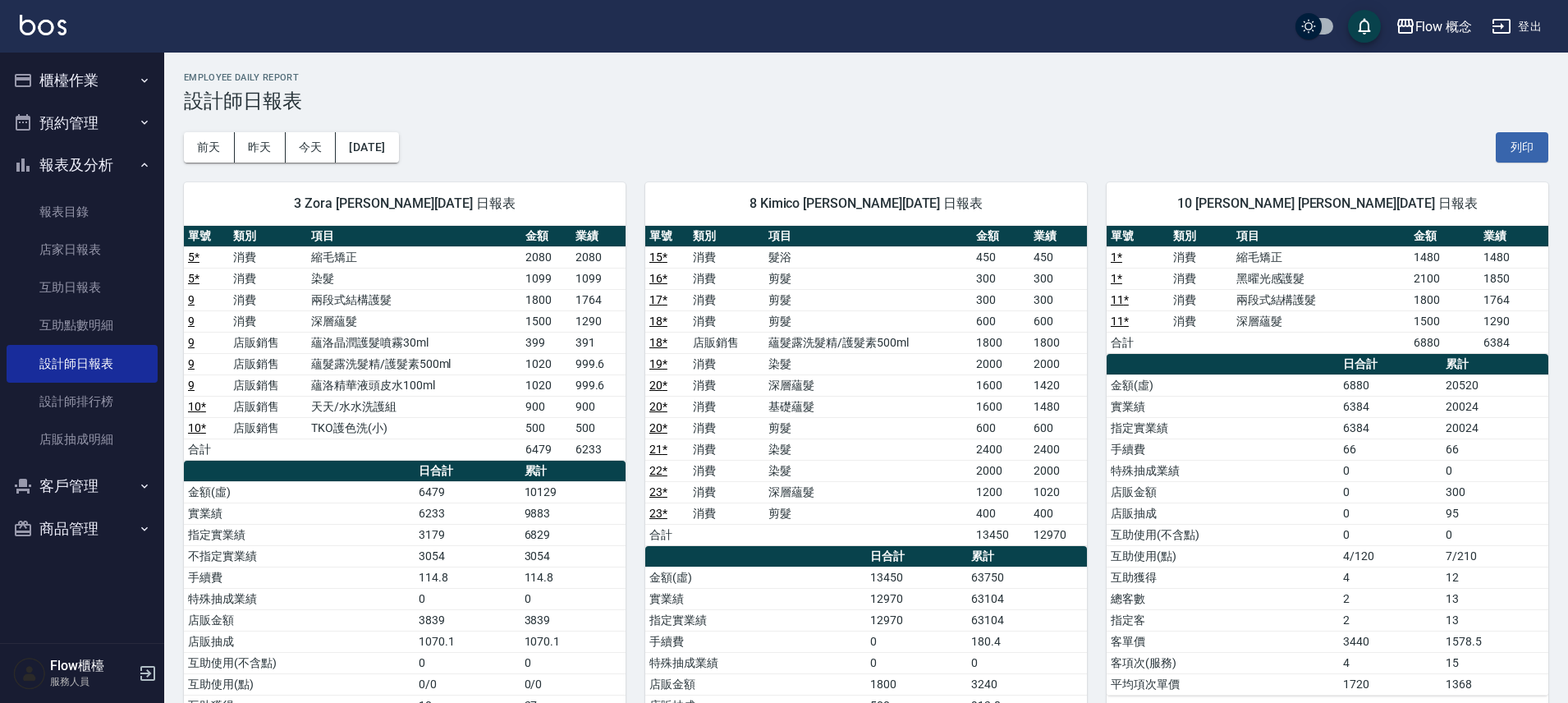
click at [132, 165] on button "報表及分析" at bounding box center [82, 165] width 151 height 42
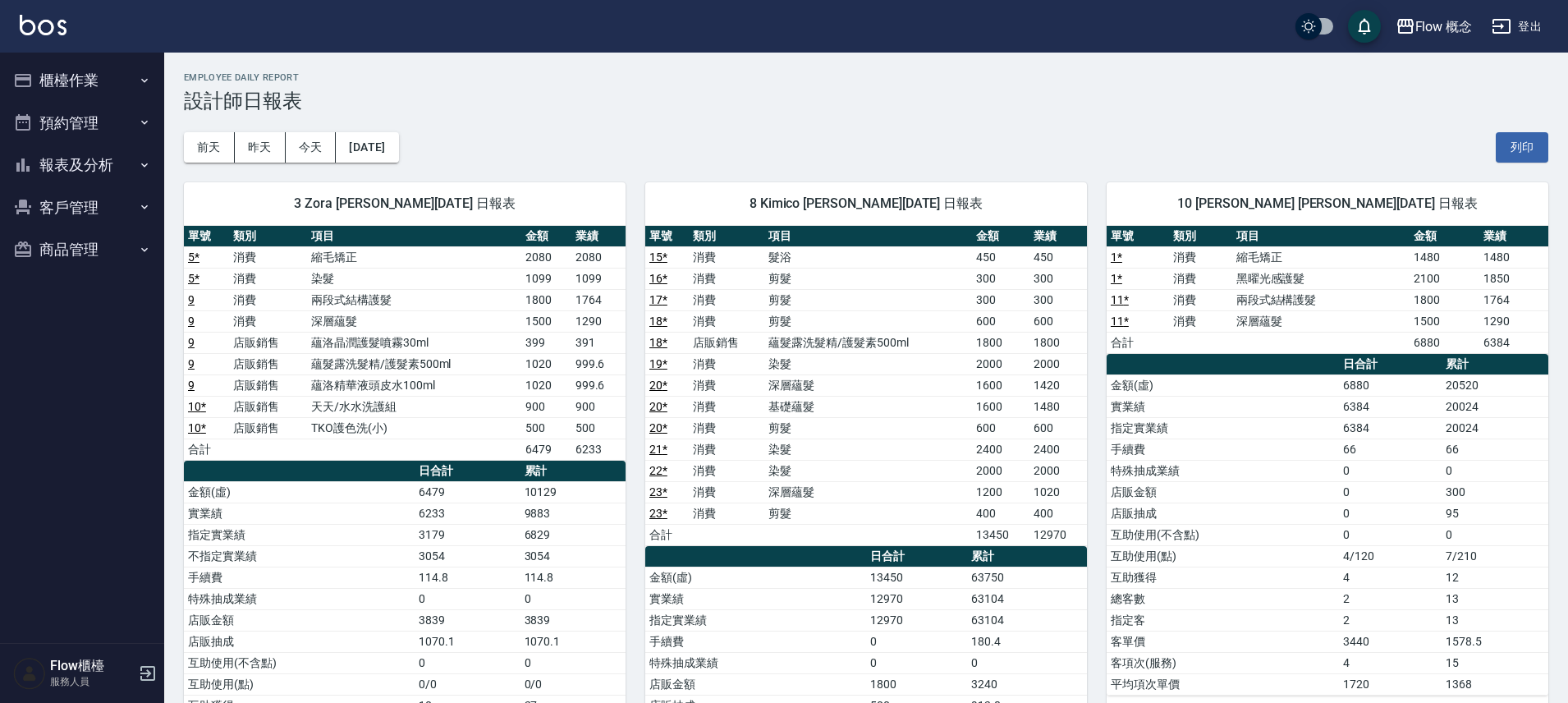
click at [103, 80] on button "櫃檯作業" at bounding box center [82, 80] width 151 height 42
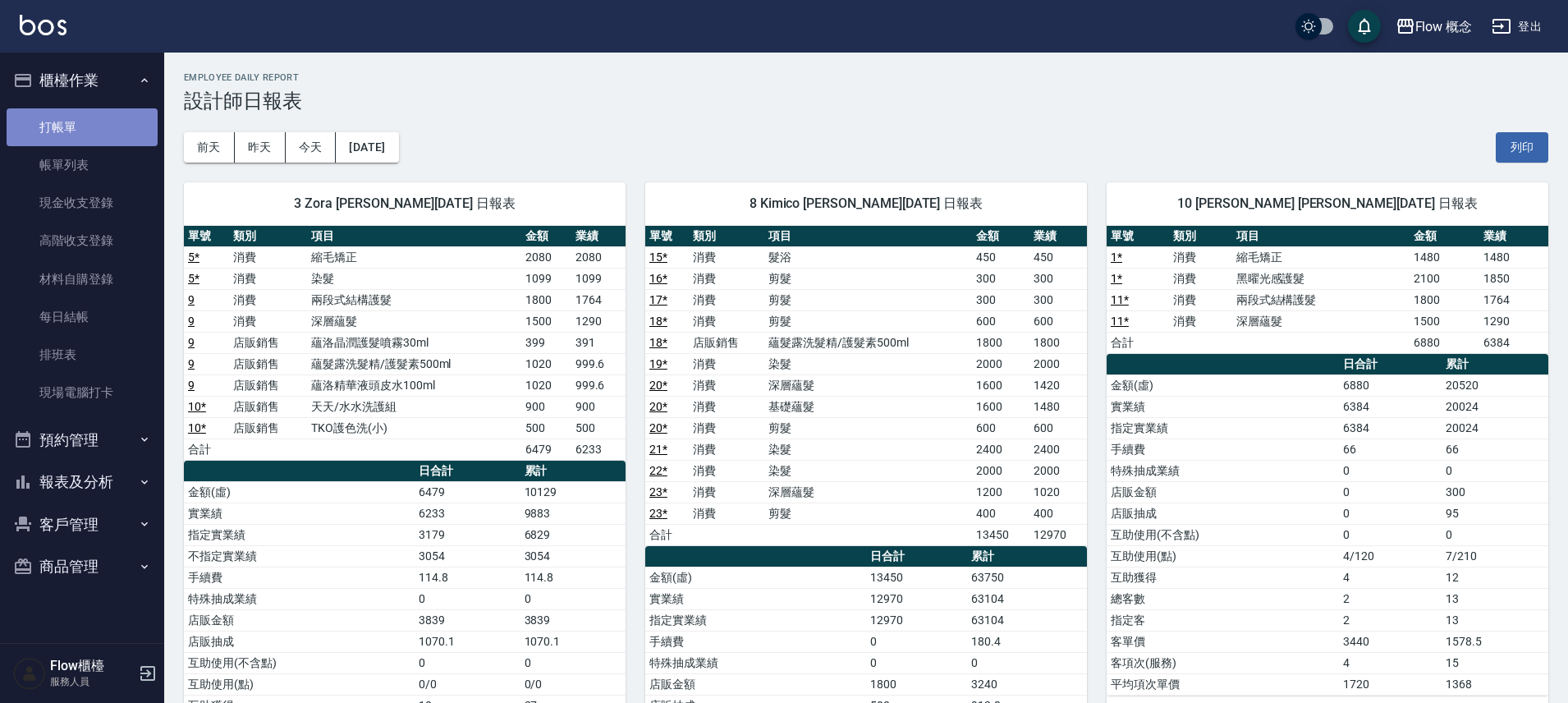
click at [93, 131] on link "打帳單" at bounding box center [82, 128] width 151 height 38
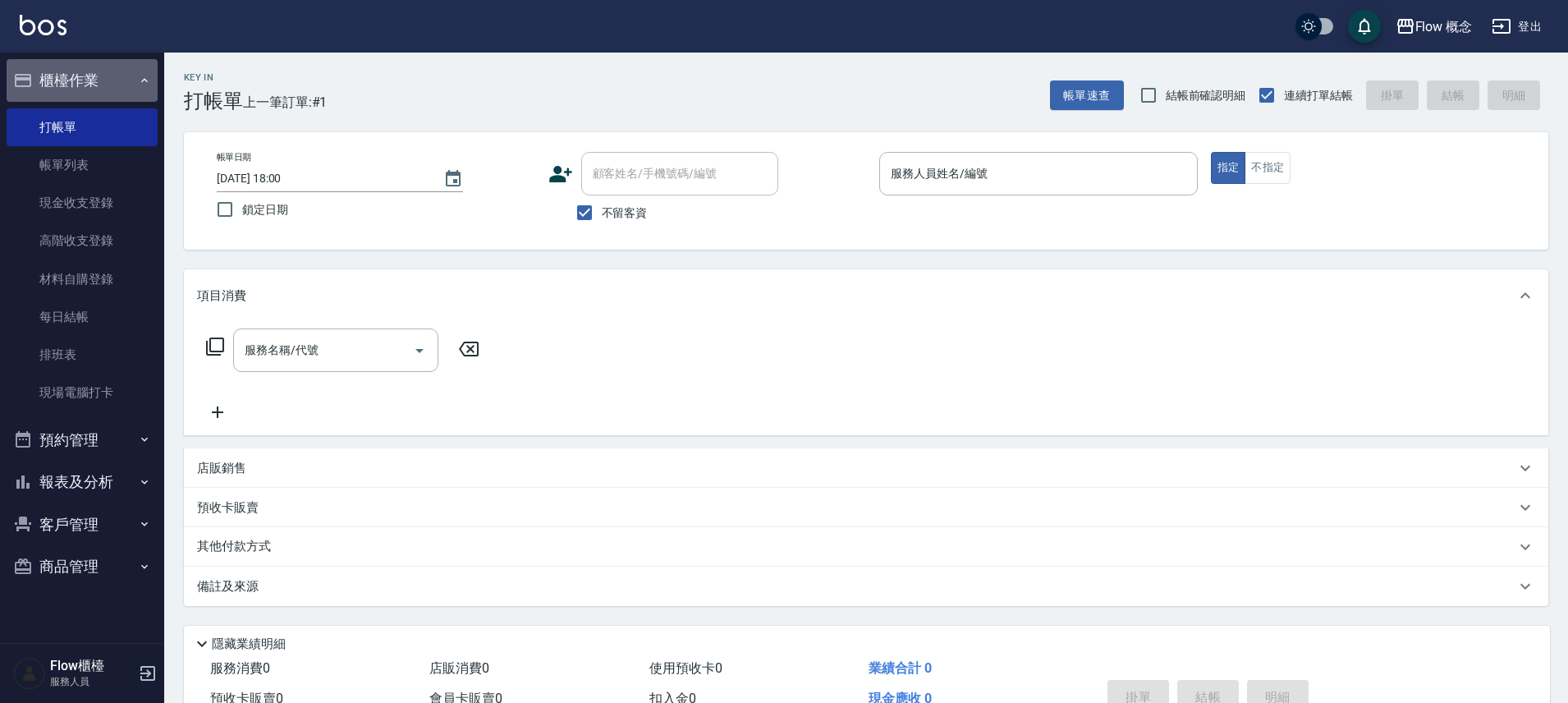
click at [118, 83] on button "櫃檯作業" at bounding box center [82, 80] width 151 height 42
